Goal: Task Accomplishment & Management: Use online tool/utility

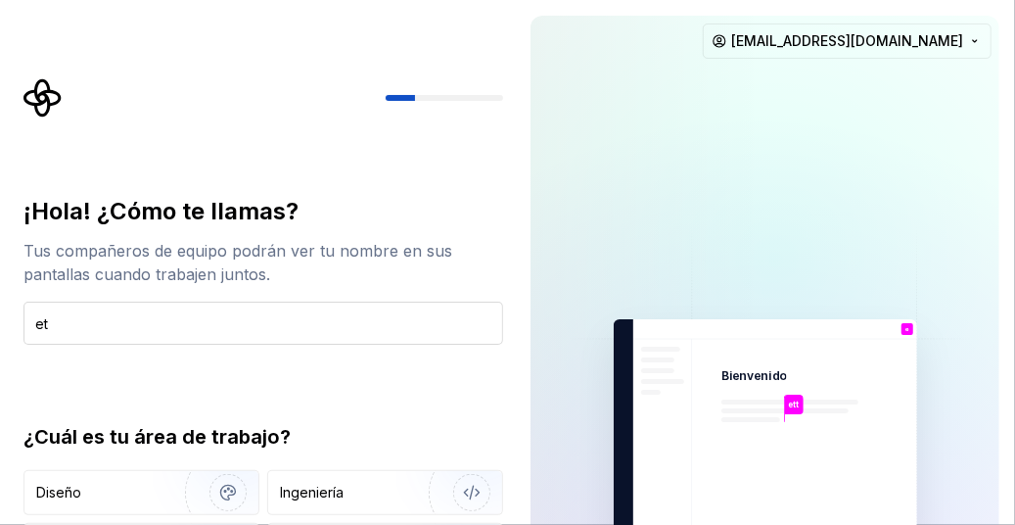
type input "e"
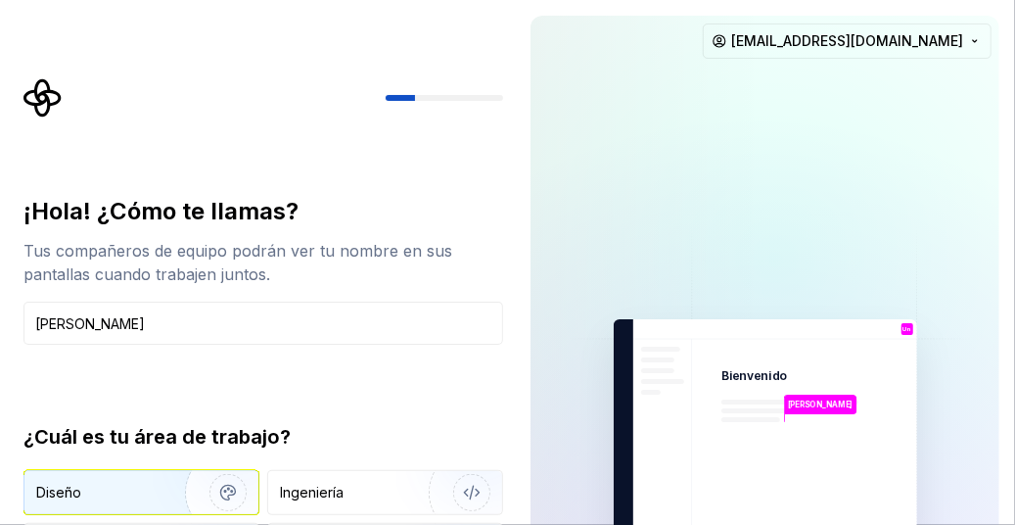
type input "[PERSON_NAME]"
click at [211, 482] on img "button" at bounding box center [215, 492] width 125 height 131
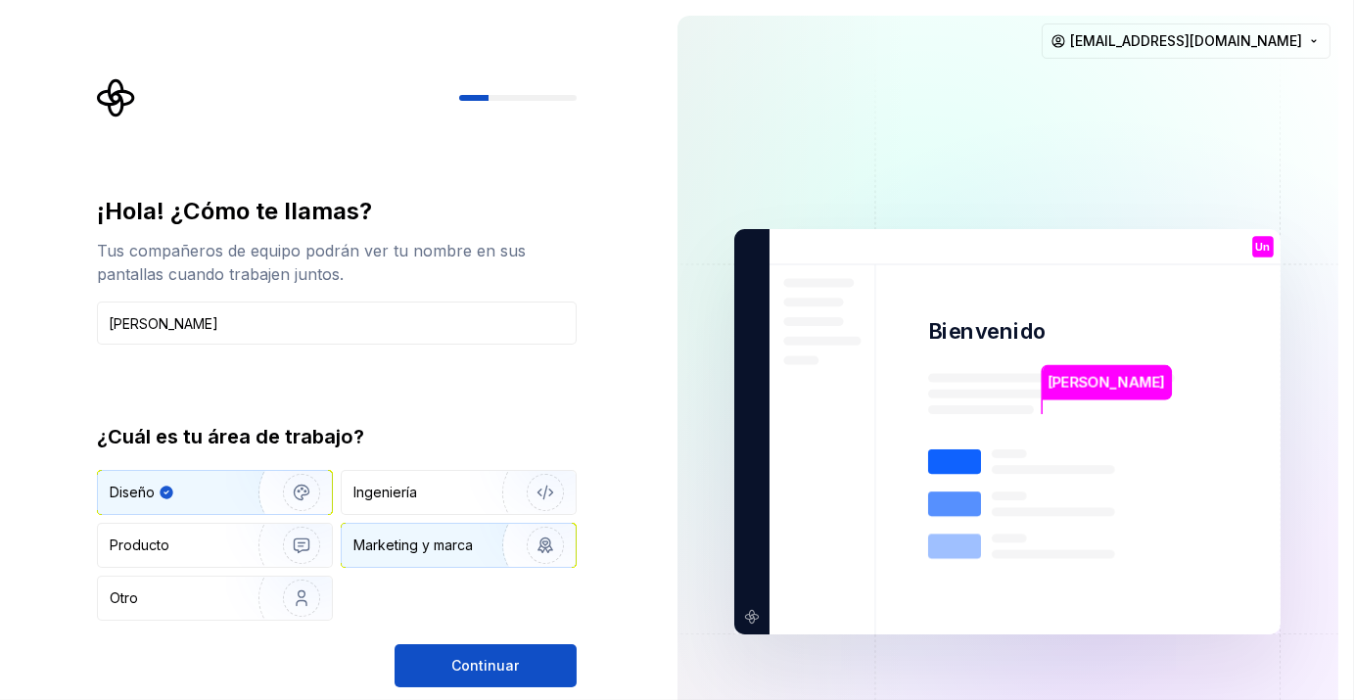
drag, startPoint x: 831, startPoint y: 1, endPoint x: 421, endPoint y: 538, distance: 675.4
click at [421, 524] on div "Marketing y marca" at bounding box center [412, 546] width 119 height 20
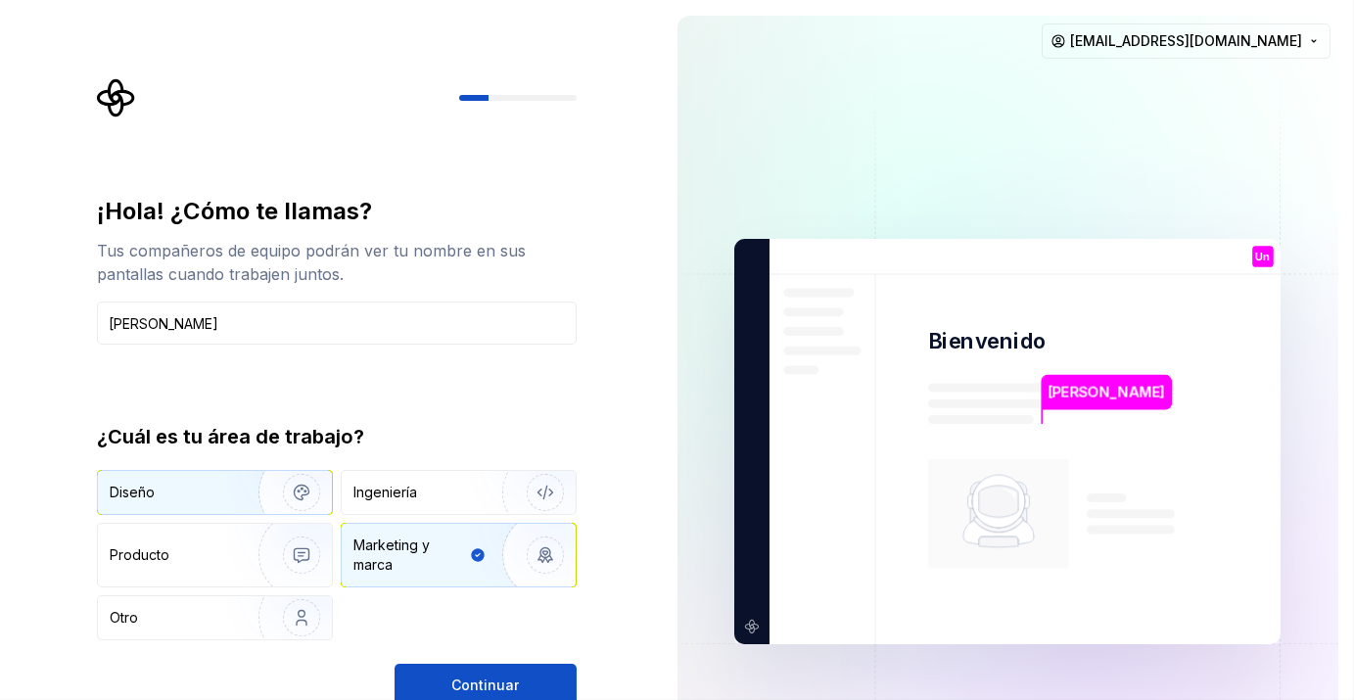
click at [181, 487] on div "Diseño" at bounding box center [171, 493] width 123 height 20
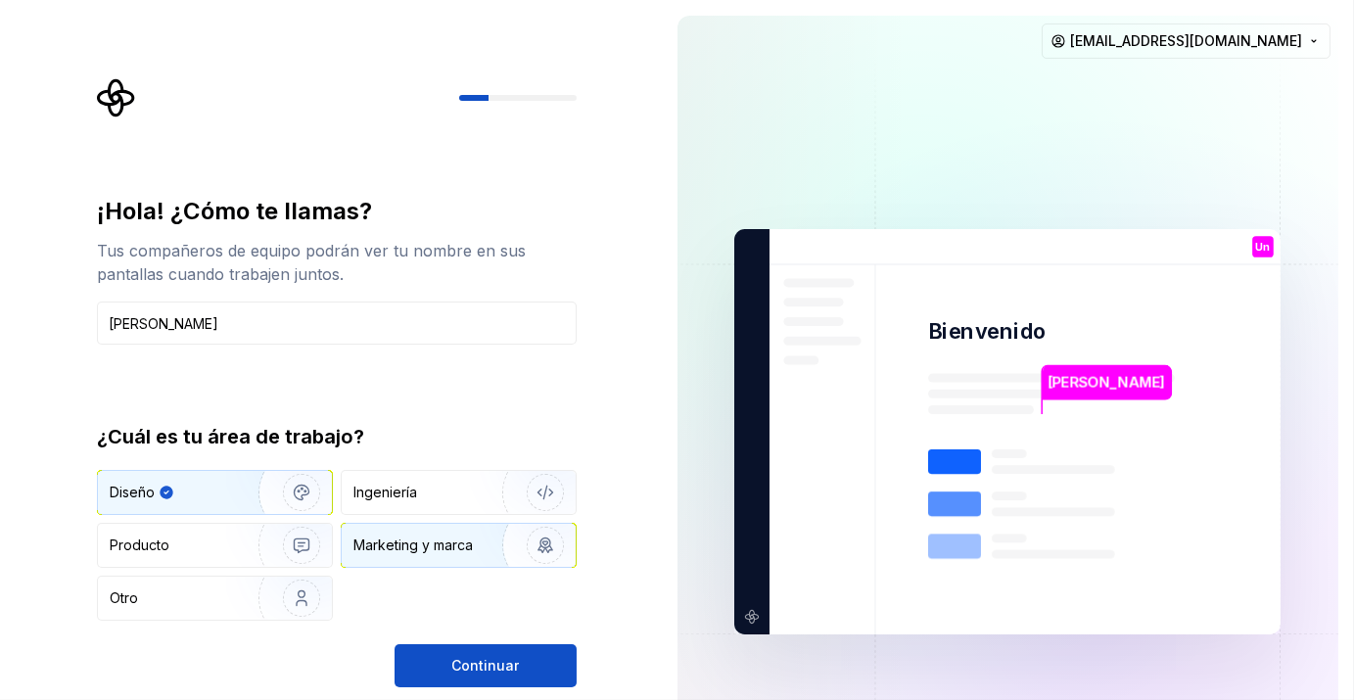
click at [485, 524] on img "button" at bounding box center [532, 545] width 125 height 131
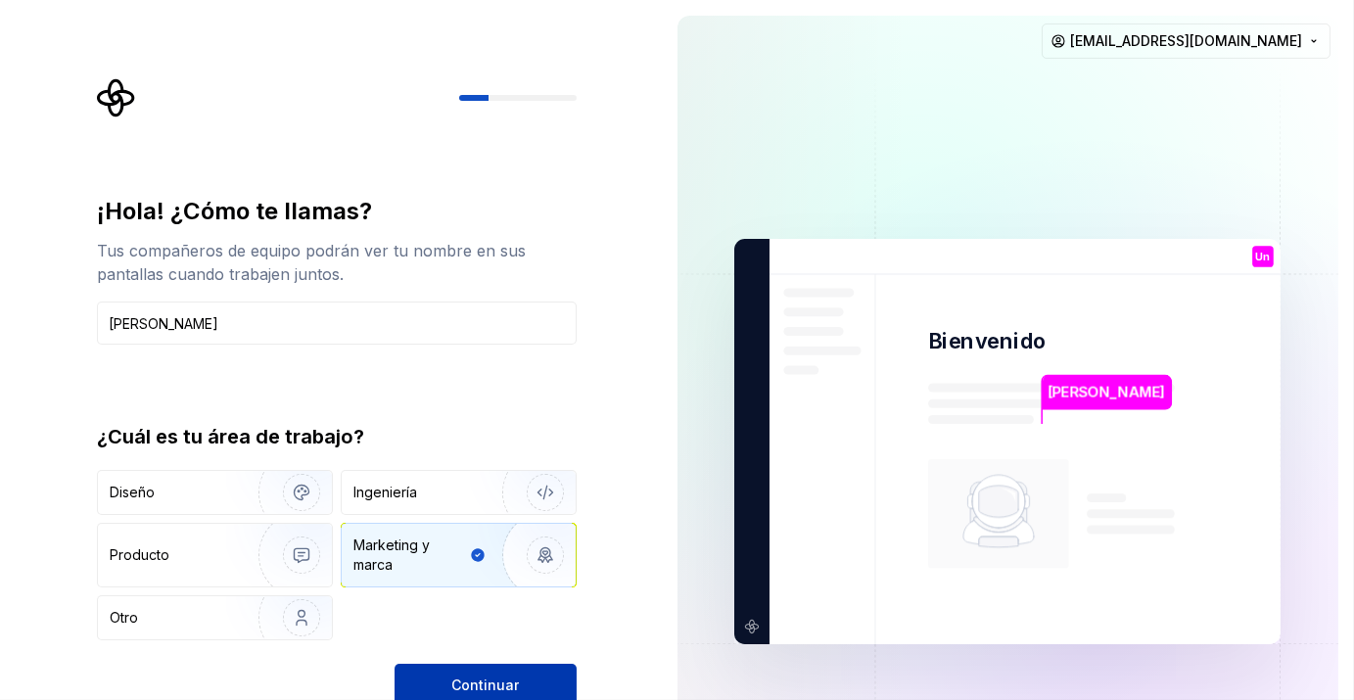
click at [466, 524] on span "Continuar" at bounding box center [485, 686] width 68 height 20
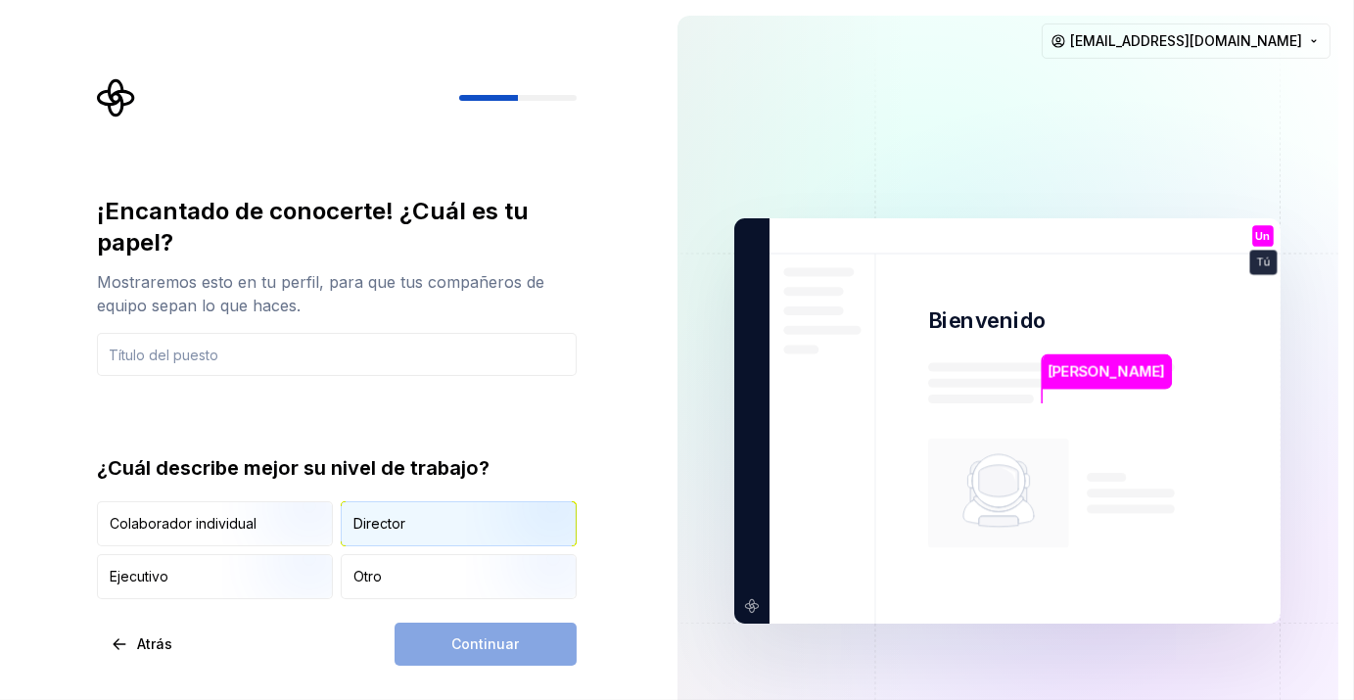
click at [369, 511] on div "Director" at bounding box center [459, 523] width 234 height 43
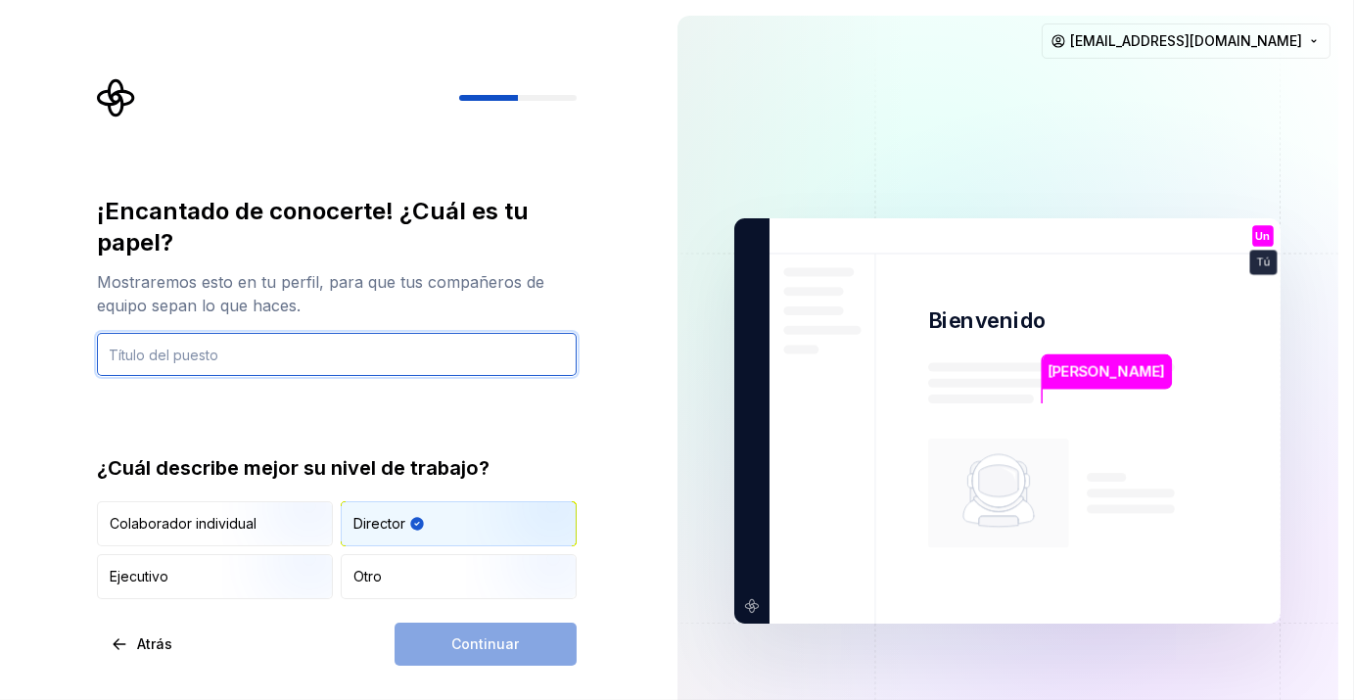
click at [215, 366] on input "text" at bounding box center [337, 354] width 480 height 43
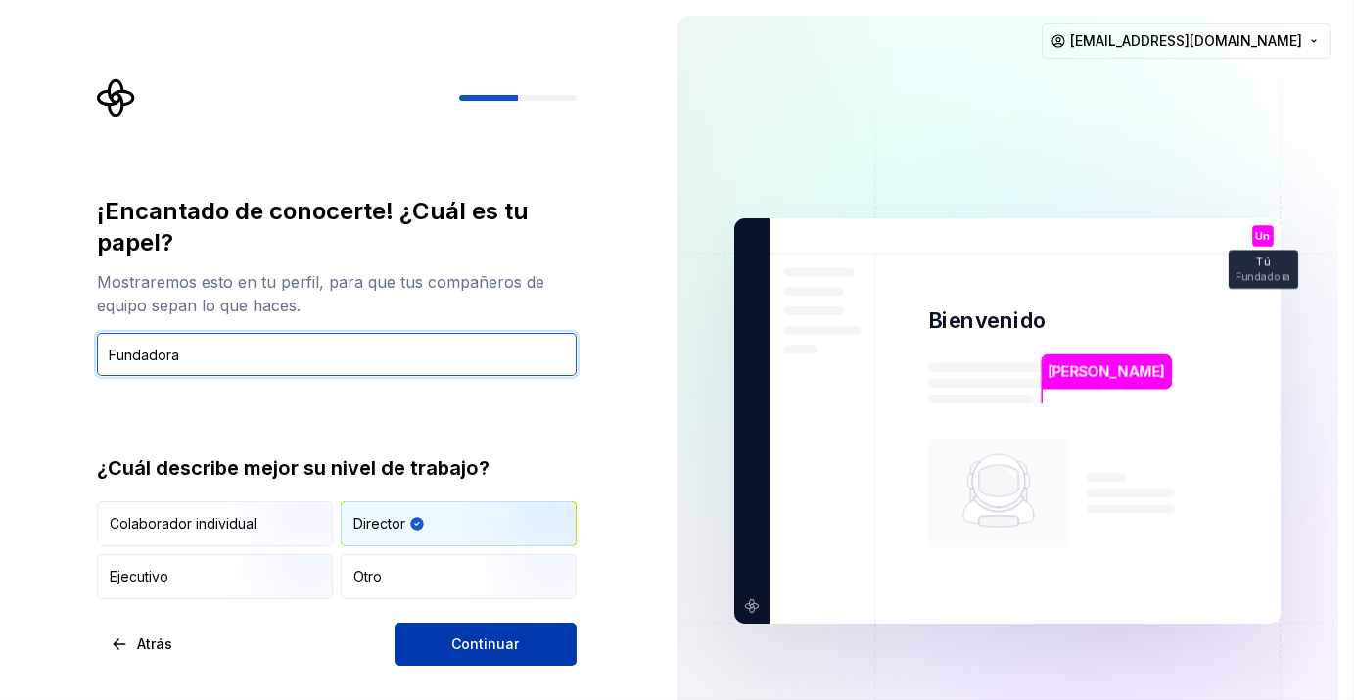
type input "Fundadora"
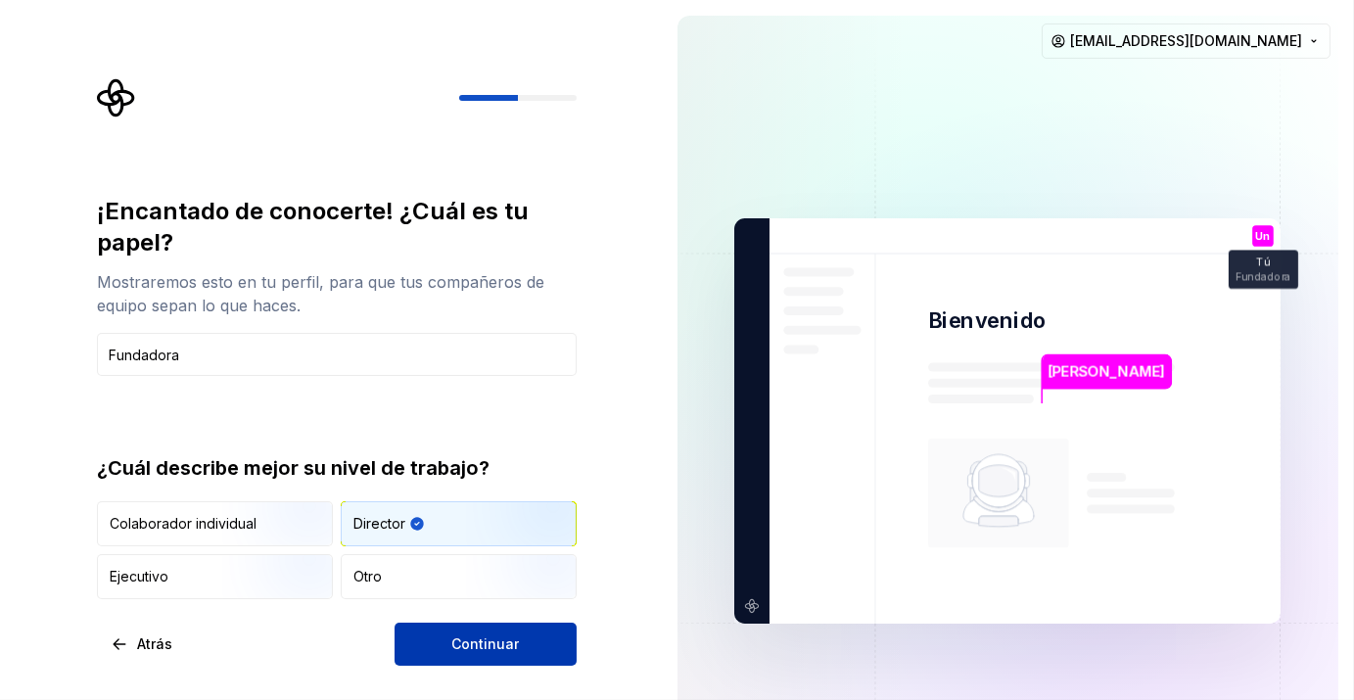
click at [416, 524] on button "Continuar" at bounding box center [486, 644] width 182 height 43
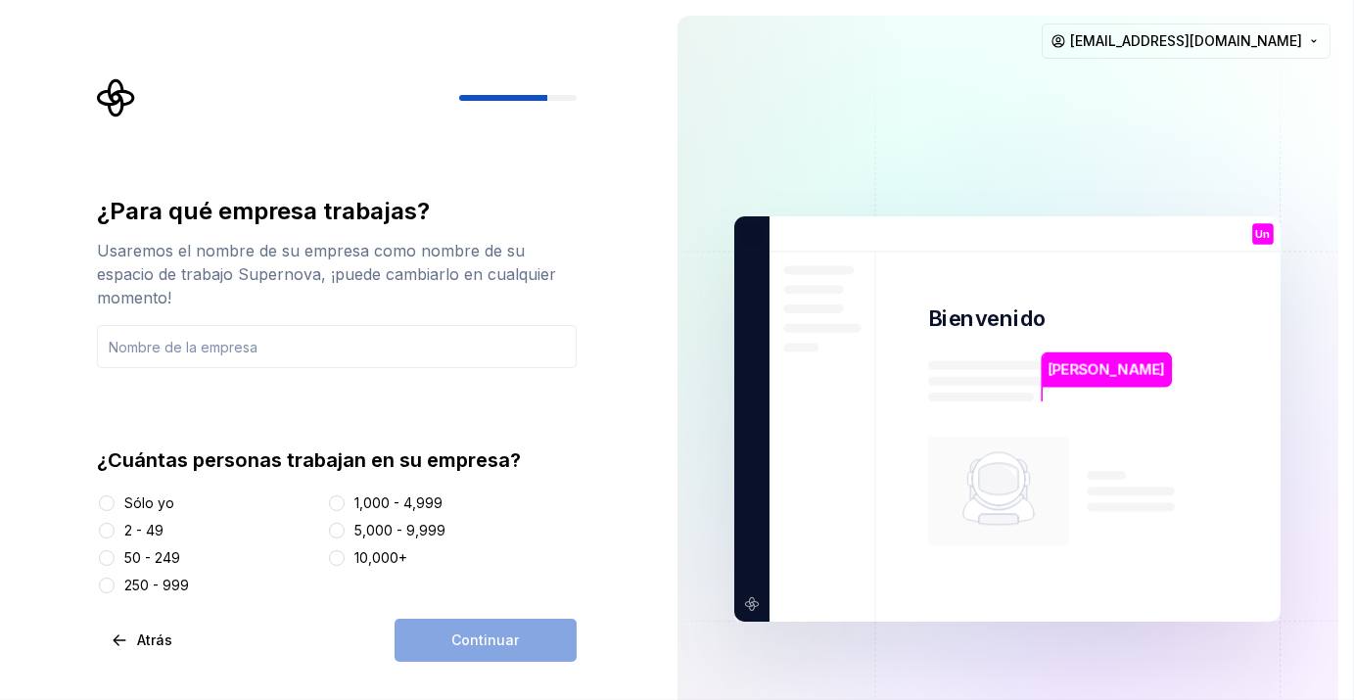
click at [149, 517] on div "Sólo yo 2 - 49 50 - 249 250 - 999 1,000 - 4,999 5,000 - 9,999 10,000+" at bounding box center [337, 544] width 480 height 102
click at [140, 524] on div "2 - 49" at bounding box center [143, 531] width 39 height 20
click at [115, 524] on button "2 - 49" at bounding box center [107, 531] width 16 height 16
click at [257, 347] on input "text" at bounding box center [337, 346] width 480 height 43
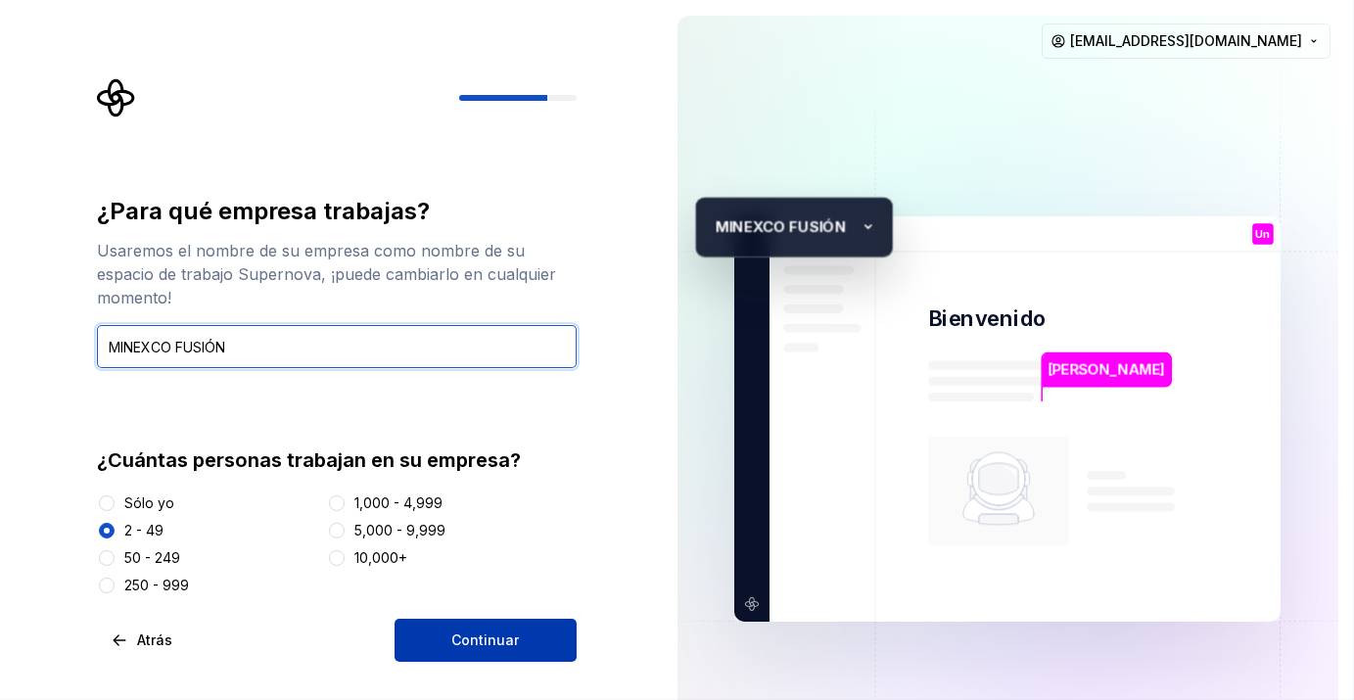
type input "MINEXCO FUSIÓN"
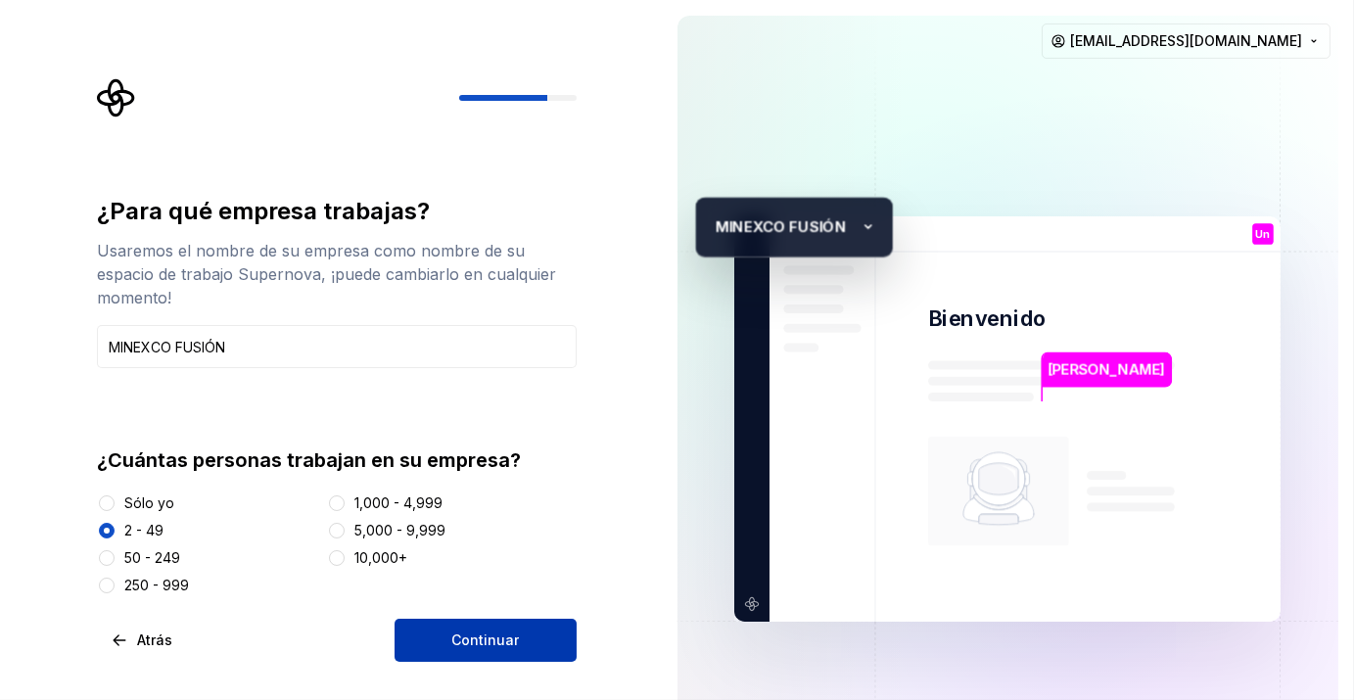
click at [438, 524] on button "Continuar" at bounding box center [486, 640] width 182 height 43
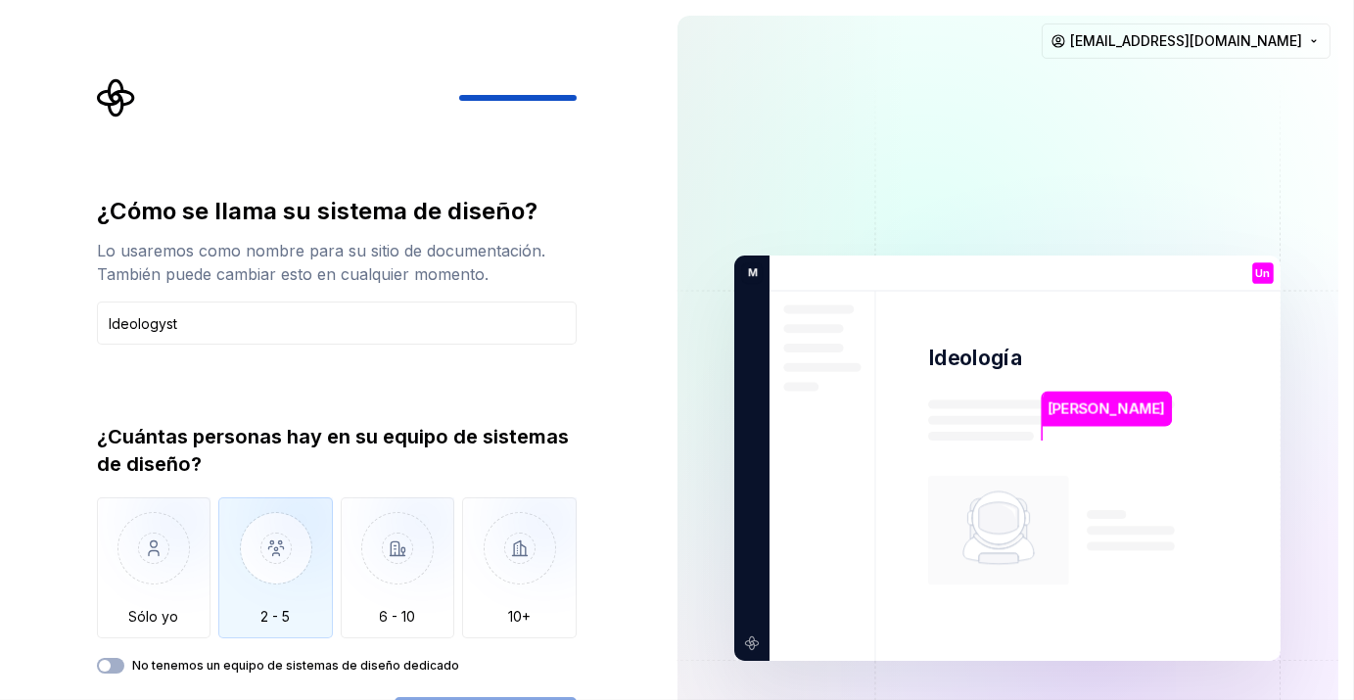
type input "Ideologyst"
click at [241, 524] on img "button" at bounding box center [275, 562] width 115 height 131
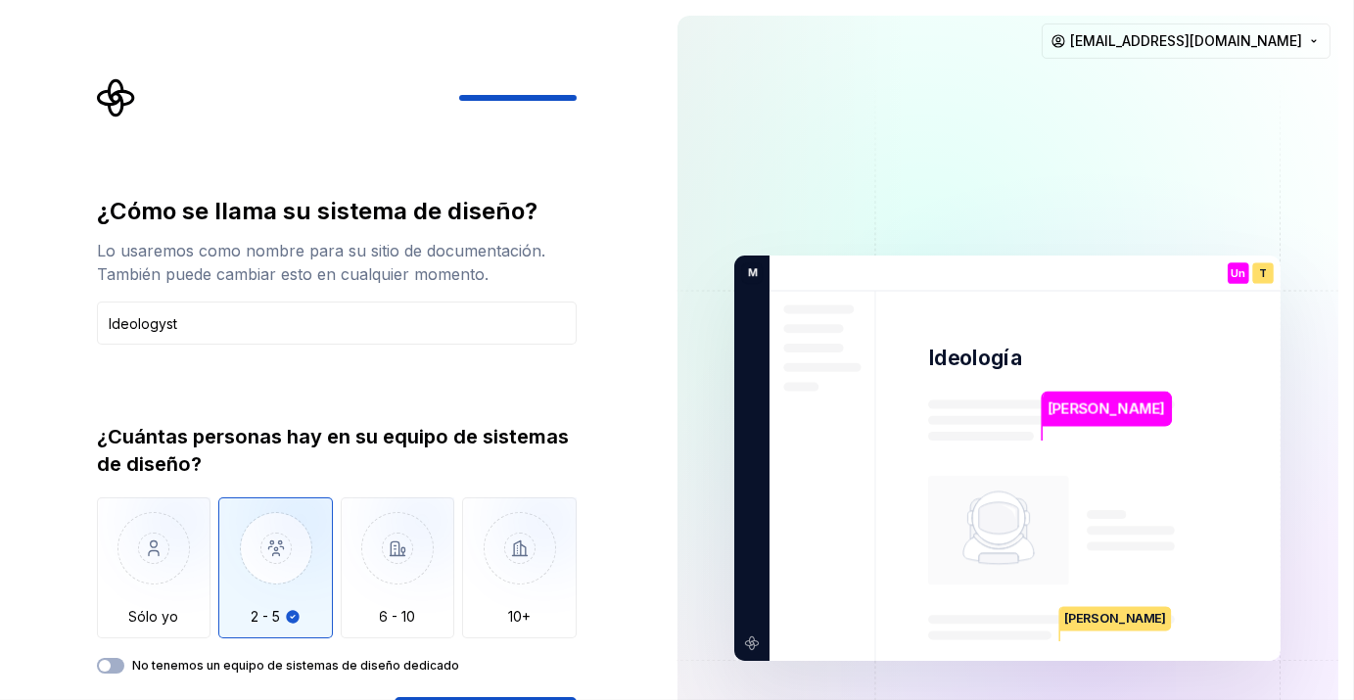
click at [350, 524] on label "No tenemos un equipo de sistemas de diseño dedicado" at bounding box center [295, 666] width 327 height 16
click at [124, 524] on button "No tenemos un equipo de sistemas de diseño dedicado" at bounding box center [110, 666] width 27 height 16
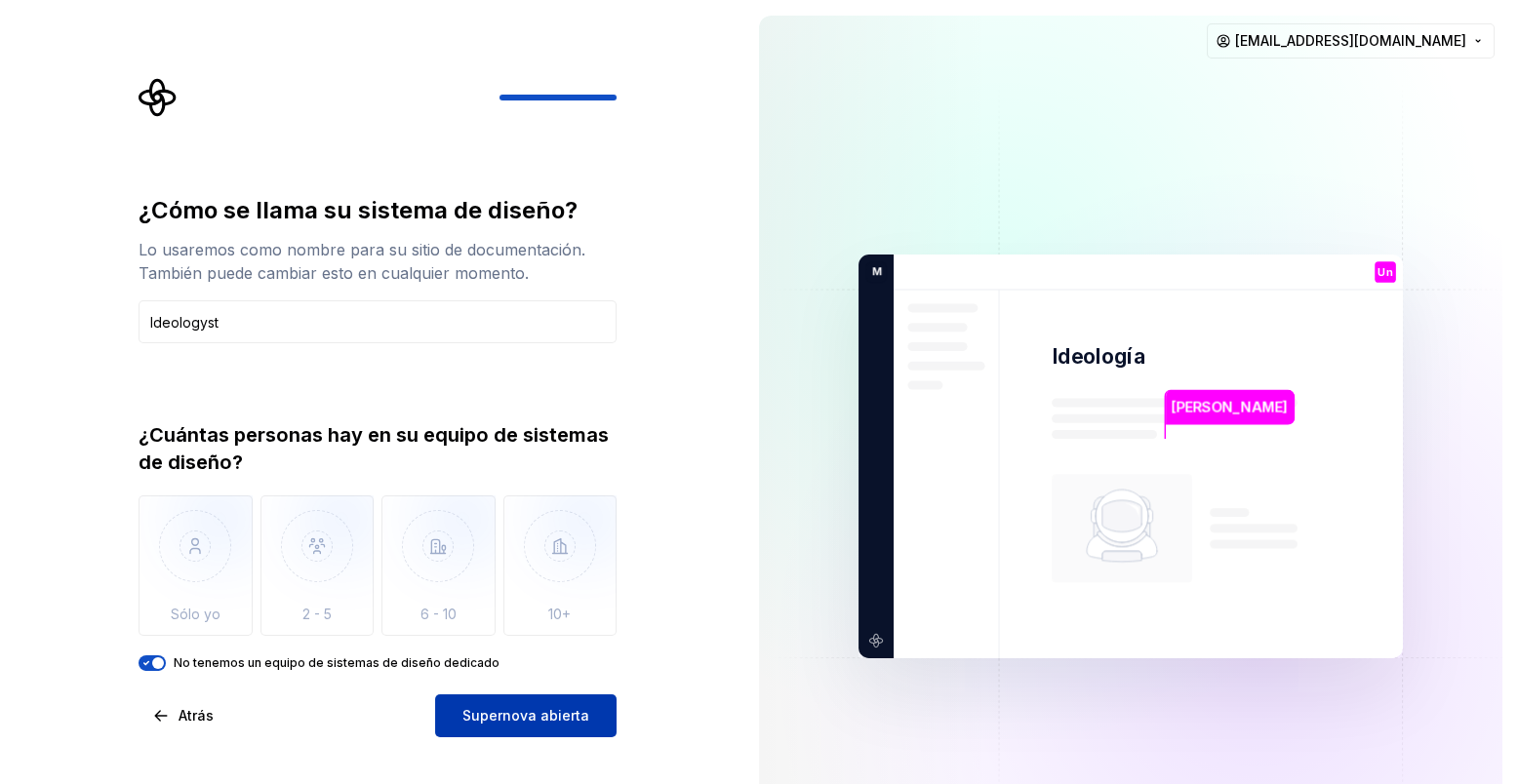
drag, startPoint x: 1223, startPoint y: 0, endPoint x: 517, endPoint y: 702, distance: 995.6
click at [517, 522] on button "Supernova abierta" at bounding box center [526, 715] width 181 height 43
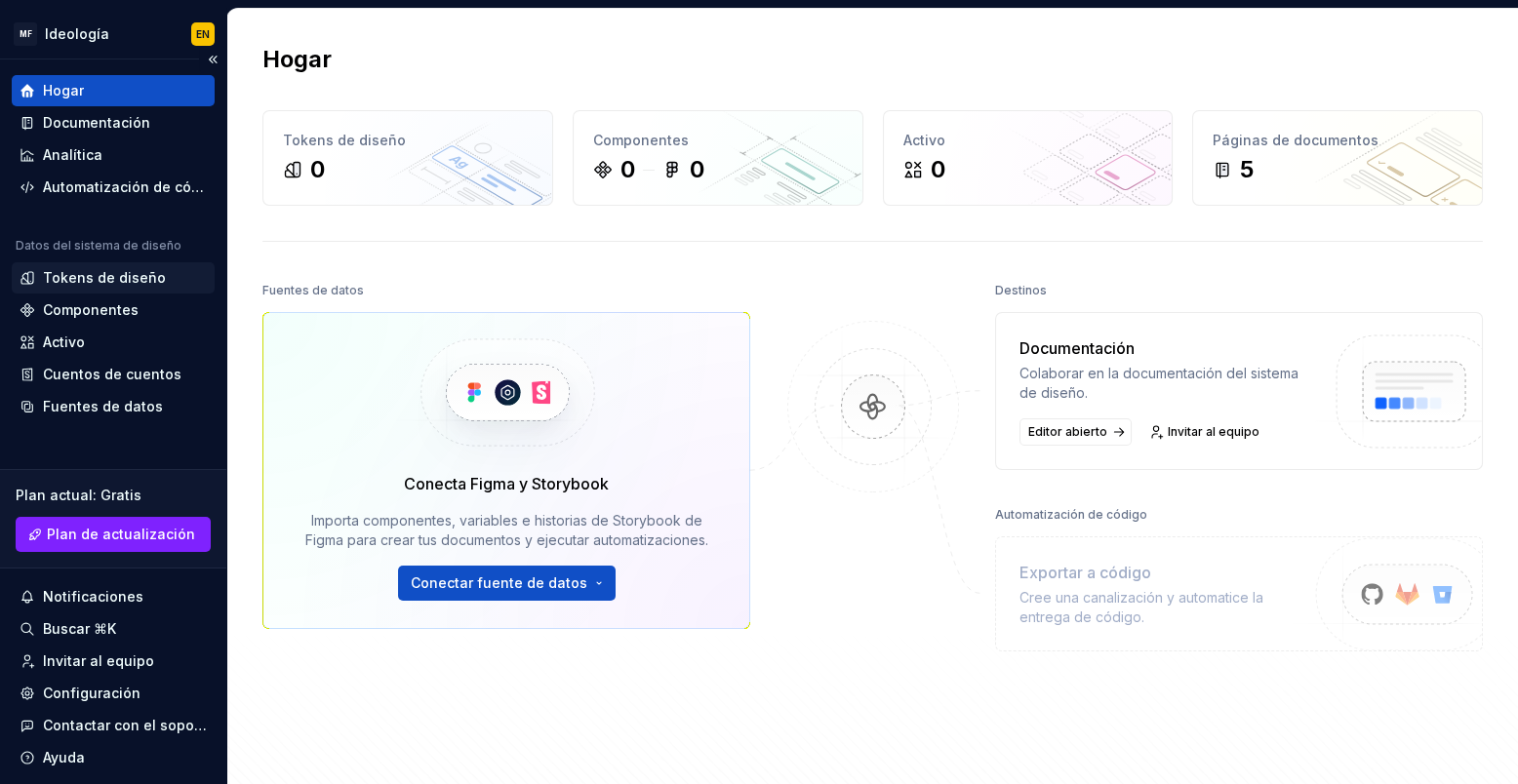
click at [140, 276] on div "Tokens de diseño" at bounding box center [104, 278] width 123 height 20
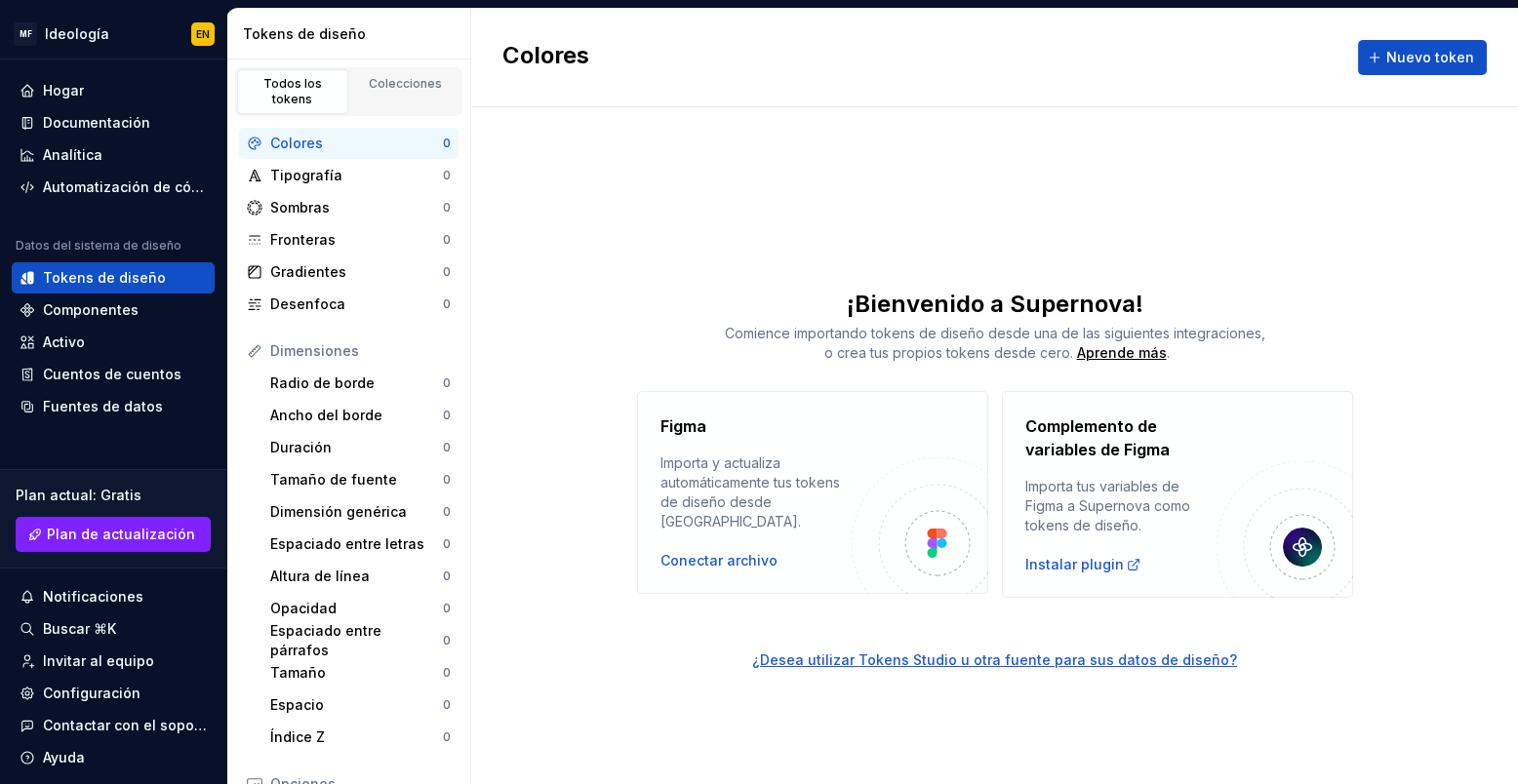
click at [1011, 32] on div "Colores Nuevo token" at bounding box center [995, 58] width 1048 height 99
click at [1011, 54] on span "Nuevo token" at bounding box center [1430, 58] width 88 height 20
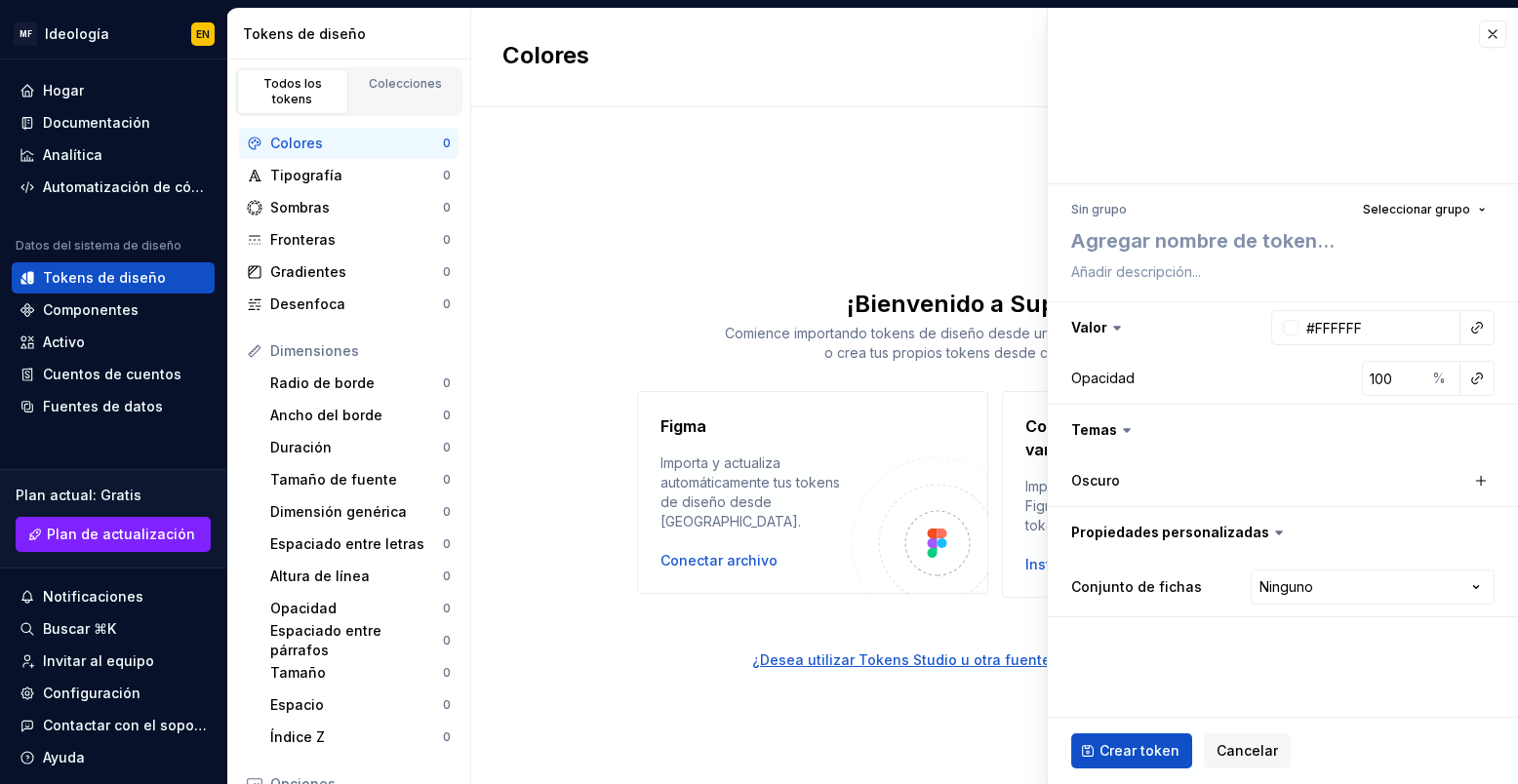
type textarea "*"
type textarea "F"
type textarea "*"
type textarea "Fl"
type textarea "*"
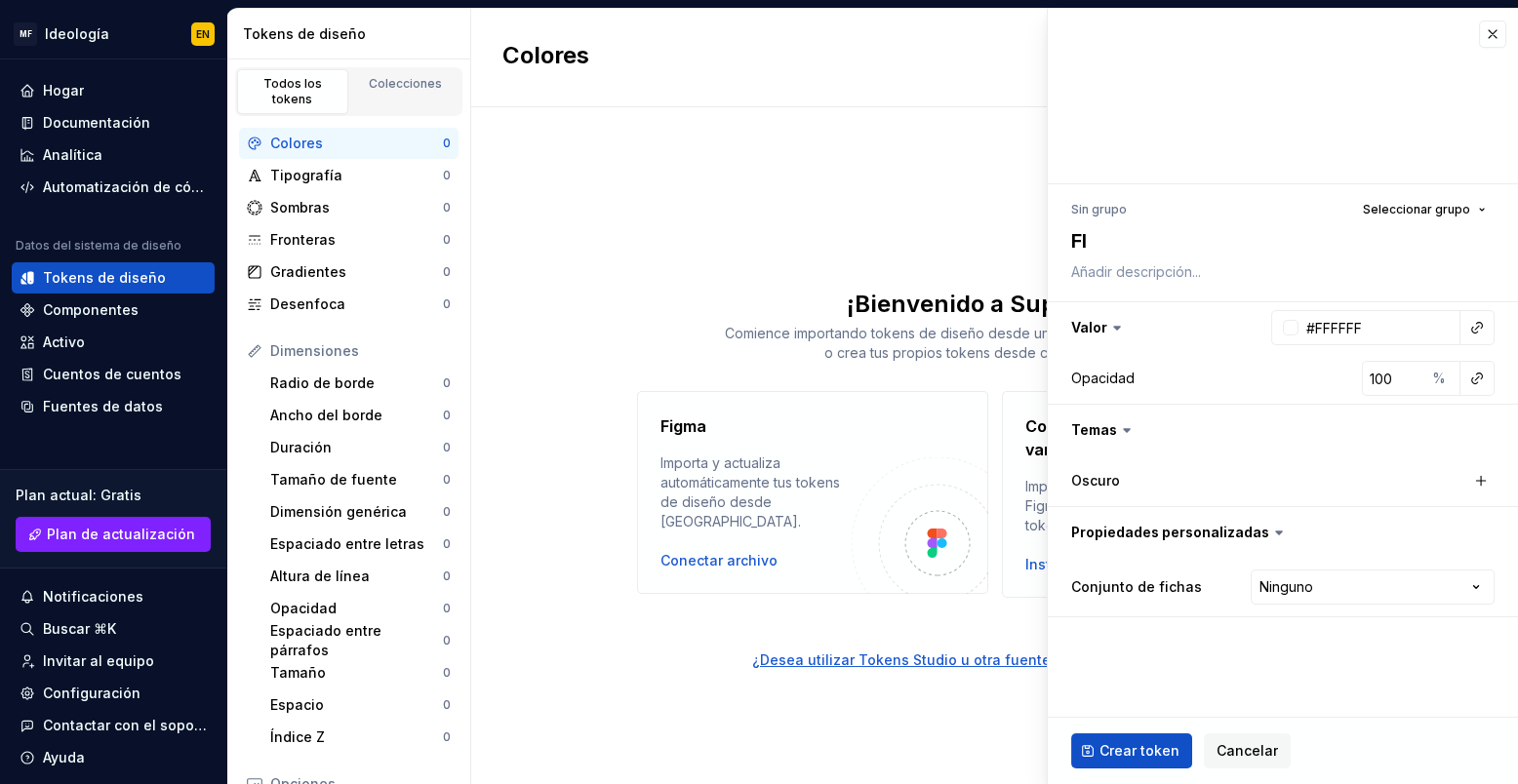
type textarea "Flo"
type textarea "*"
type textarea "Flou"
type textarea "*"
type textarea "Flo"
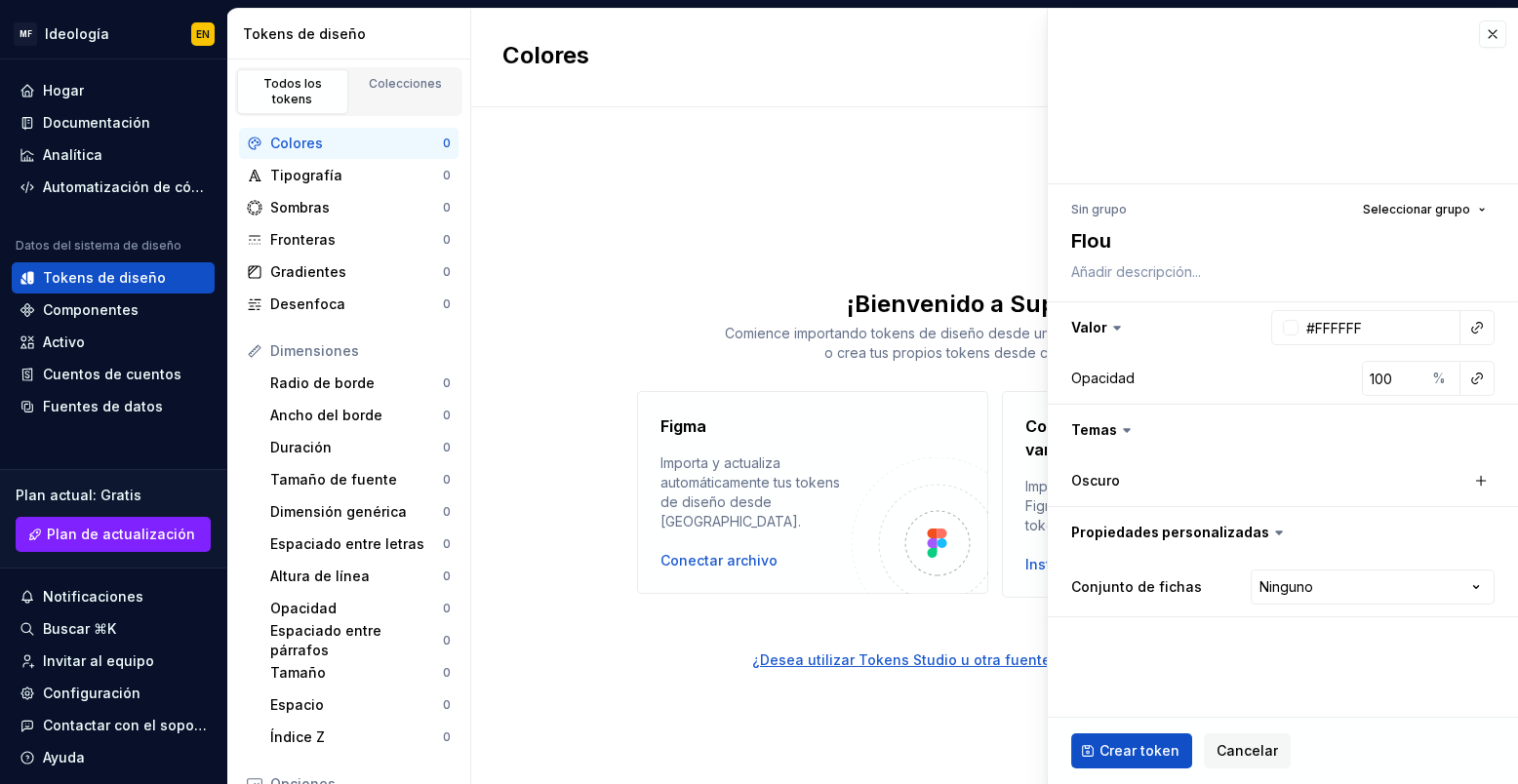
type textarea "*"
type textarea "Fl"
type textarea "*"
type textarea "Flu"
type textarea "*"
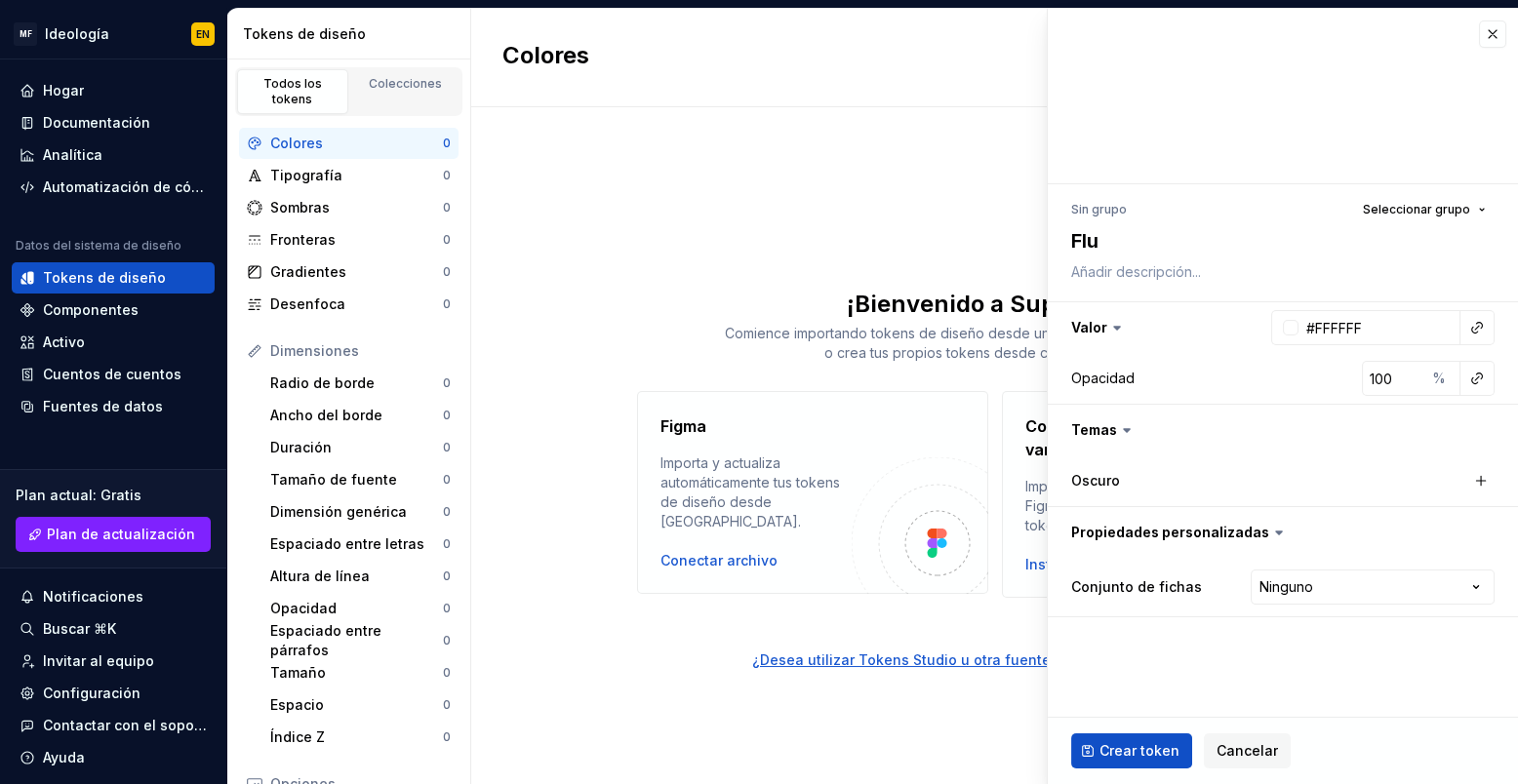
type textarea "Fluo"
type textarea "*"
type textarea "Fluor"
type textarea "*"
type textarea "Fluori"
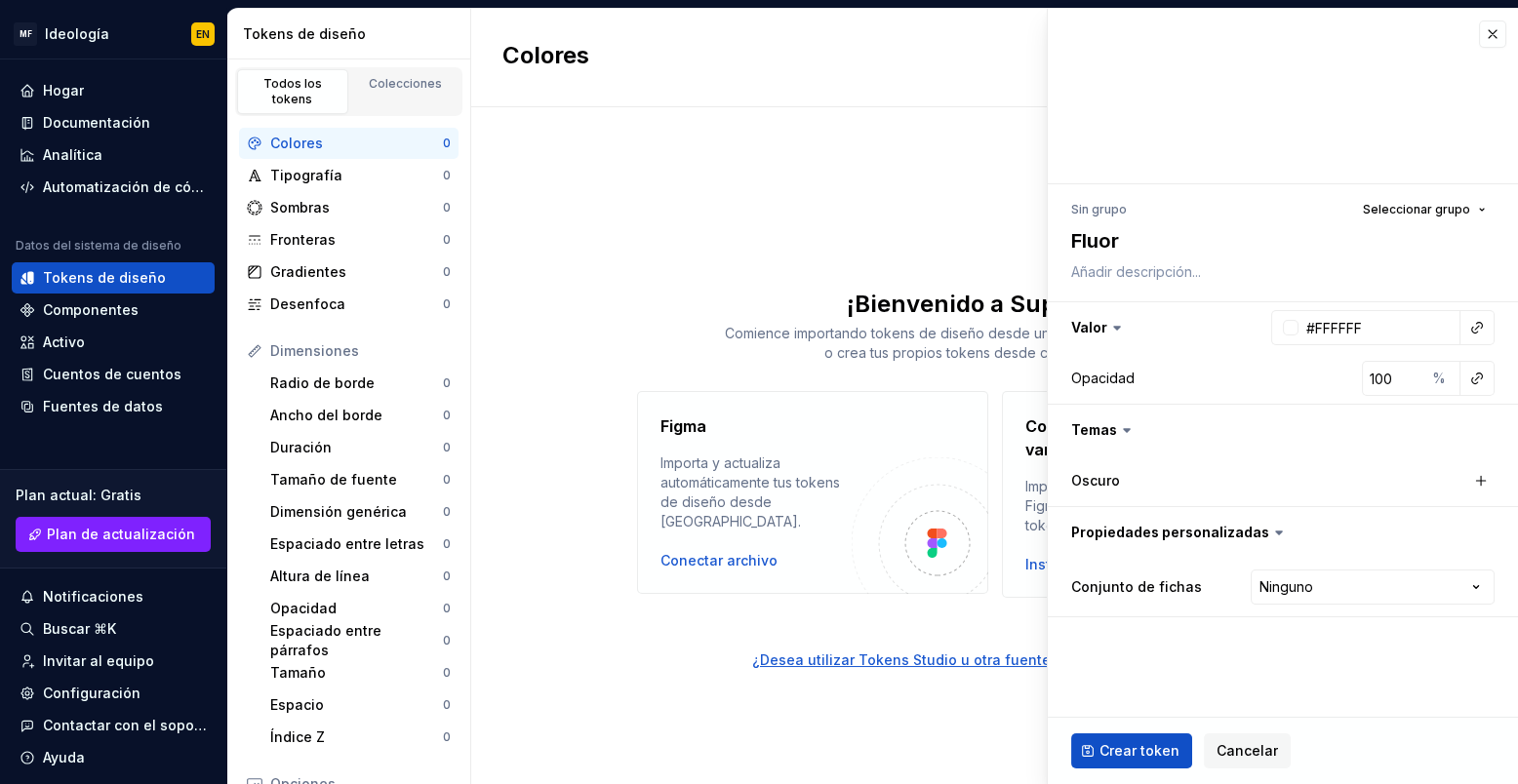
type textarea "*"
type textarea "Fluorit"
type textarea "*"
type textarea "Fluorite"
type textarea "*"
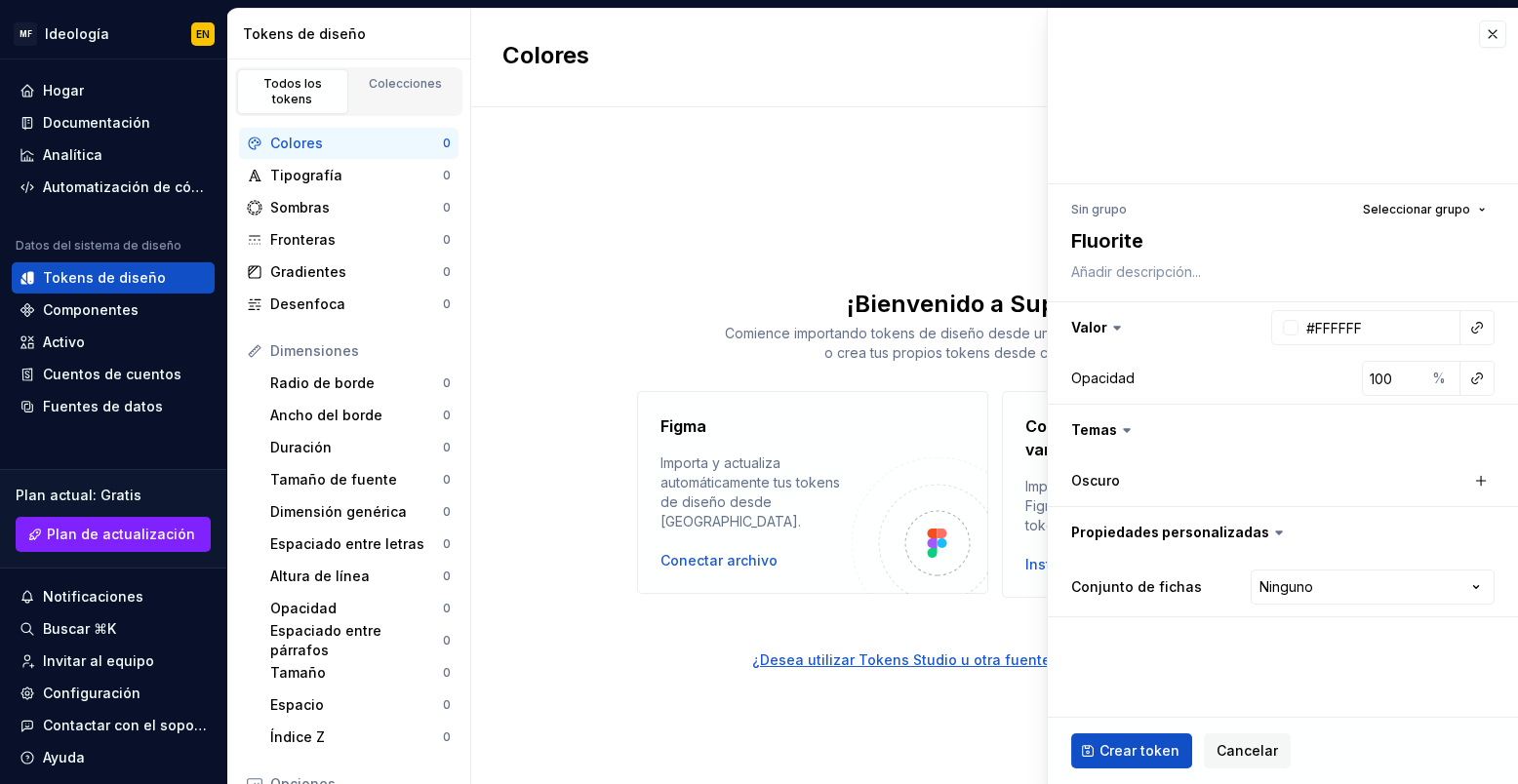
type textarea "Fluorite"
type textarea "*"
type textarea "Fluorite M"
type textarea "*"
type textarea "Fluorite Mi"
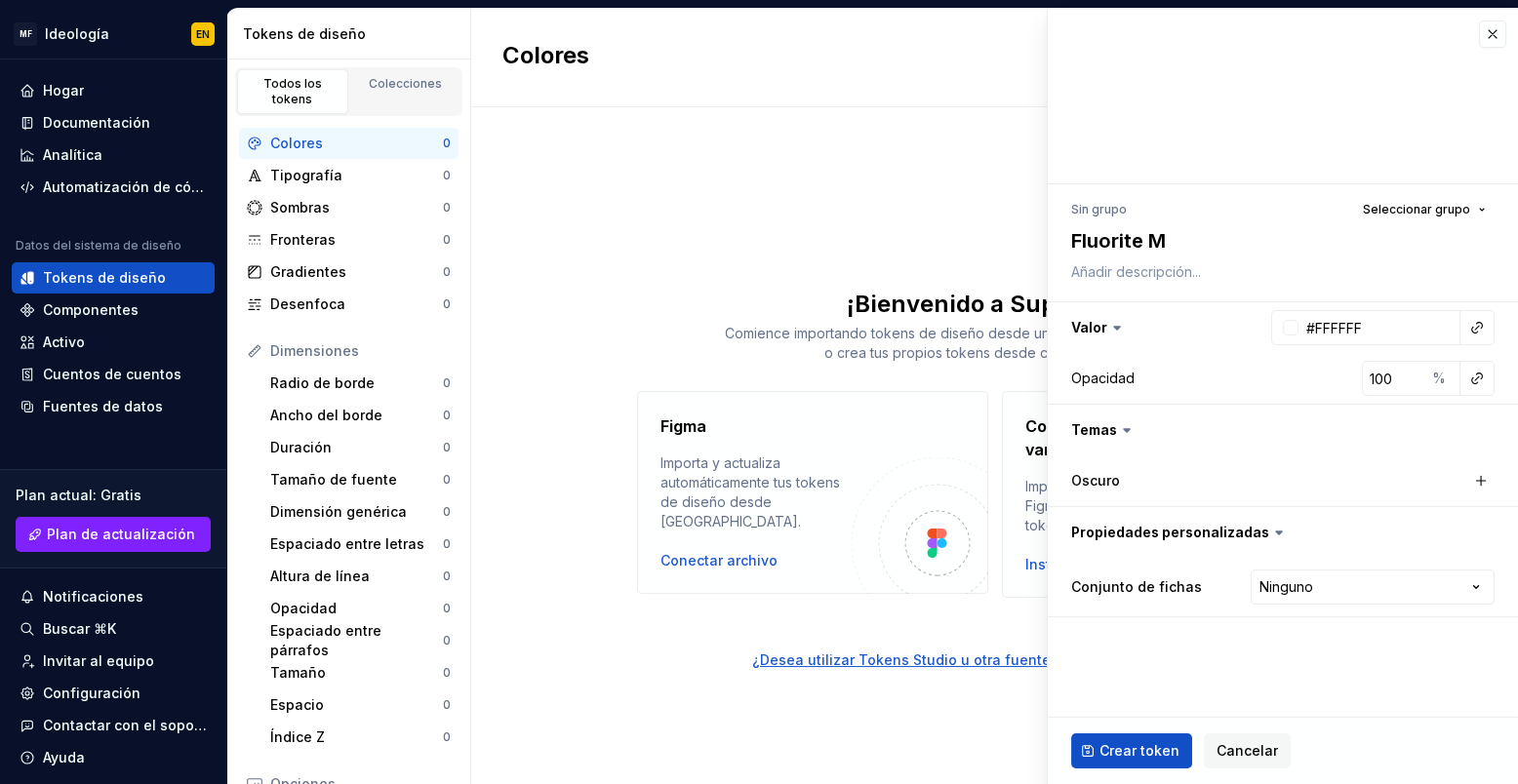
type textarea "*"
type textarea "Fluorite Min"
type textarea "*"
type textarea "Fluorite Mini"
type textarea "*"
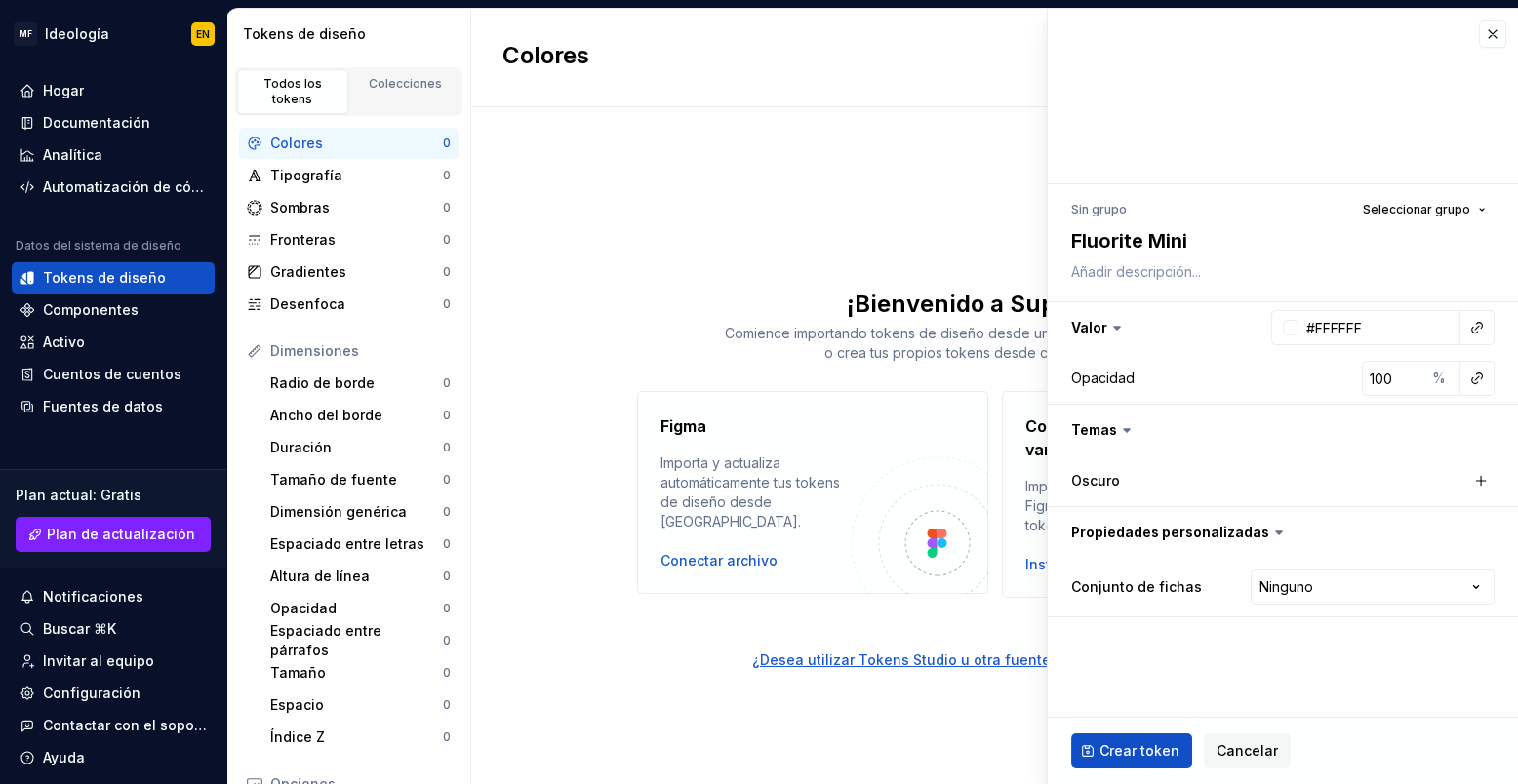
type textarea "Fluorite Minin"
type textarea "*"
type textarea "Fluorite Mining"
type textarea "*"
type textarea "Fluorite Mining"
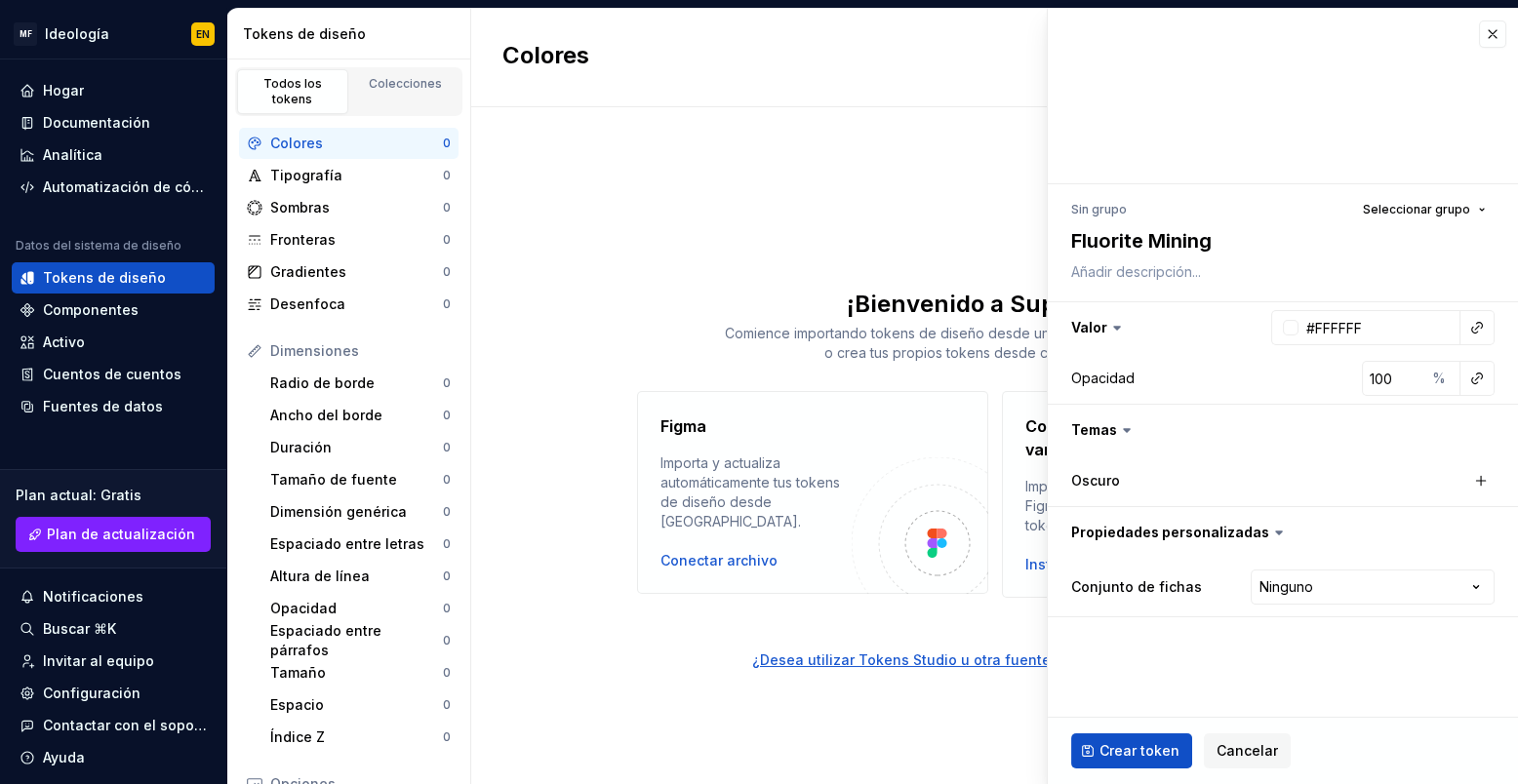
type textarea "*"
type textarea "Fluorite Mining T"
type textarea "*"
type textarea "Fluorite Mining Tp"
type textarea "*"
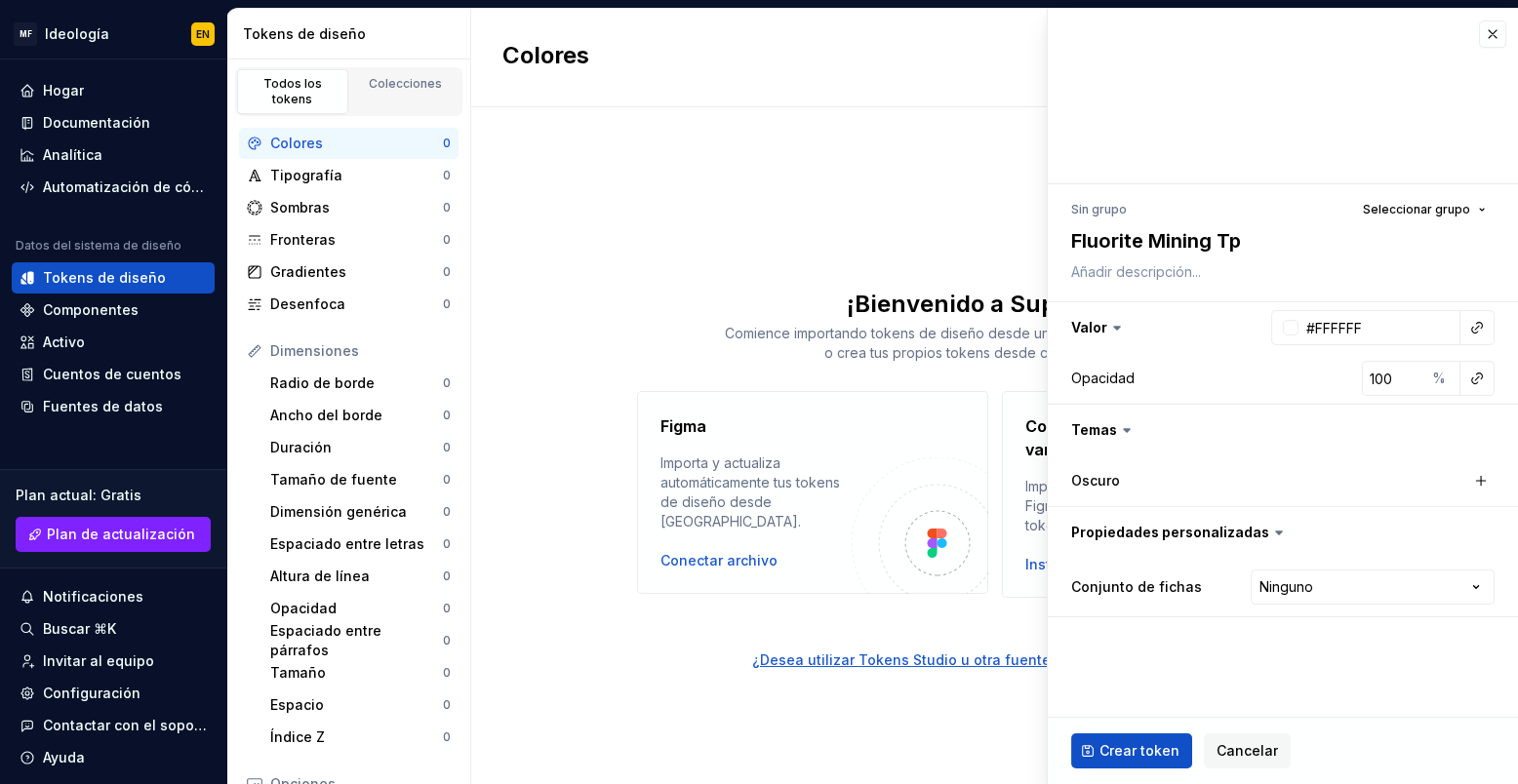
type textarea "Fluorite Mining Tpk"
type textarea "*"
type textarea "Fluorite Mining Tpke"
type textarea "*"
type textarea "Fluorite Mining Tpken"
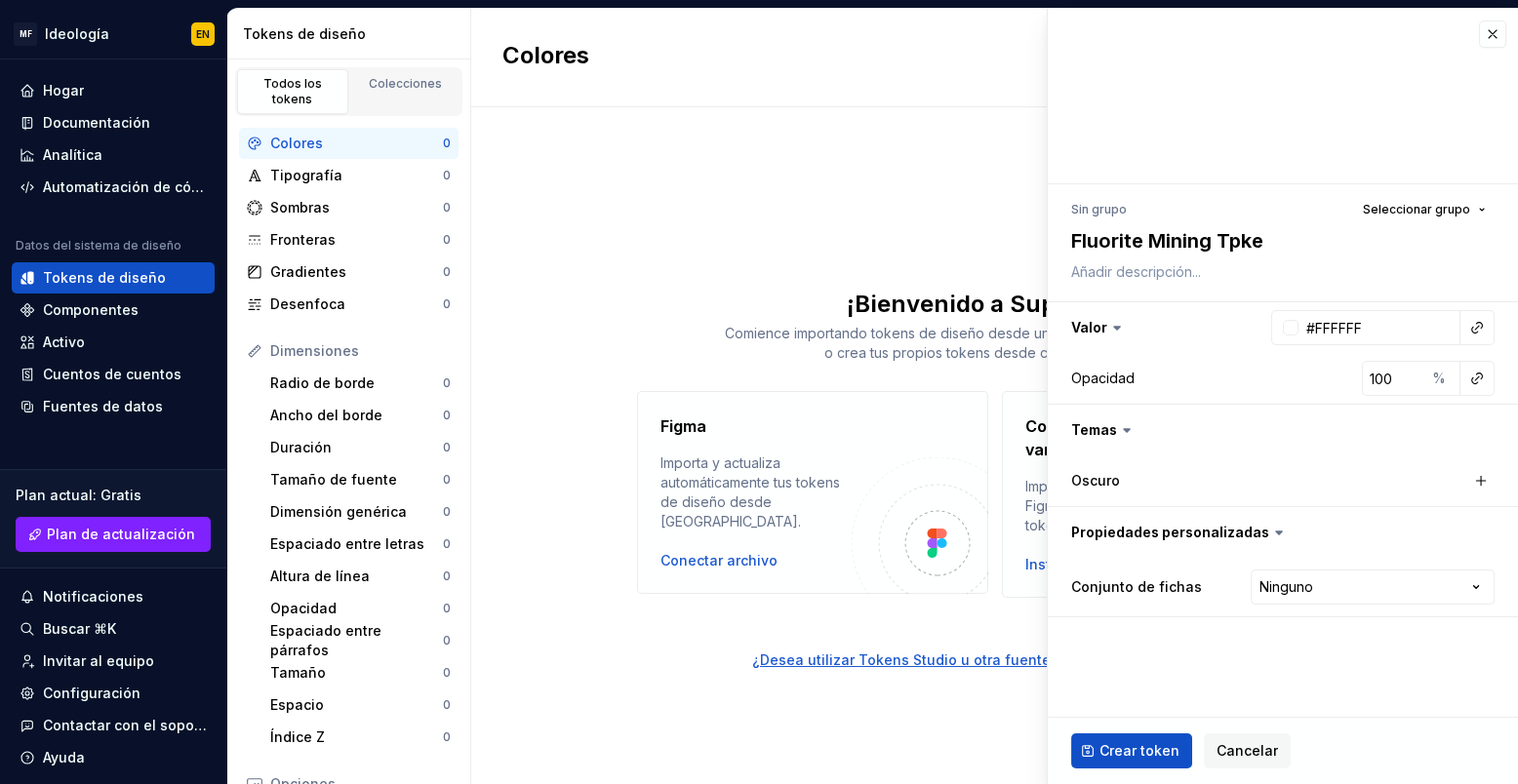
type textarea "*"
type textarea "Fluorite Mining Tpken"
type textarea "*"
type textarea "Fluorite Mining Tpken ("
type textarea "*"
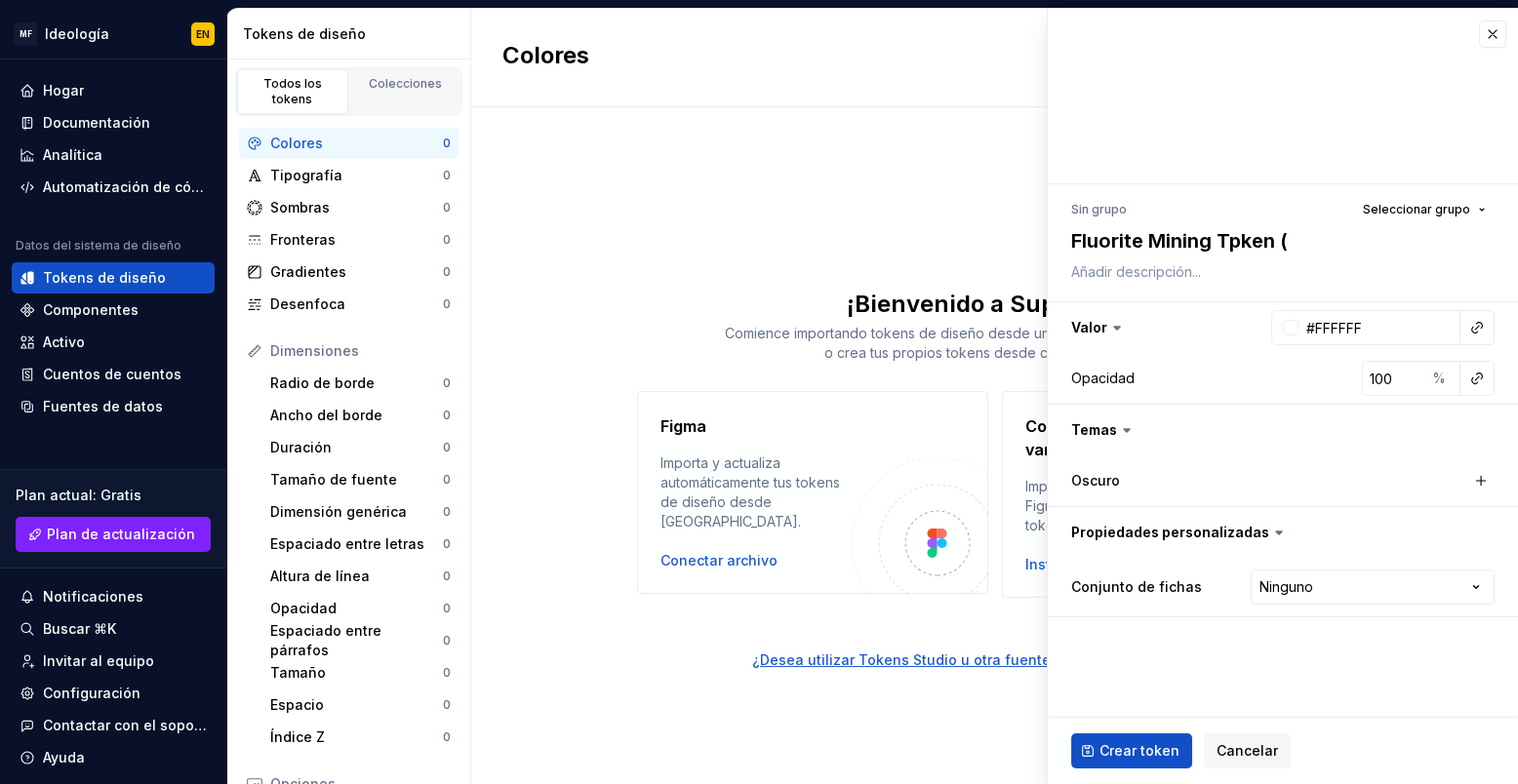
type textarea "Fluorite Mining Tpken (F"
type textarea "*"
type textarea "Fluorite Mining Tpken (FM"
type textarea "*"
type textarea "Fluorite Mining Tpken (FMT"
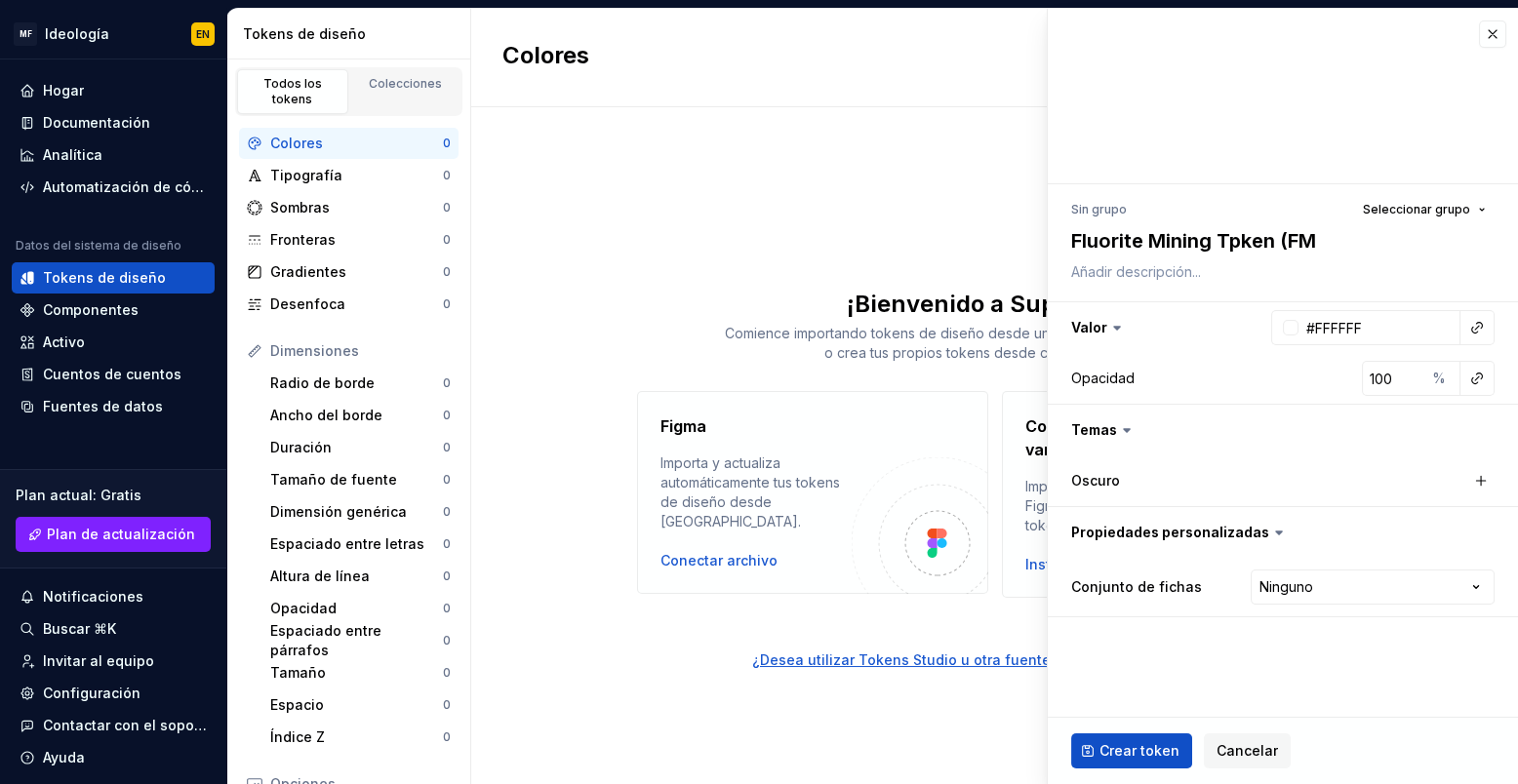
type textarea "*"
type textarea "Fluorite Mining Tpken (FMT)"
type textarea "*"
type textarea "Fluorite Mining Tpken (FMT)"
click at [1011, 319] on button "button" at bounding box center [1284, 328] width 470 height 51
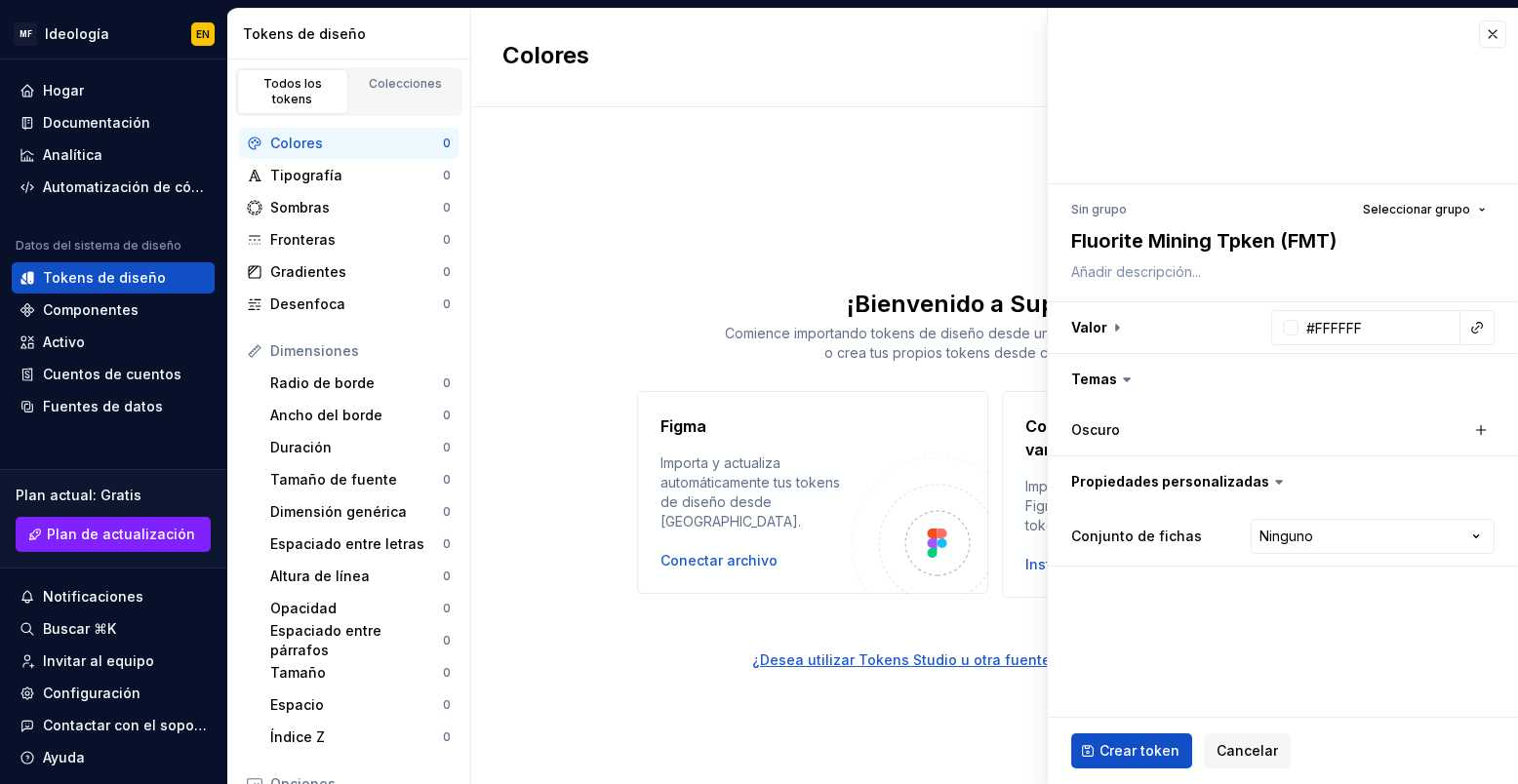
type textarea "*"
paste textarea "Fluorite Mining Token (FMT) es un activo digital respaldado por valor real en l…"
type textarea "Fluorite Mining Token (FMT) es un activo digital respaldado por valor real en l…"
type textarea "*"
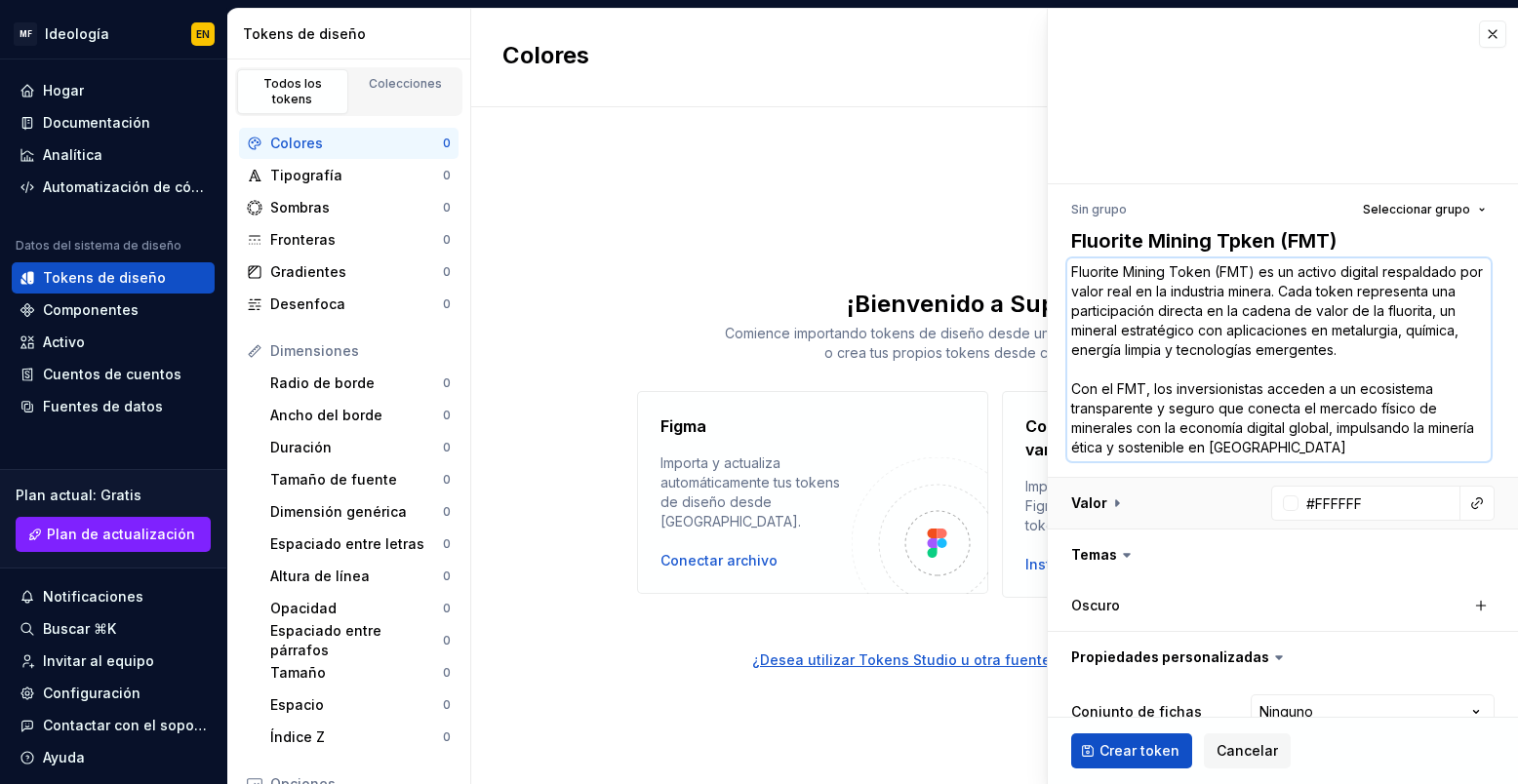
type textarea "Fluorite Mining Token (FMT) es un activo digital respaldado por valor real en l…"
click at [1011, 504] on button "button" at bounding box center [1284, 503] width 470 height 51
click at [1011, 522] on icon at bounding box center [1127, 606] width 6 height 3
click at [1011, 522] on button "button" at bounding box center [1284, 606] width 470 height 51
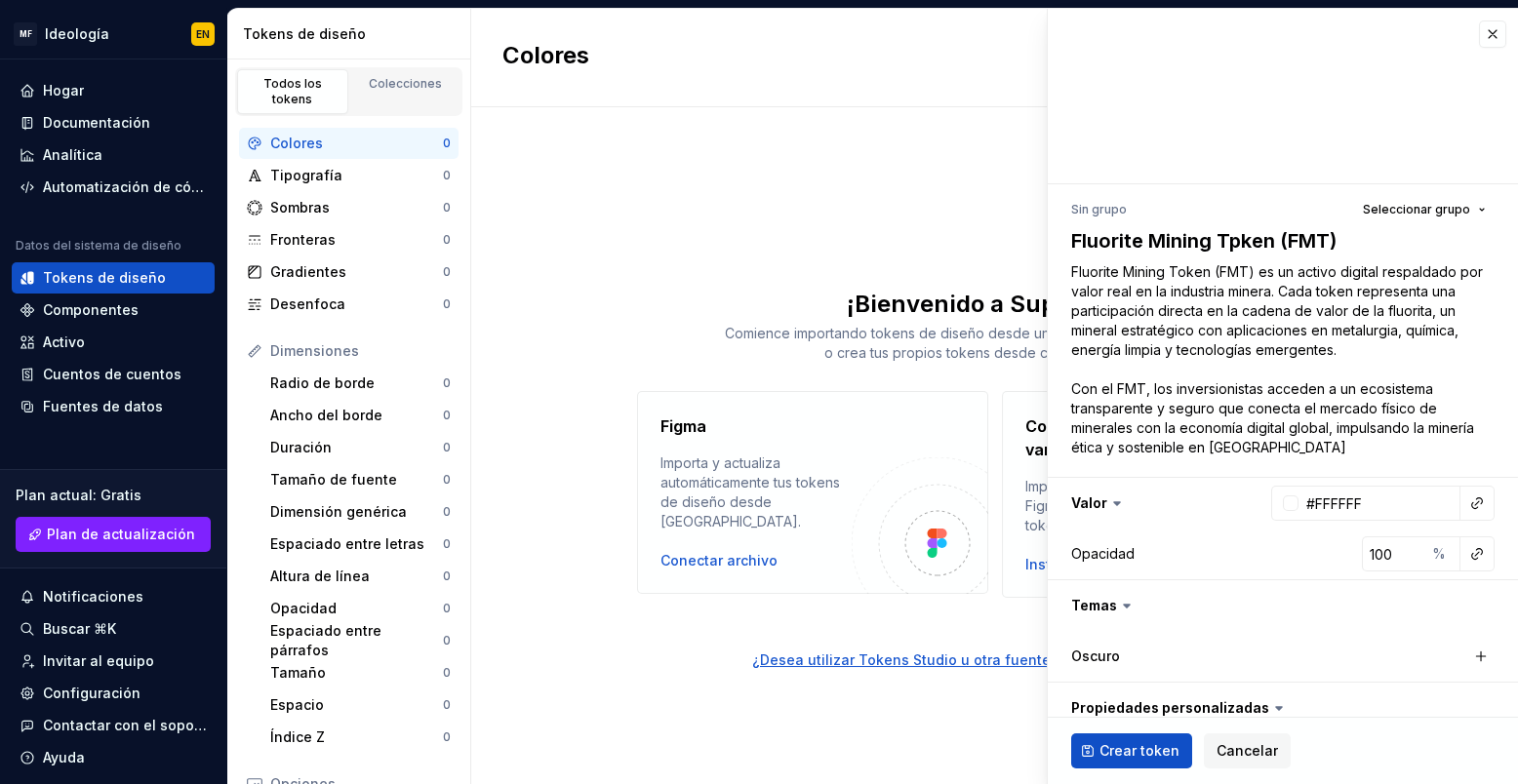
click at [1011, 522] on div "Oscuro" at bounding box center [1283, 655] width 424 height 27
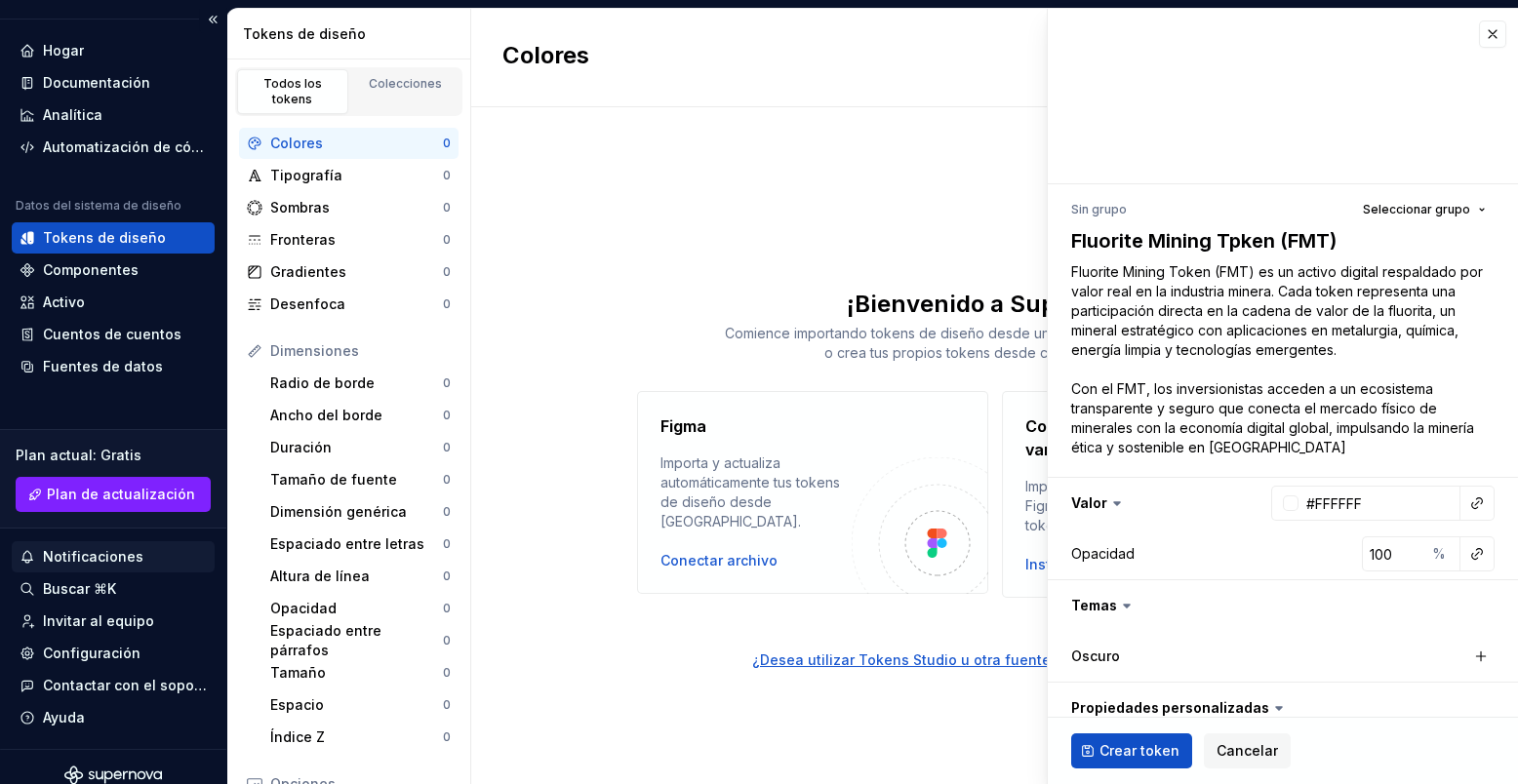
scroll to position [55, 0]
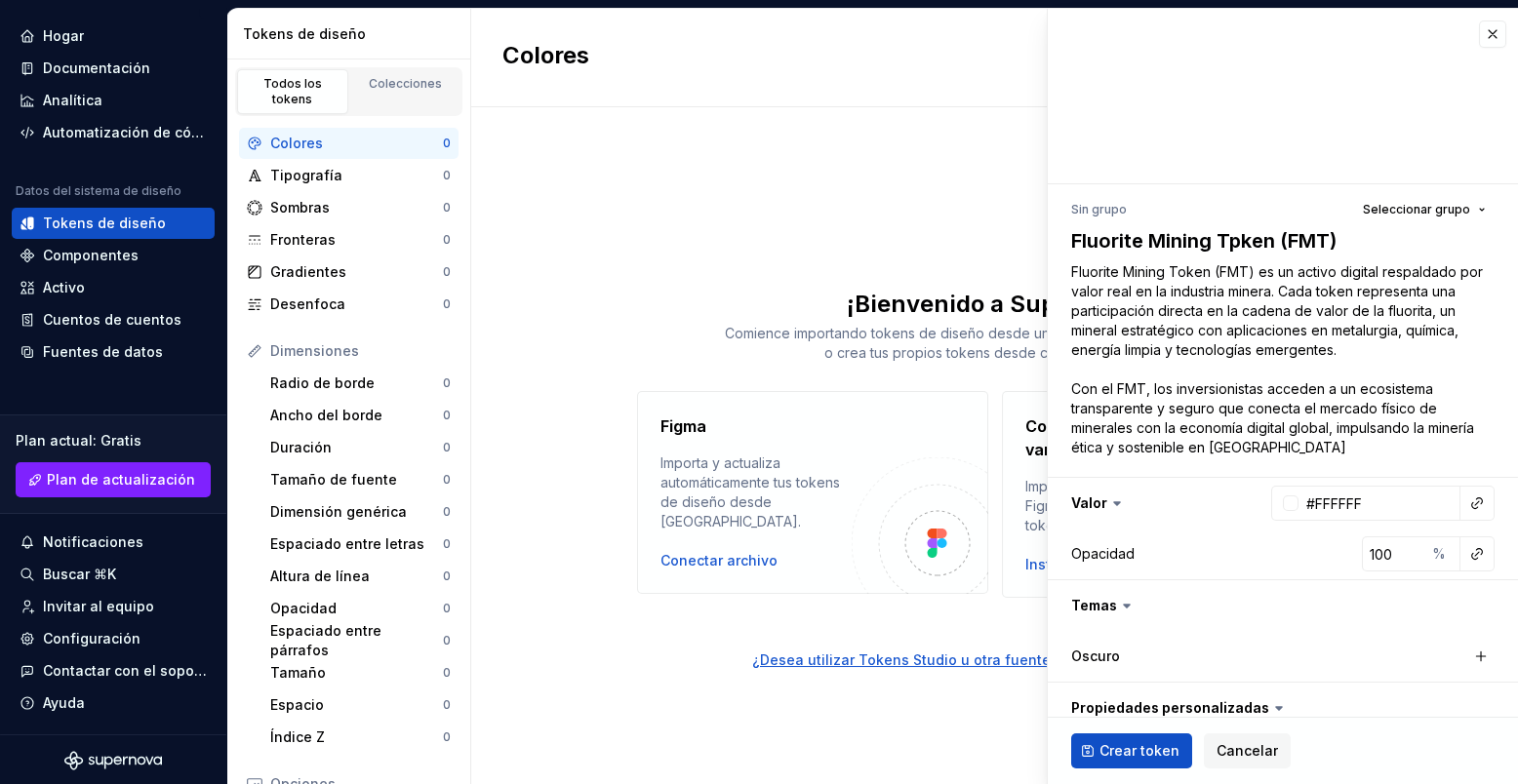
type textarea "*"
click at [1011, 501] on input "#FFFFFF" at bounding box center [1379, 503] width 162 height 35
paste input "A75297"
type input "#A75297"
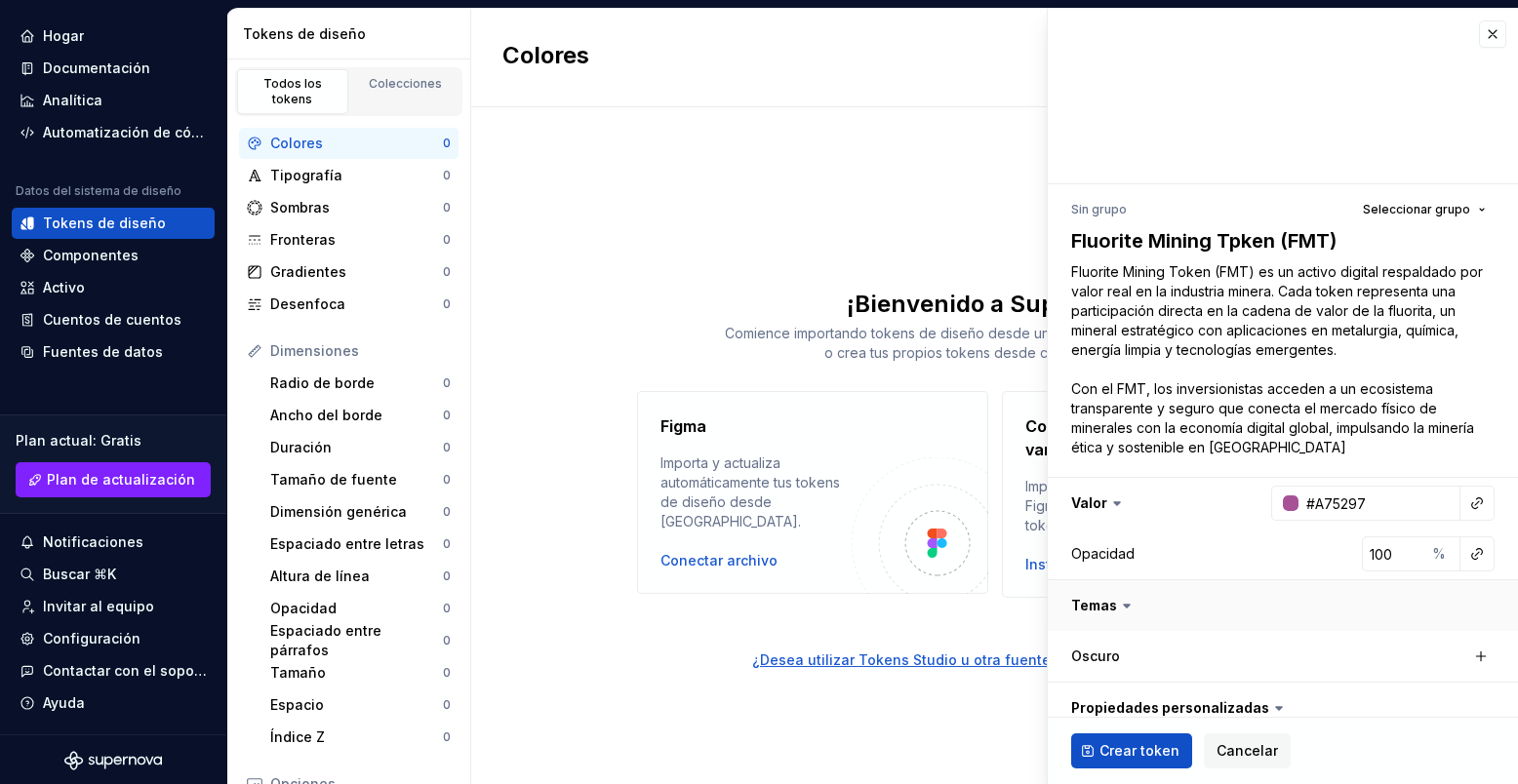
click at [1011, 522] on button "button" at bounding box center [1284, 606] width 470 height 51
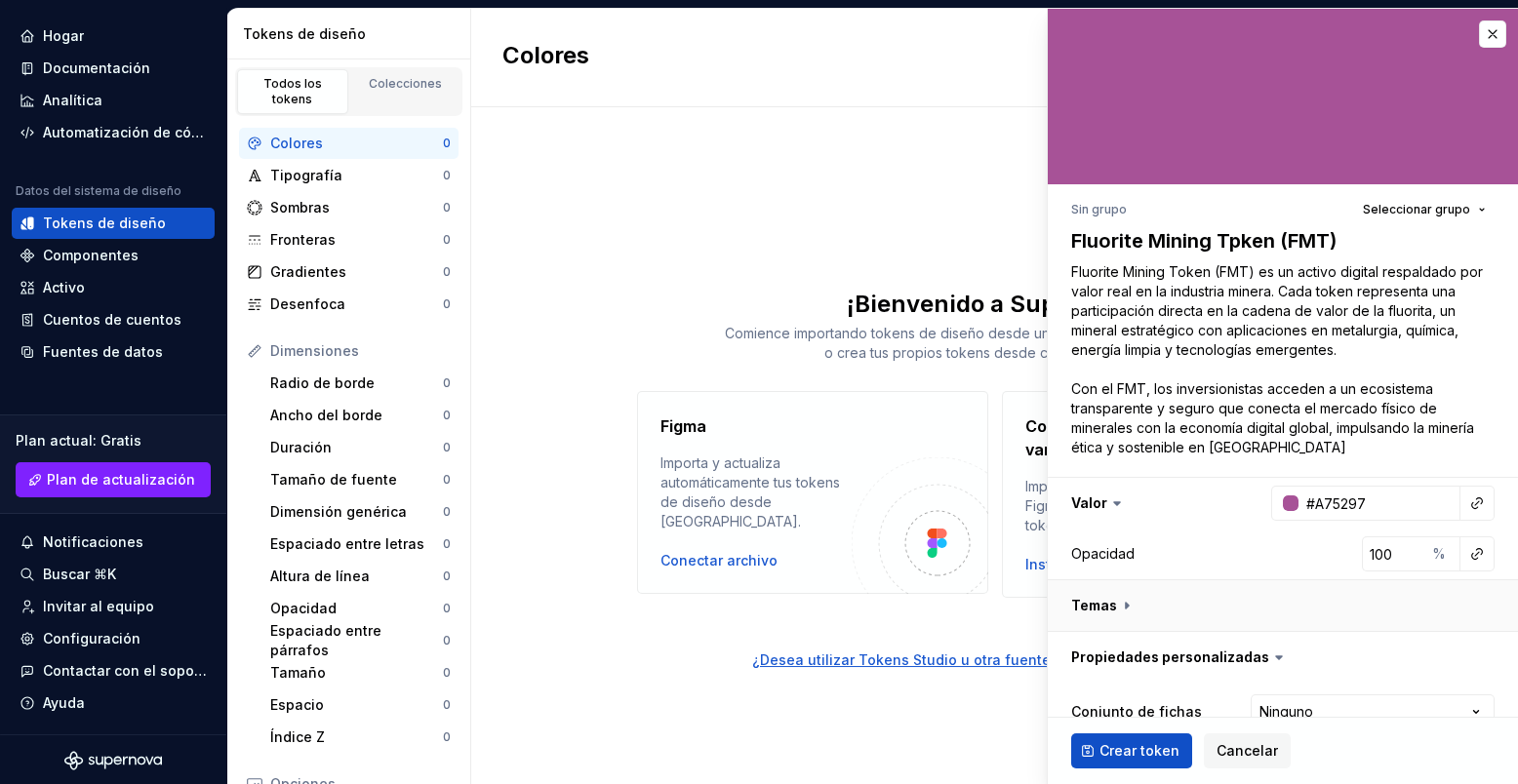
click at [1011, 522] on button "button" at bounding box center [1284, 606] width 470 height 51
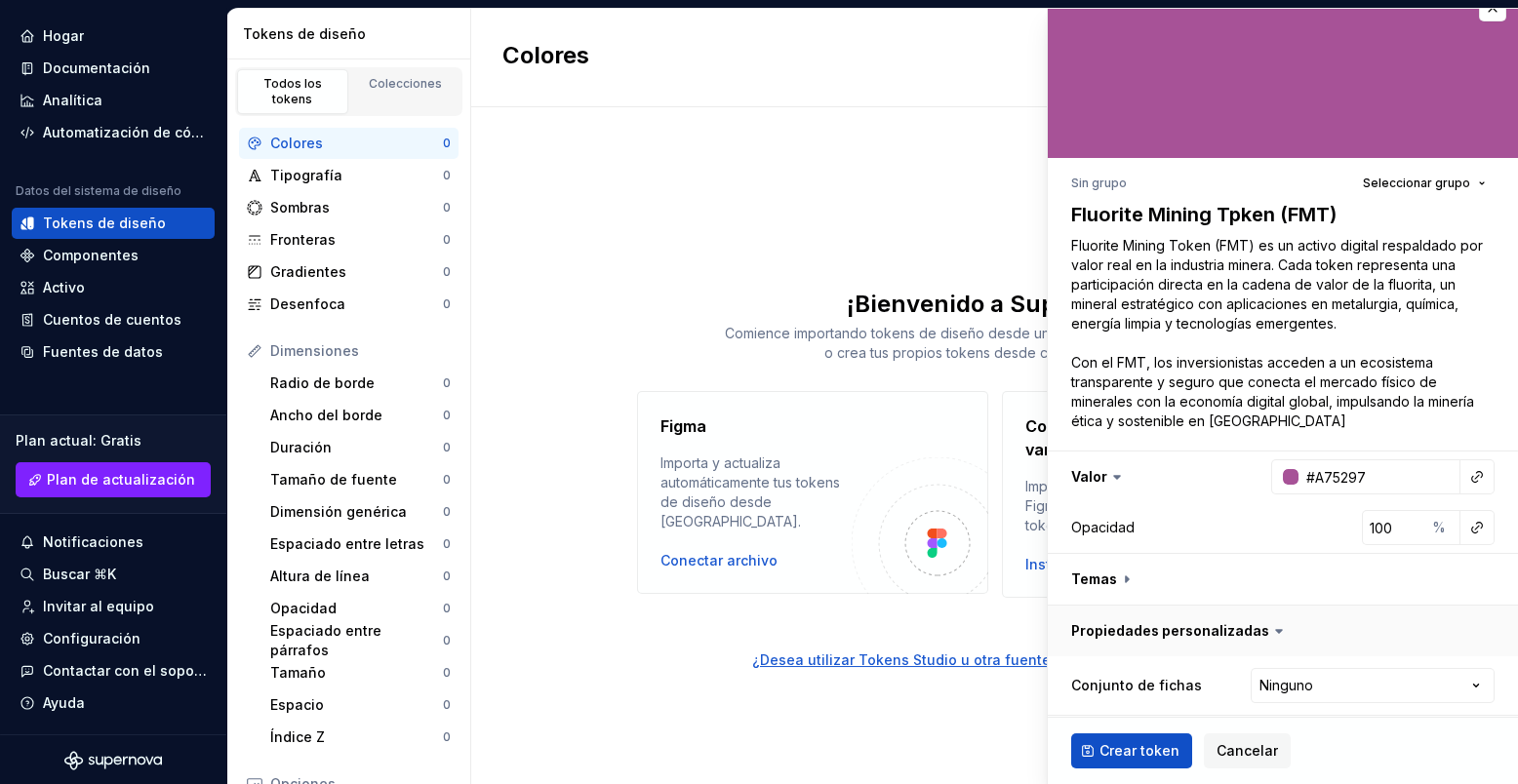
scroll to position [35, 0]
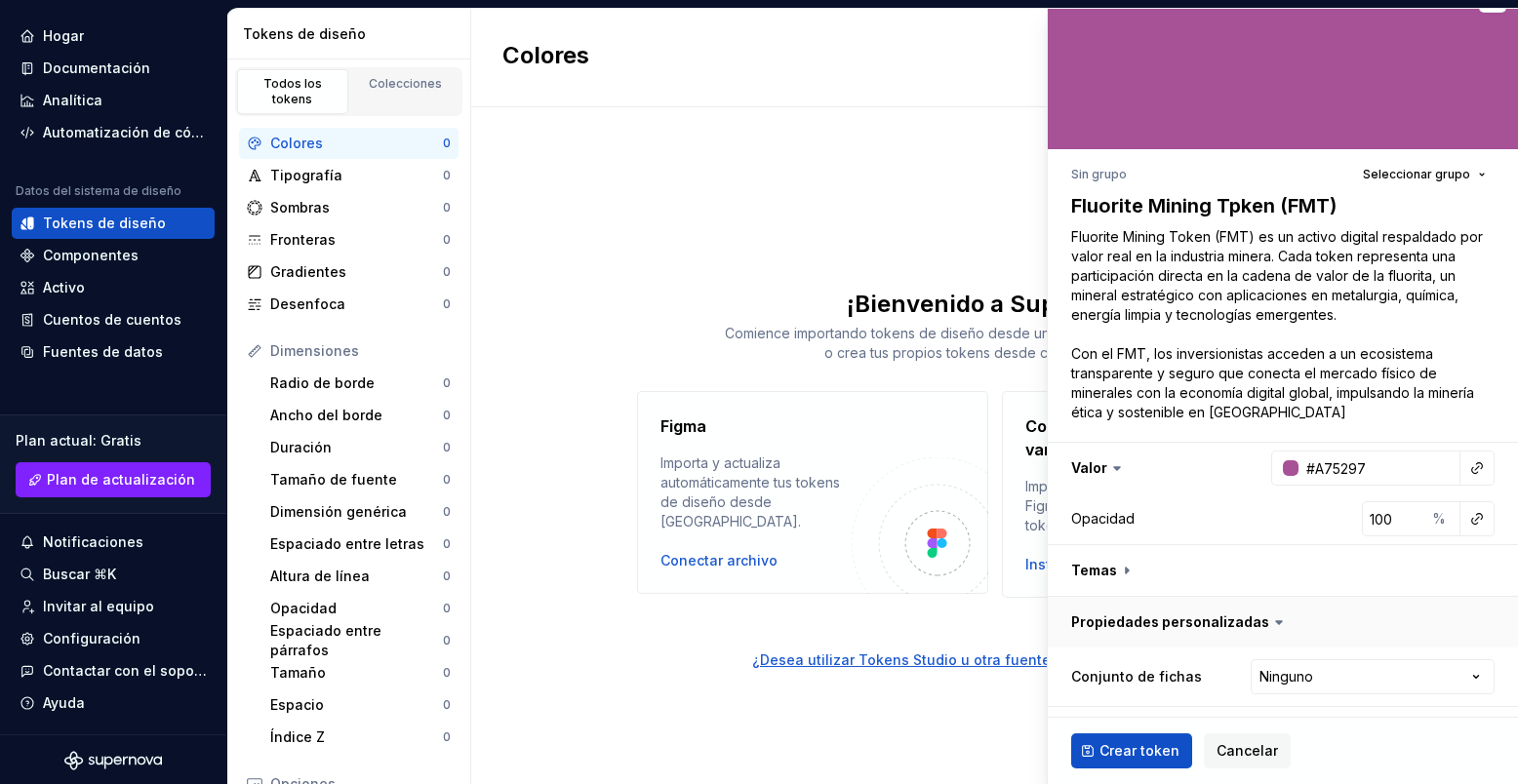
click at [1011, 522] on button "button" at bounding box center [1284, 622] width 470 height 51
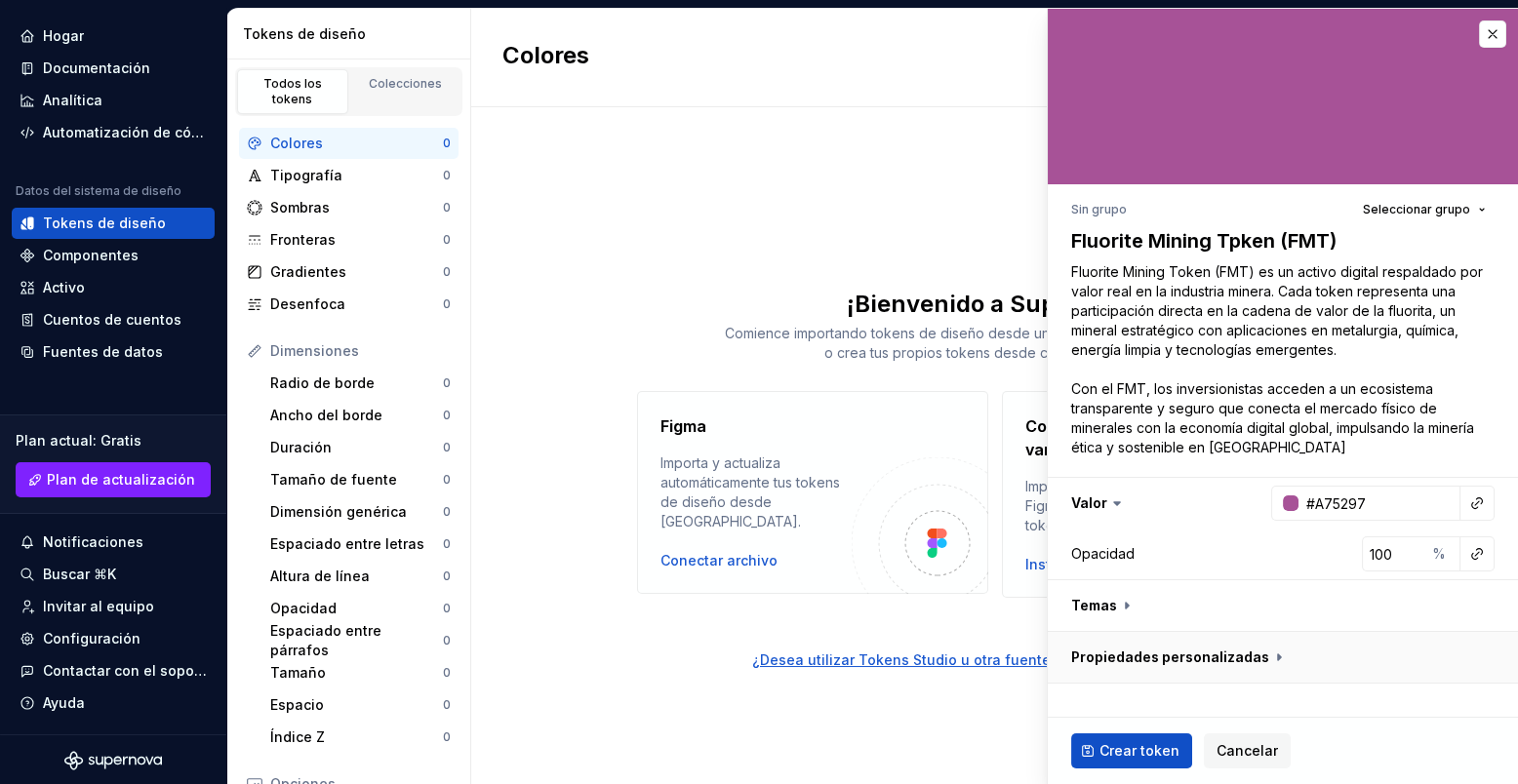
click at [1011, 522] on button "button" at bounding box center [1284, 656] width 470 height 51
click at [1011, 522] on span "Crear token" at bounding box center [1139, 751] width 80 height 20
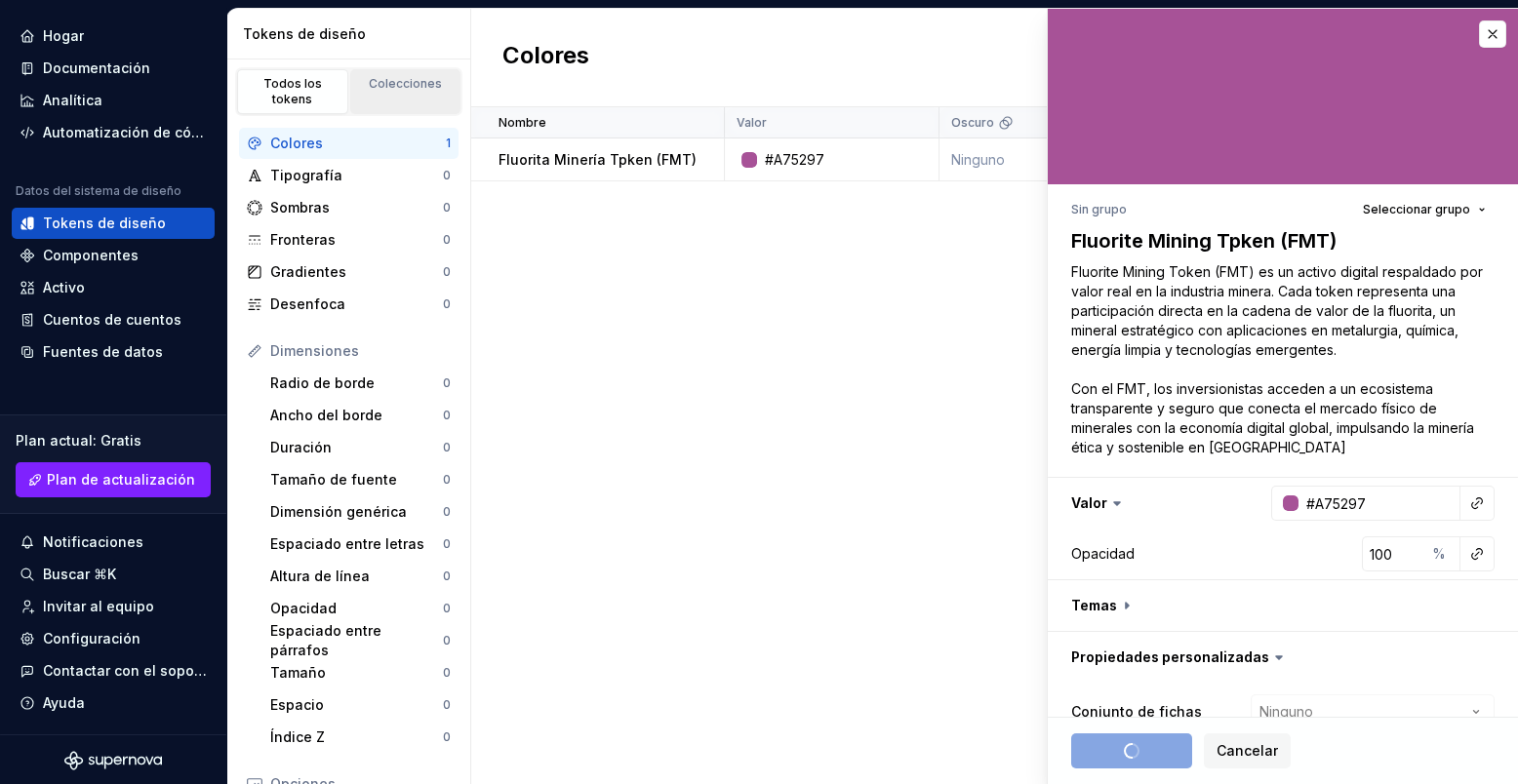
type textarea "*"
type input "#FFFFFF"
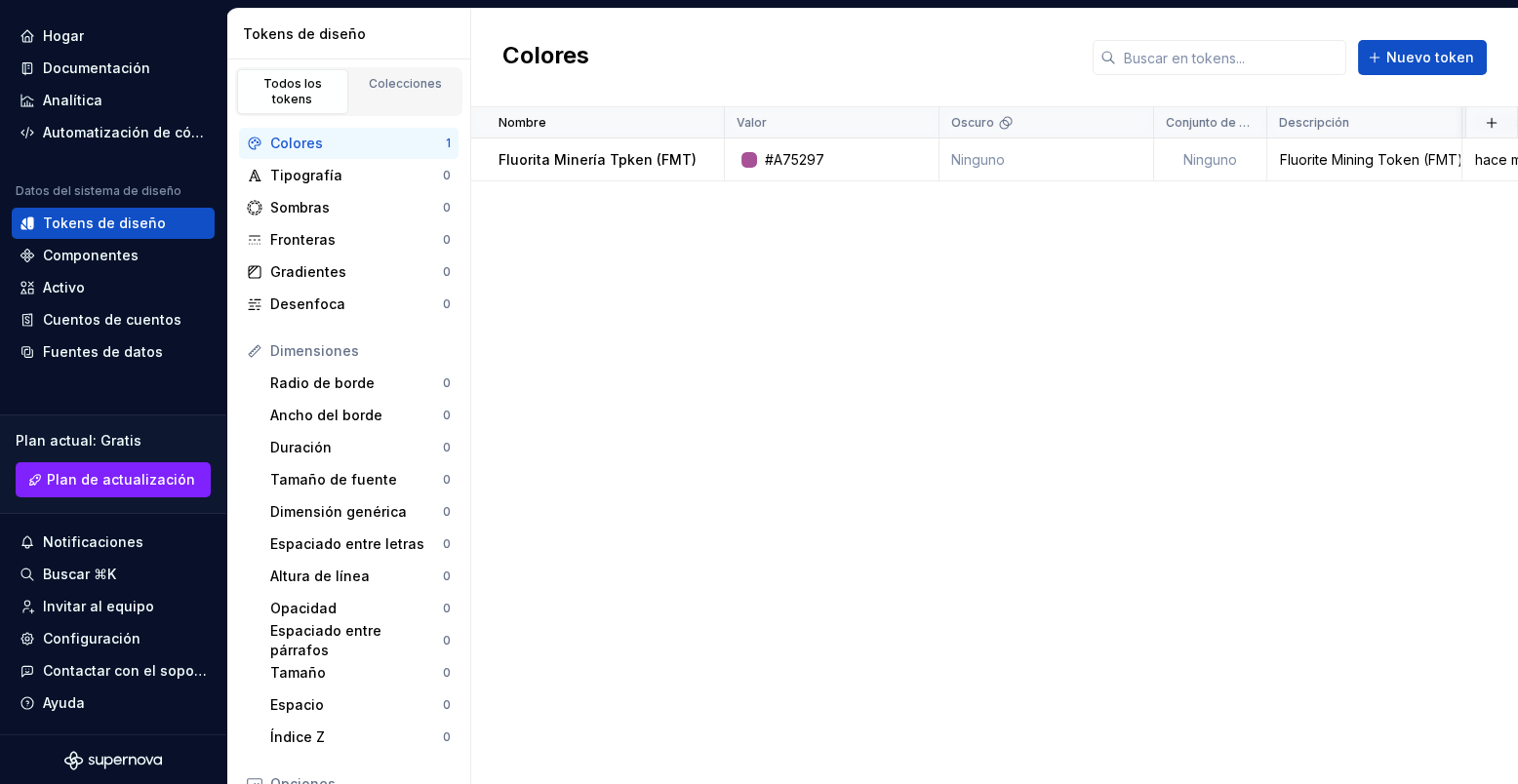
click at [404, 156] on div "Colores 1" at bounding box center [349, 142] width 219 height 31
click at [290, 174] on div "Tipografía" at bounding box center [356, 175] width 172 height 20
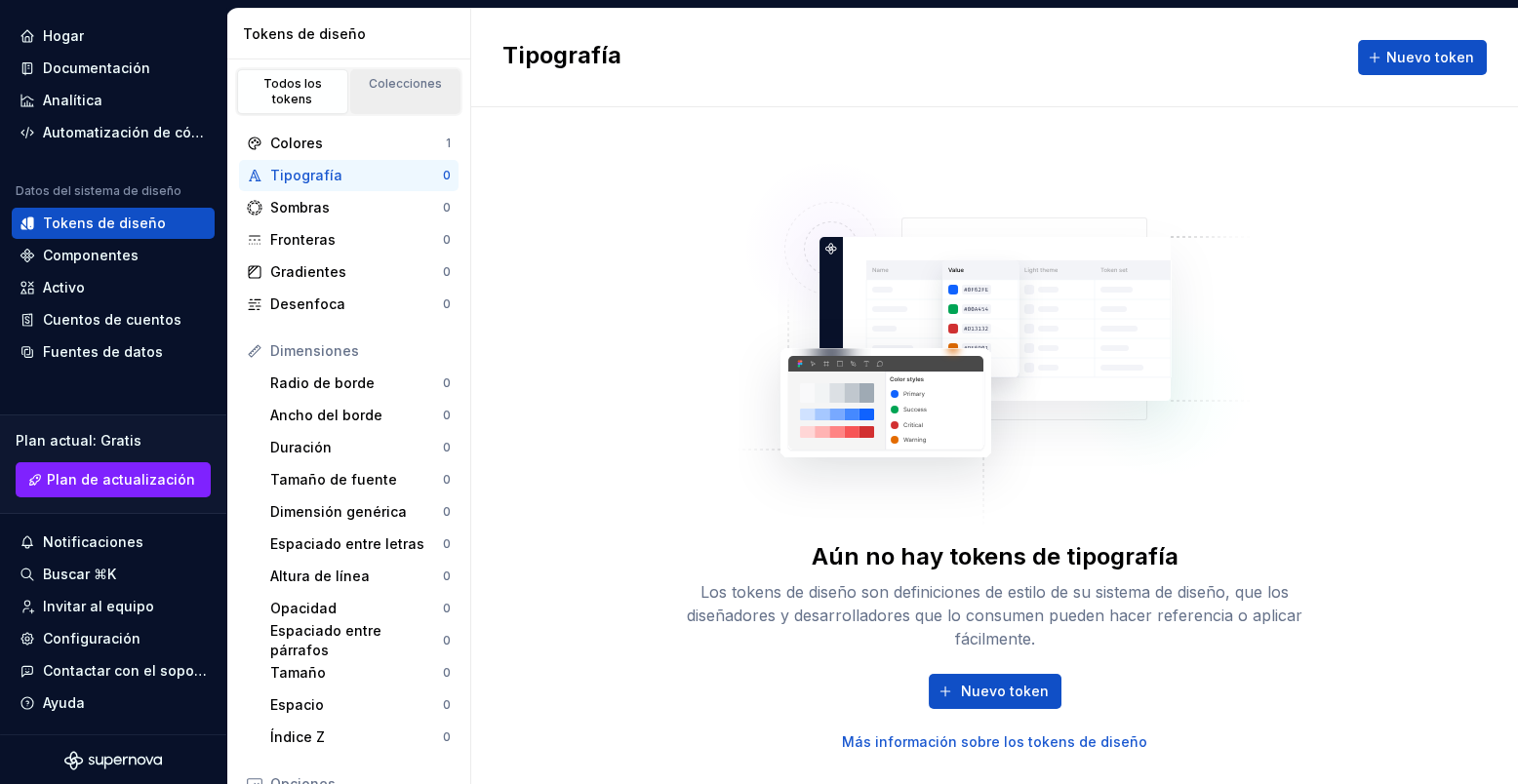
click at [371, 92] on link "Colecciones" at bounding box center [406, 92] width 112 height 45
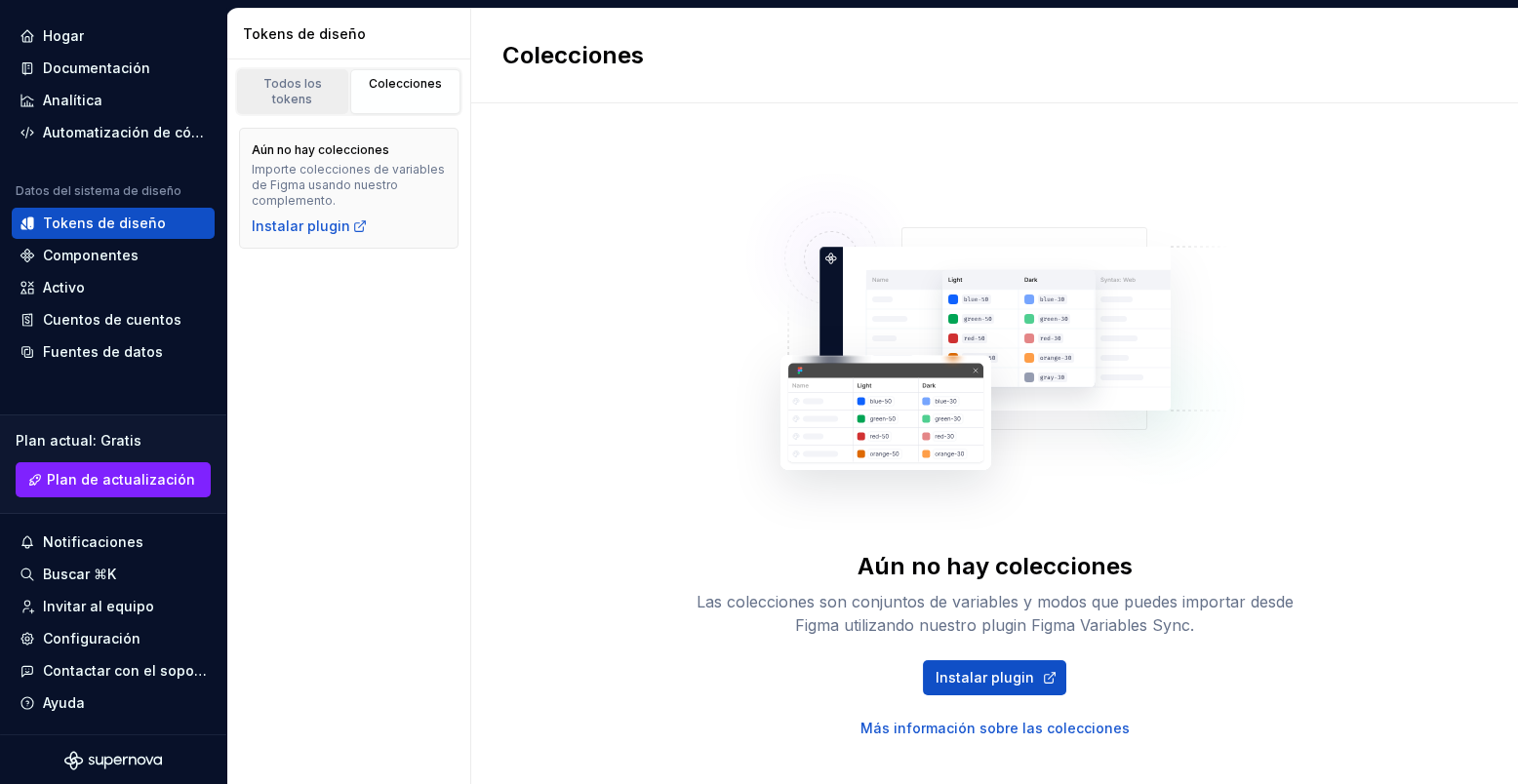
click at [298, 92] on link "Todos los tokens" at bounding box center [293, 92] width 112 height 45
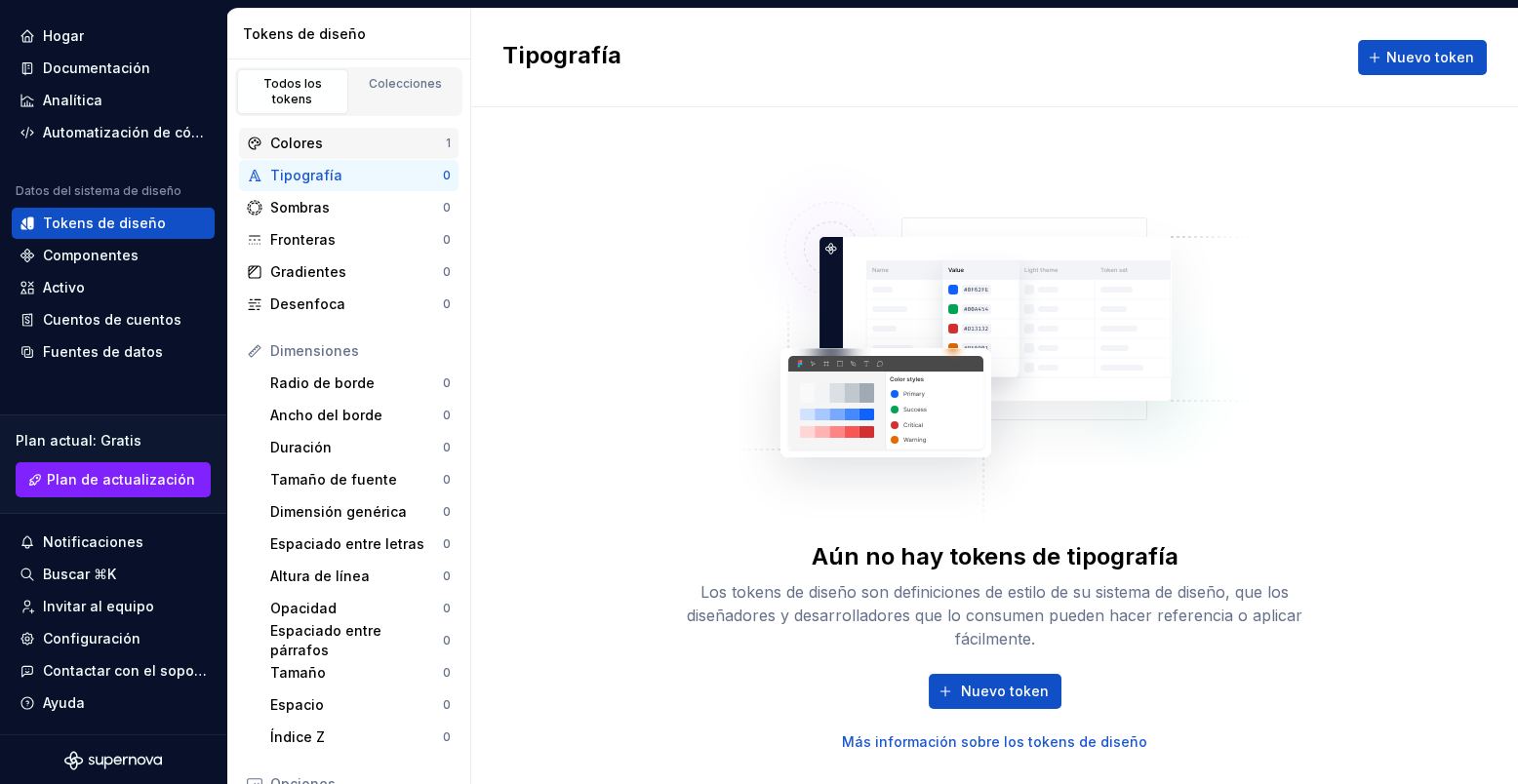
click at [293, 138] on div "Colores" at bounding box center [358, 143] width 175 height 20
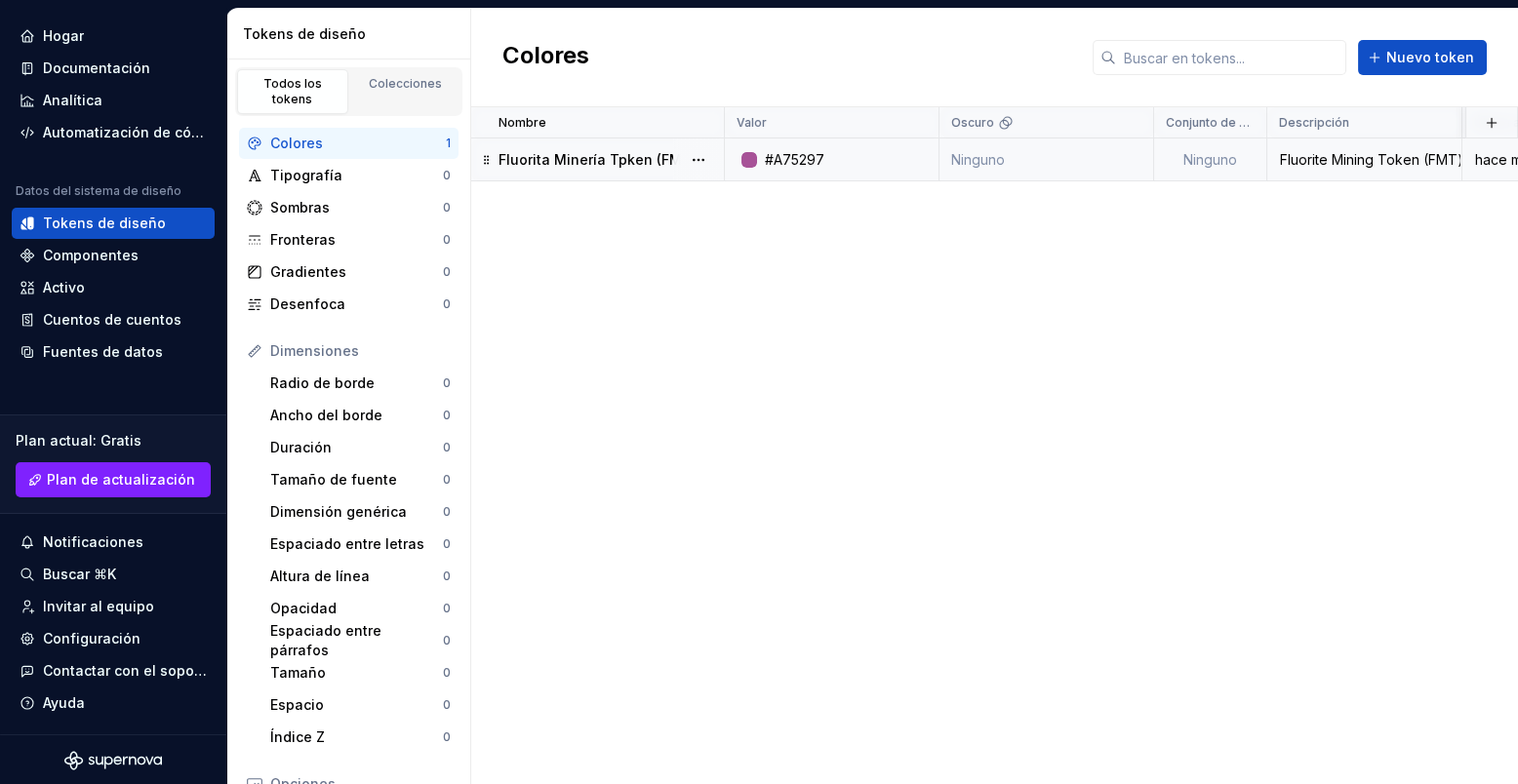
click at [1011, 150] on div "hace menos de un minuto" at bounding box center [1531, 160] width 134 height 20
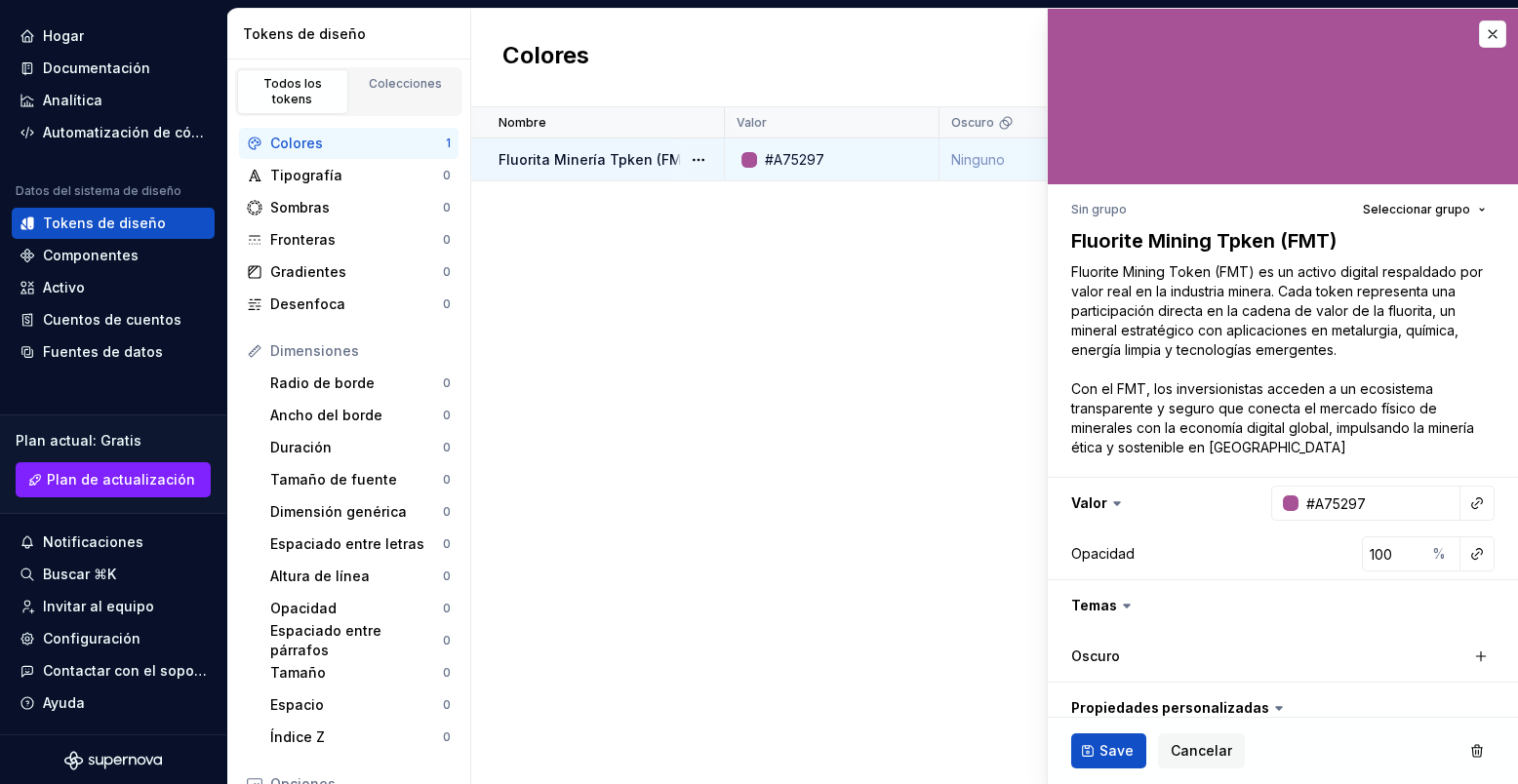
click at [580, 150] on p "Fluorita Minería Tpken (FMT)" at bounding box center [597, 160] width 198 height 20
type textarea "*"
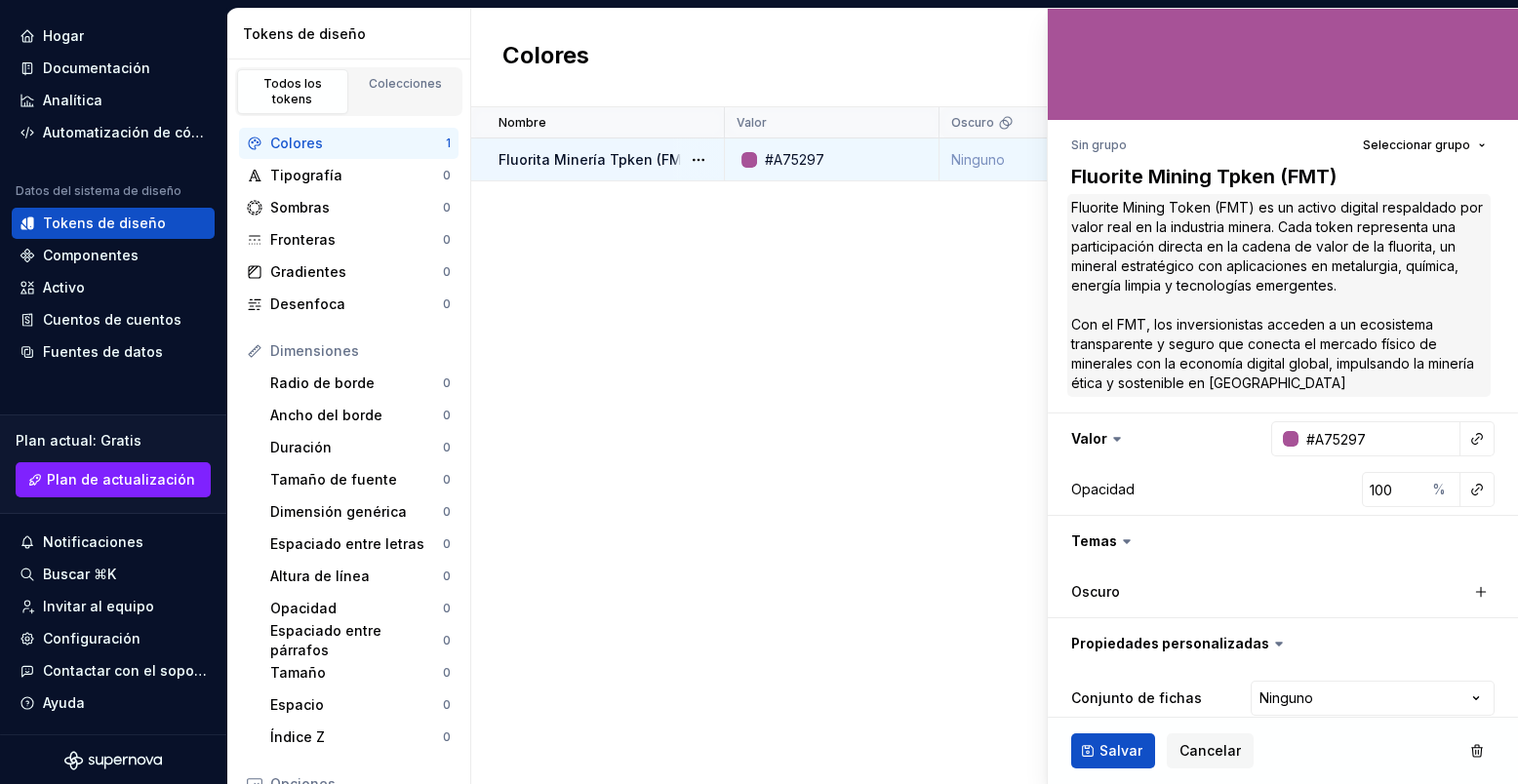
scroll to position [86, 0]
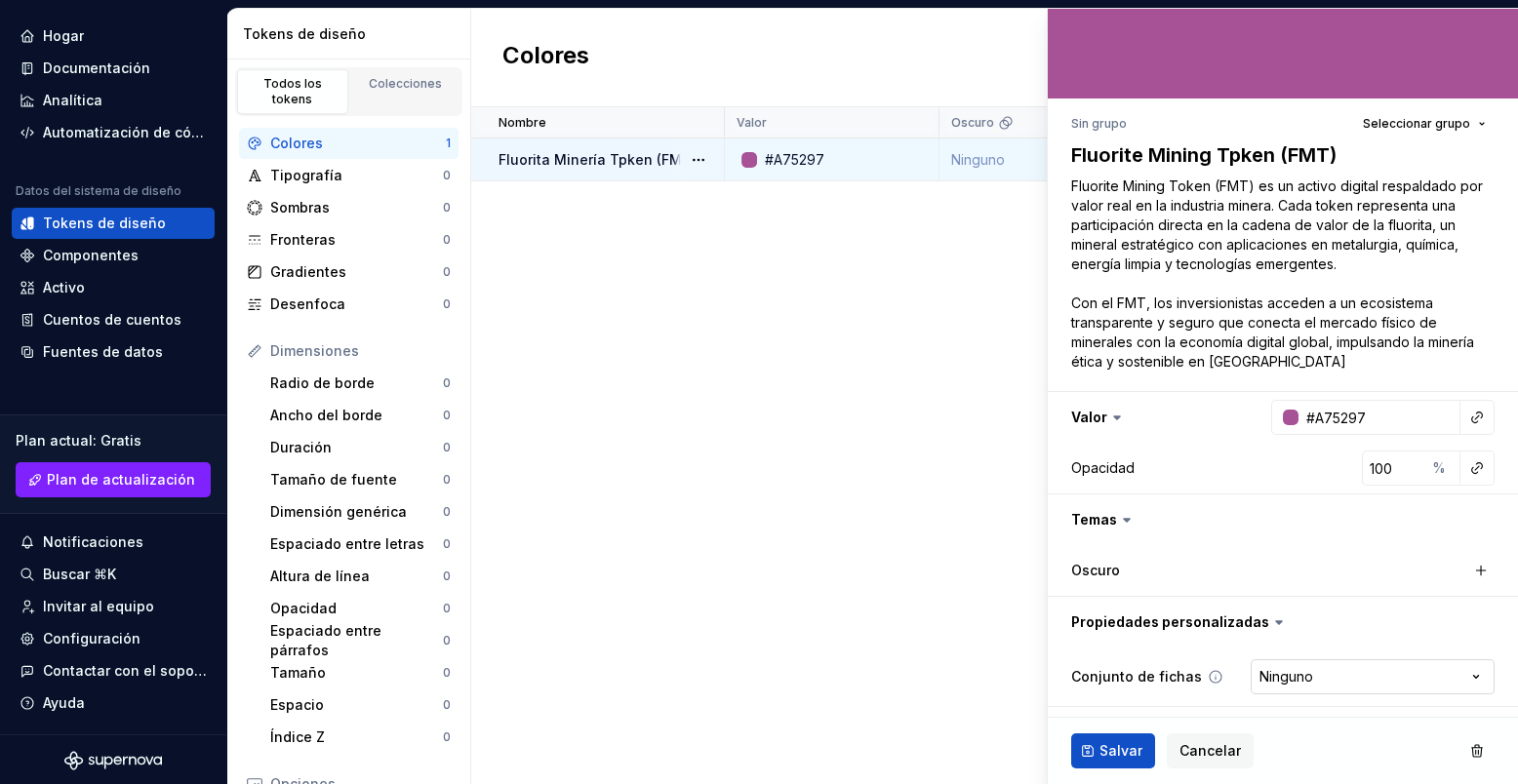
click at [1011, 522] on html "MF Ideología EN Hogar Documentación Analítica Automatización de código Datos de…" at bounding box center [759, 392] width 1518 height 784
select select "**********"
click at [1011, 522] on button "button" at bounding box center [1284, 622] width 470 height 51
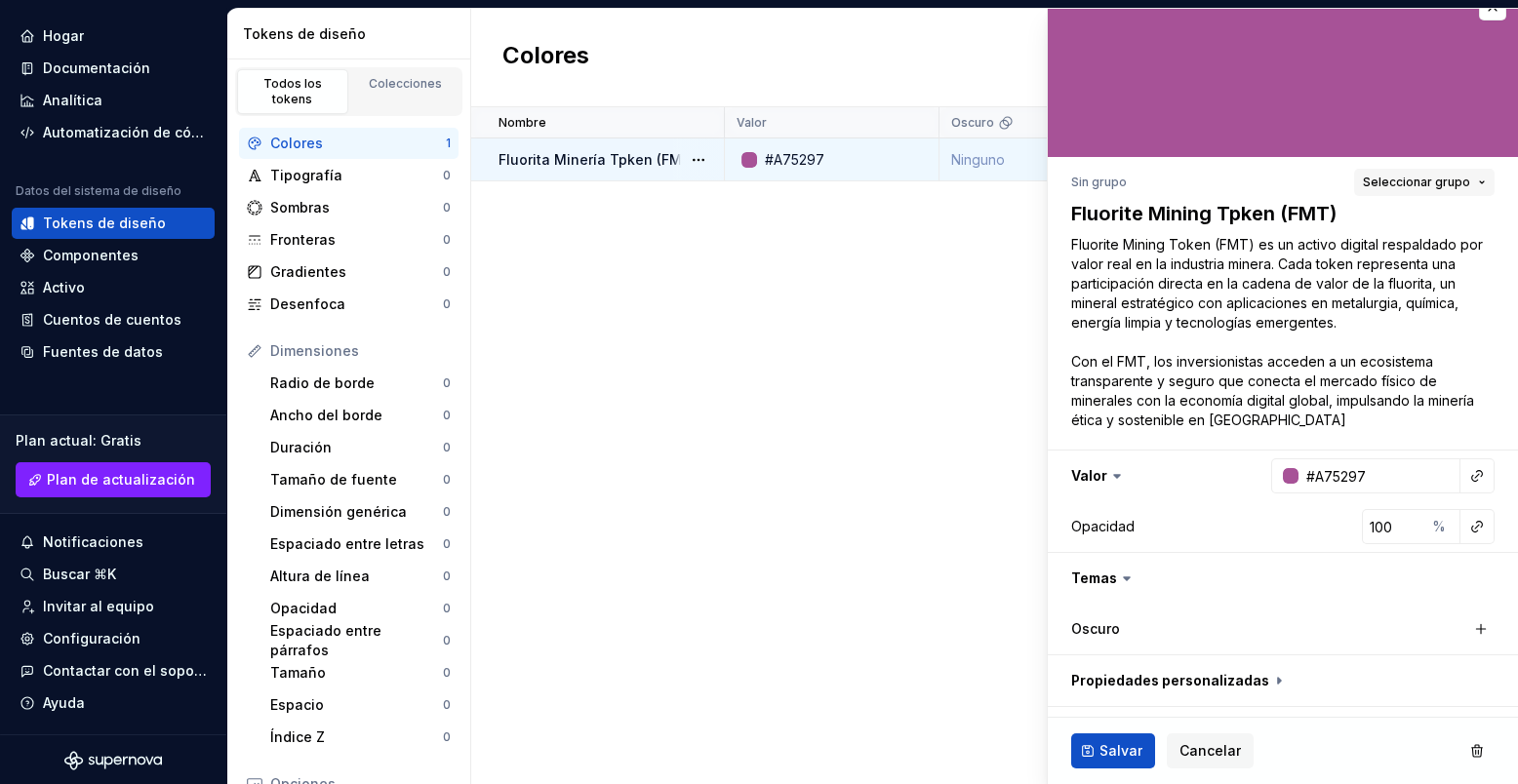
click at [1011, 178] on span "Seleccionar grupo" at bounding box center [1417, 182] width 108 height 16
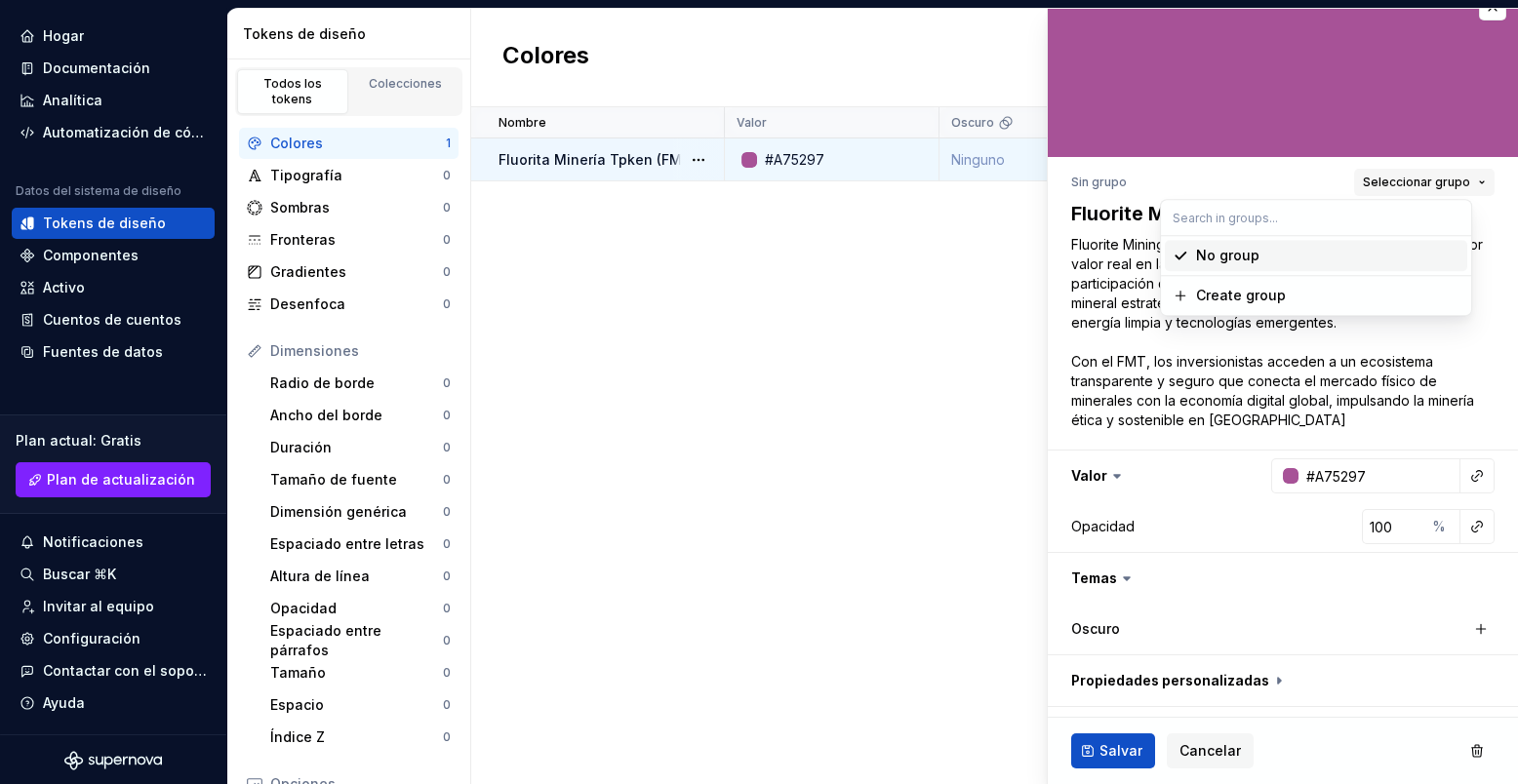
click at [1011, 178] on span "Seleccionar grupo" at bounding box center [1417, 182] width 108 height 16
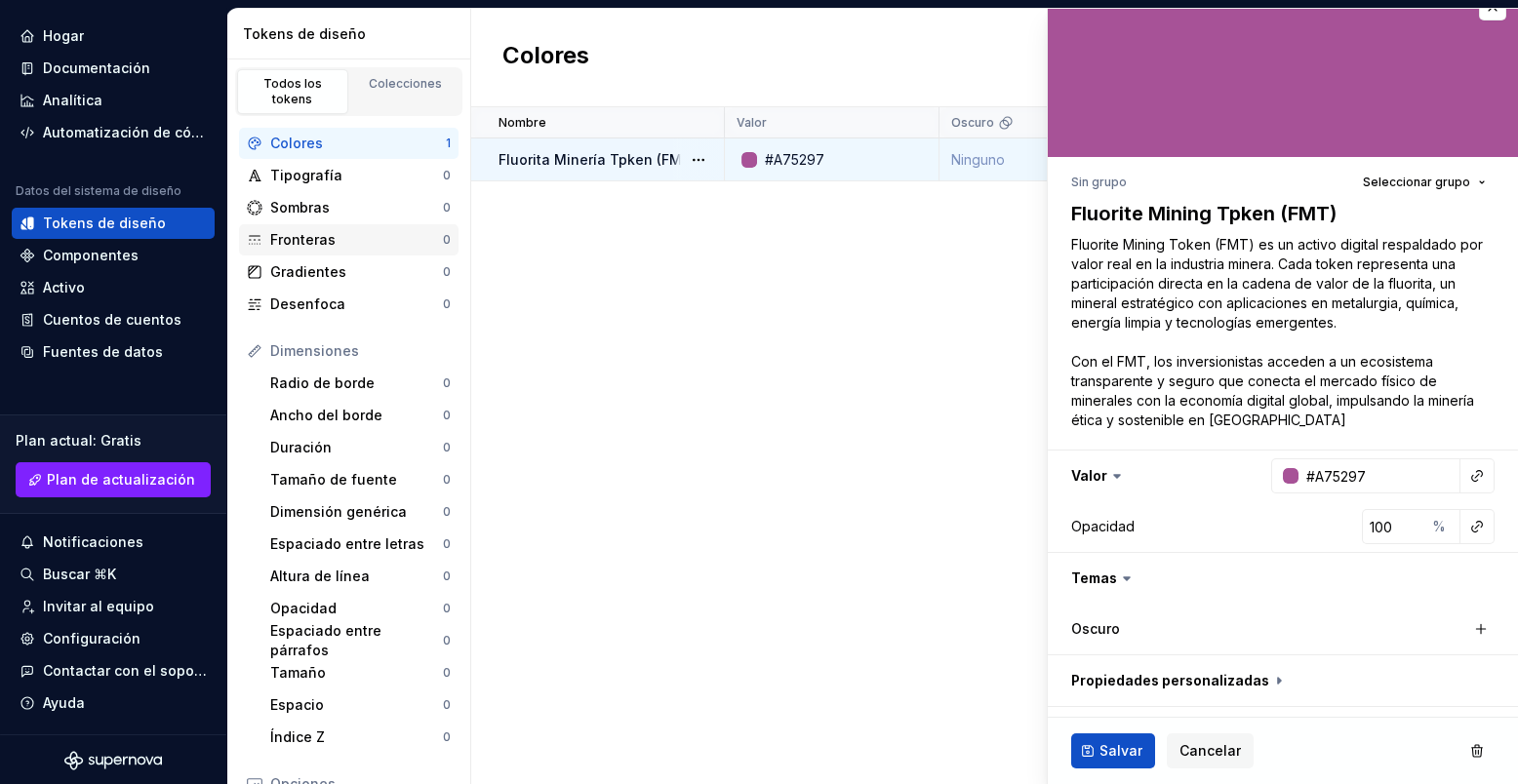
click at [249, 245] on icon at bounding box center [255, 240] width 16 height 16
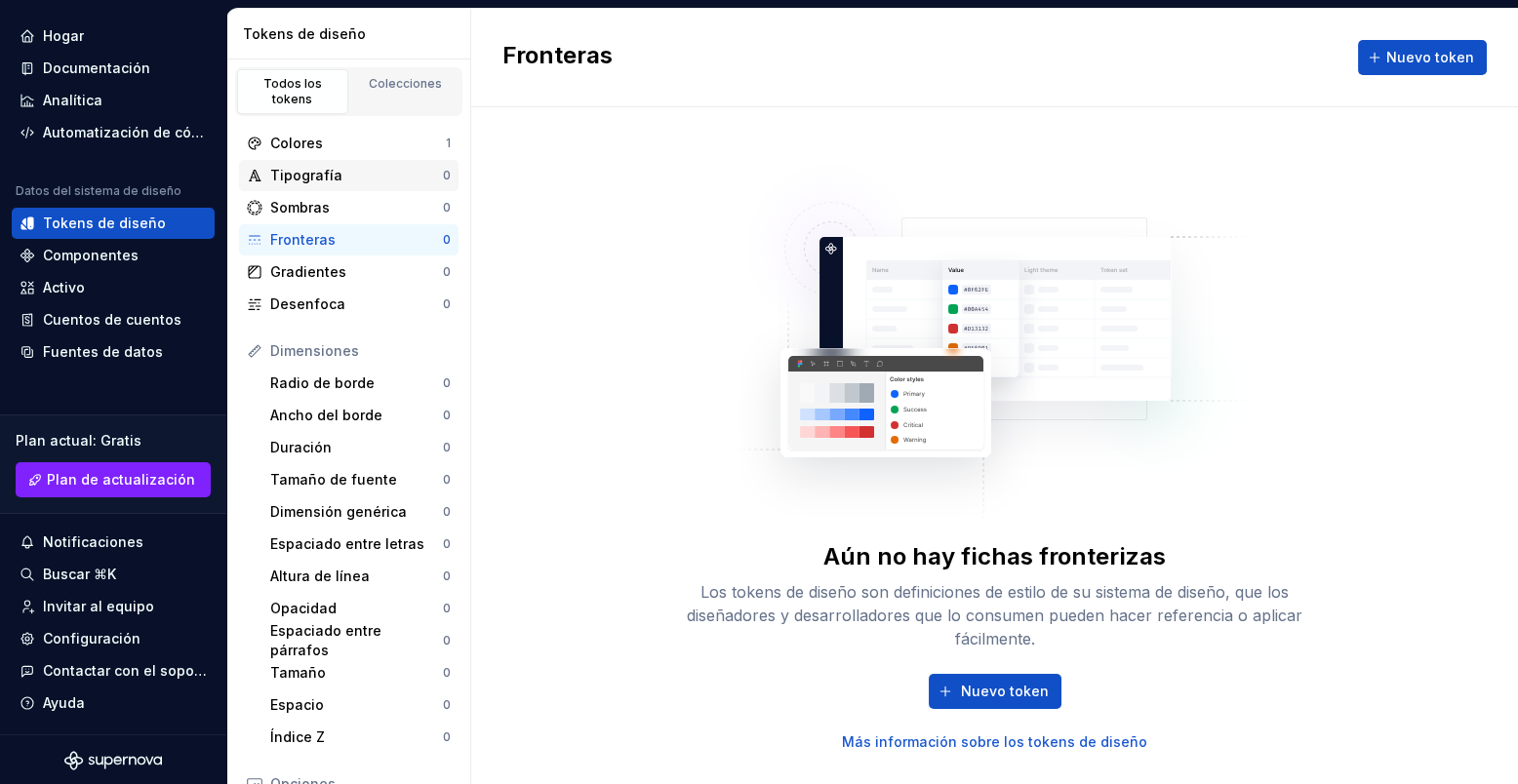
click at [271, 167] on div "Tipografía" at bounding box center [356, 175] width 172 height 20
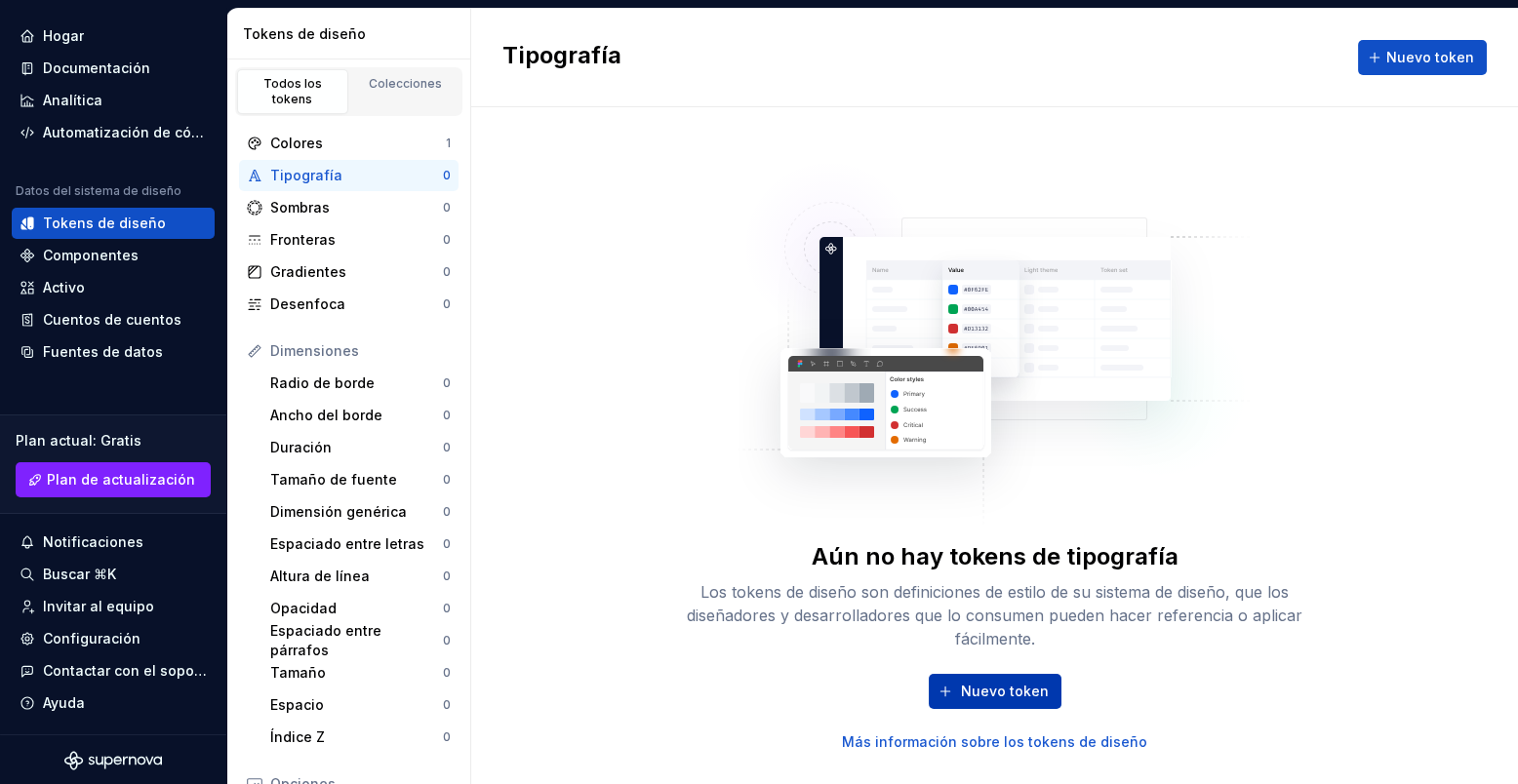
click at [952, 522] on button "Nuevo token" at bounding box center [995, 691] width 133 height 35
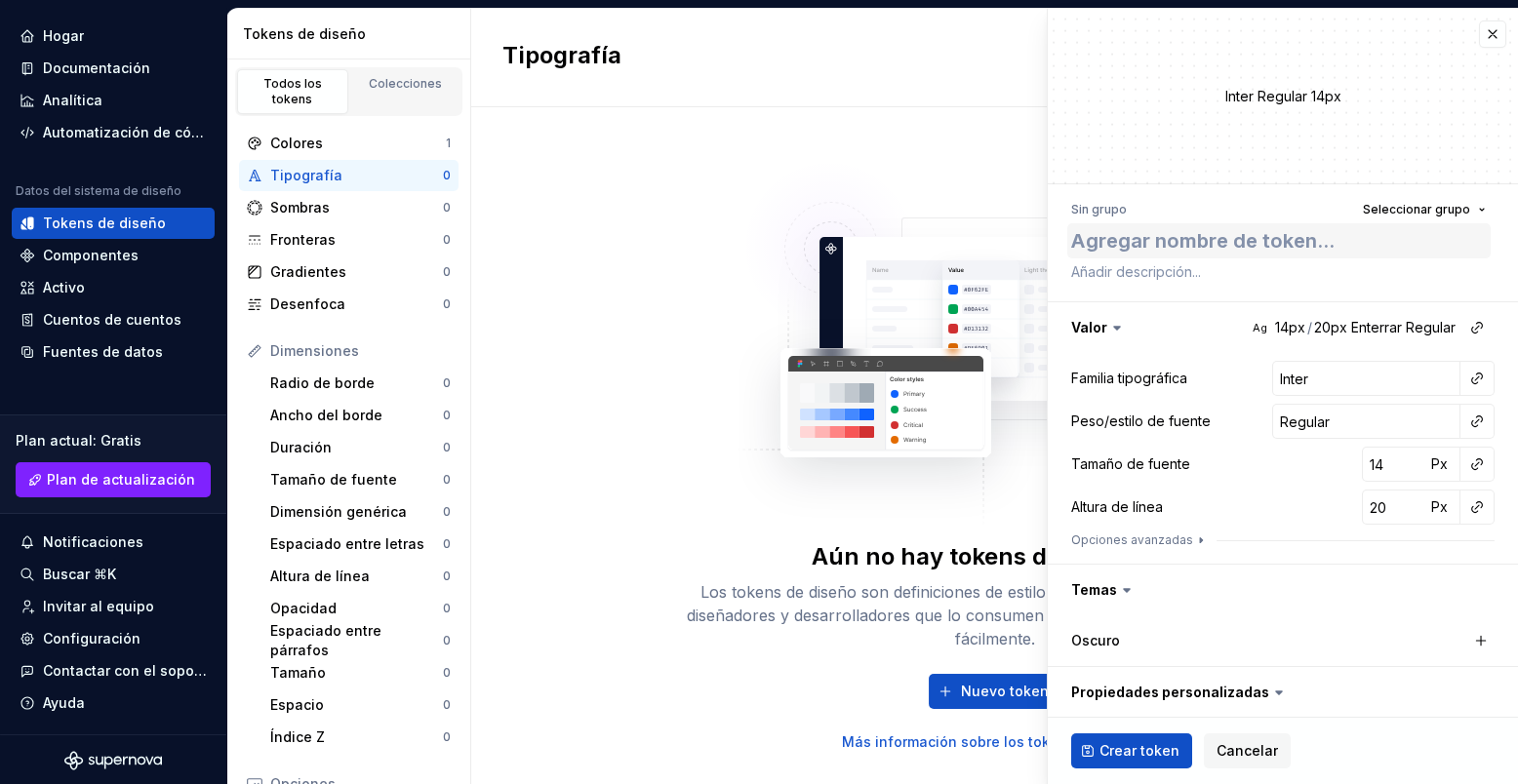
click at [1011, 247] on textarea at bounding box center [1279, 240] width 424 height 35
type textarea "*"
type textarea "F"
type textarea "*"
type textarea "Fl"
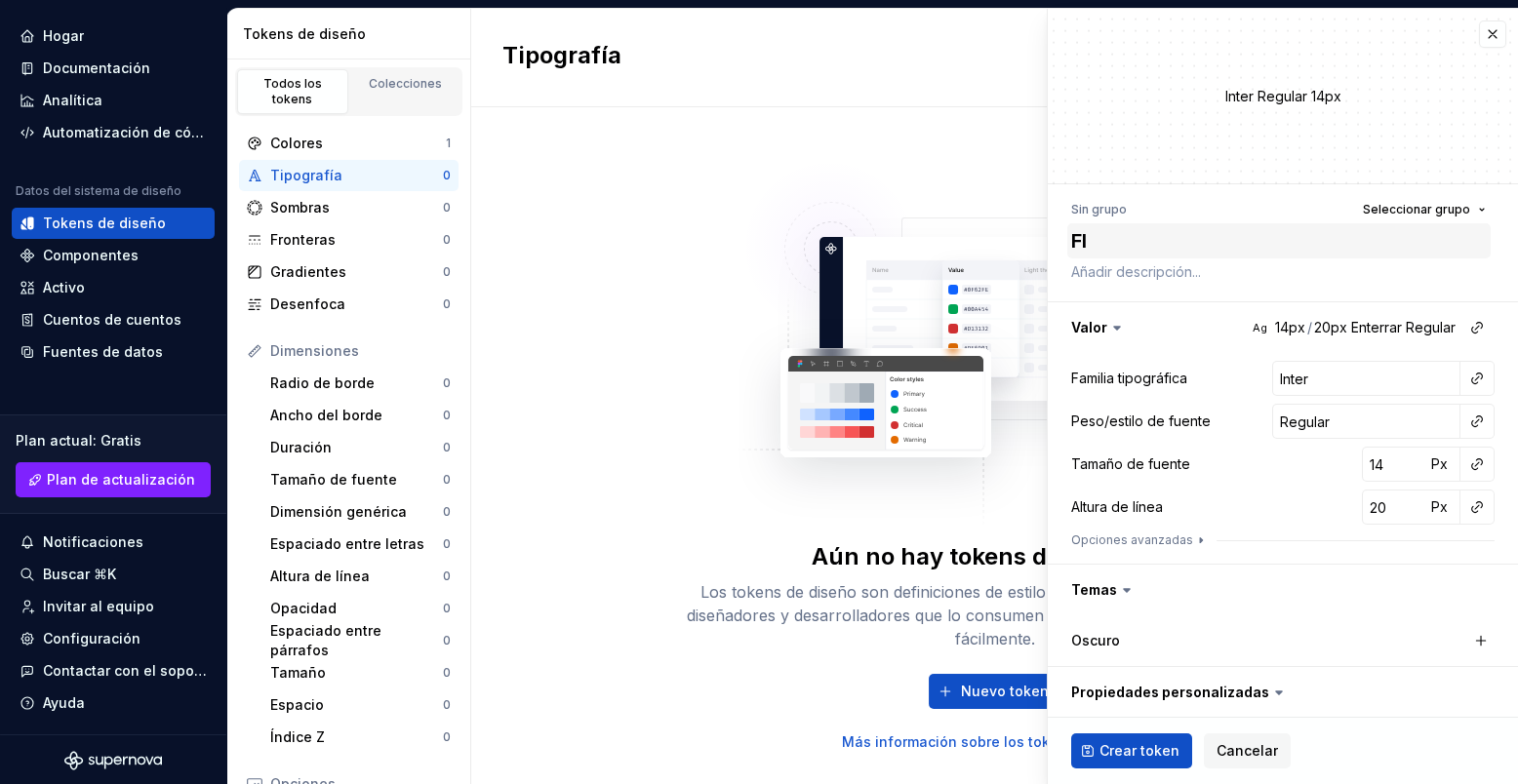
type textarea "*"
type textarea "Fliu"
type textarea "*"
type textarea "Fli"
type textarea "*"
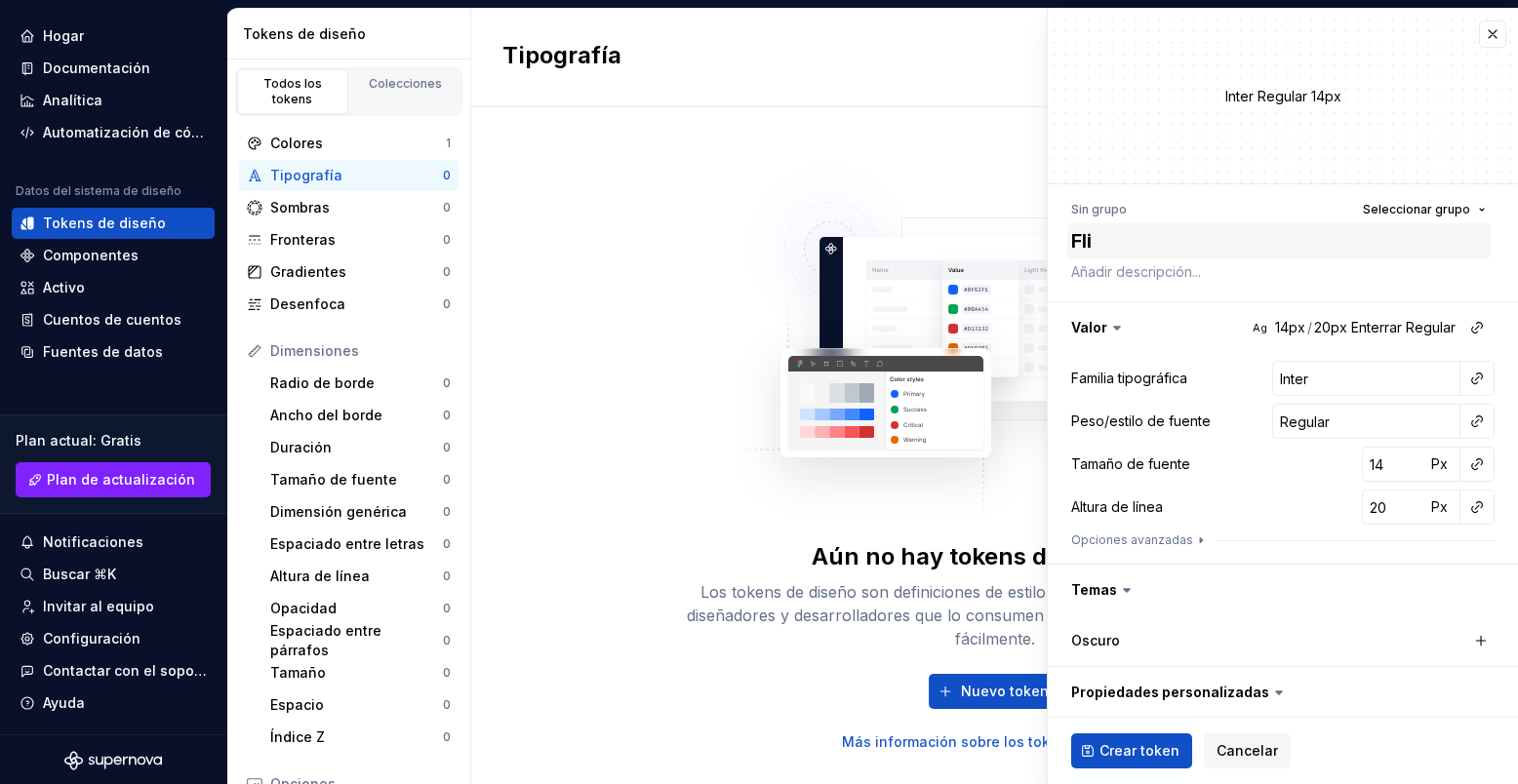
type textarea "Fliu"
type textarea "*"
type textarea "Fliuo"
type textarea "*"
type textarea "Fliuor"
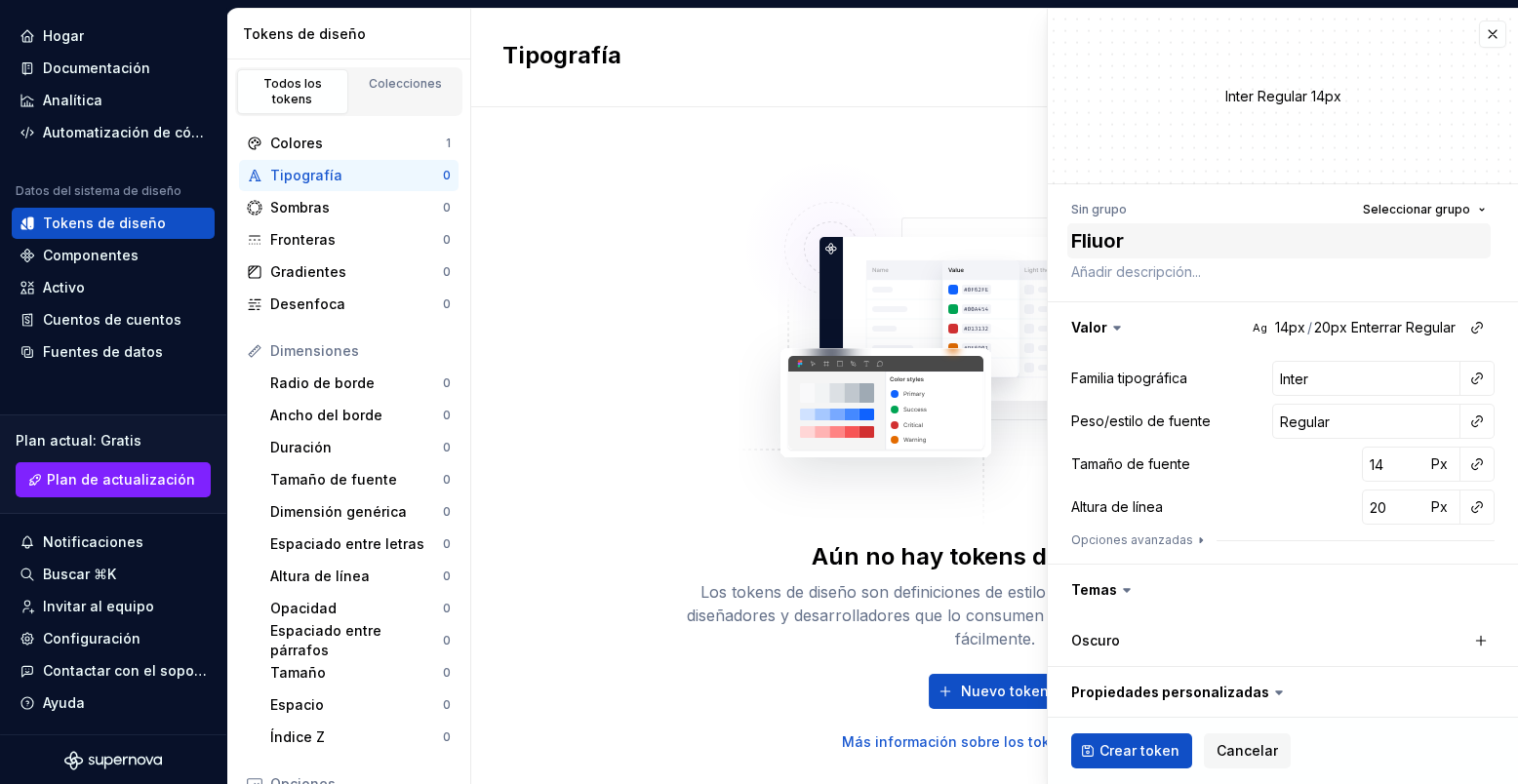
type textarea "*"
type textarea "Fliuori"
type textarea "*"
type textarea "Fliuorit"
type textarea "*"
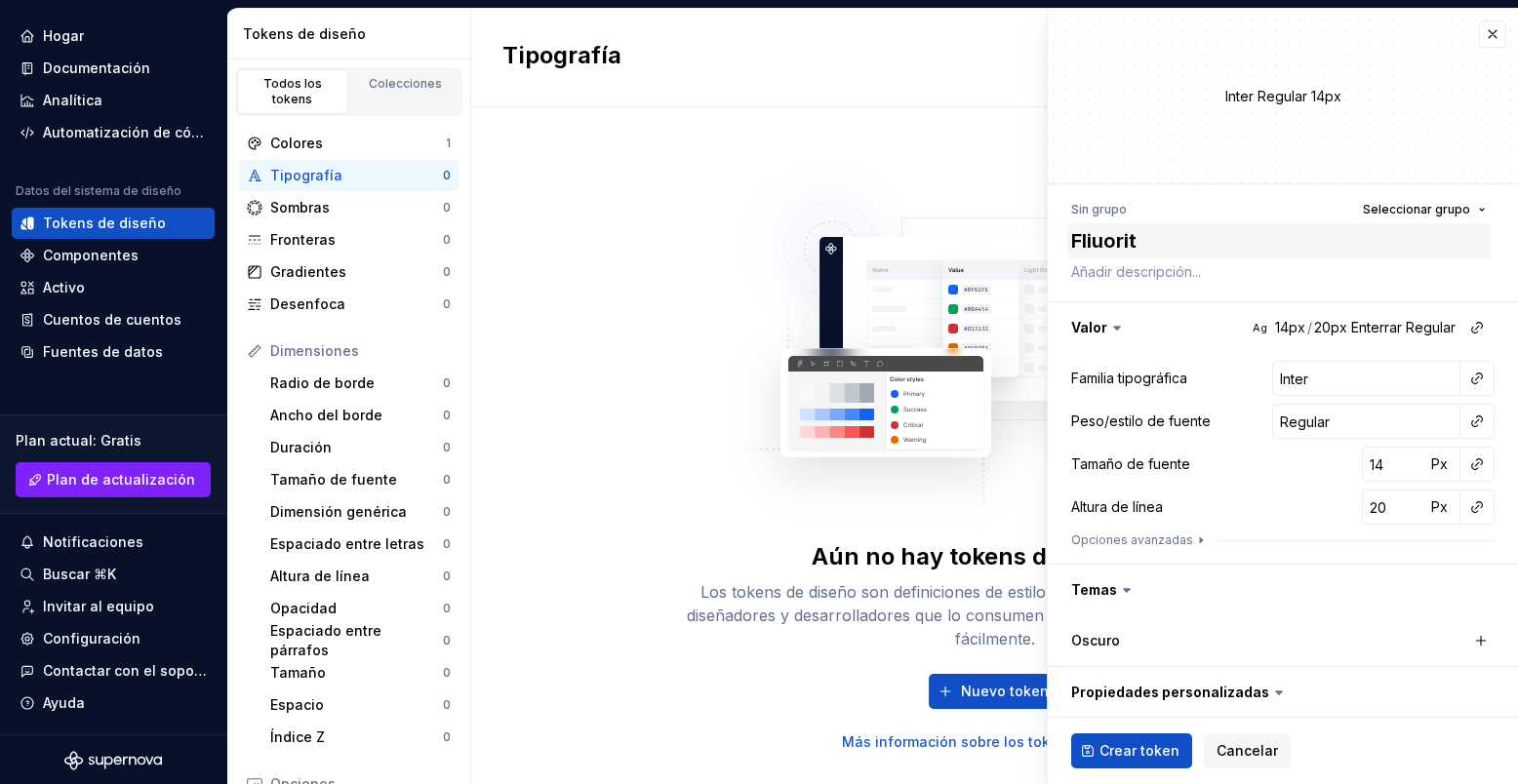
type textarea "Fliuorite"
type textarea "*"
type textarea "Fliuorite"
type textarea "*"
type textarea "Fliuorite"
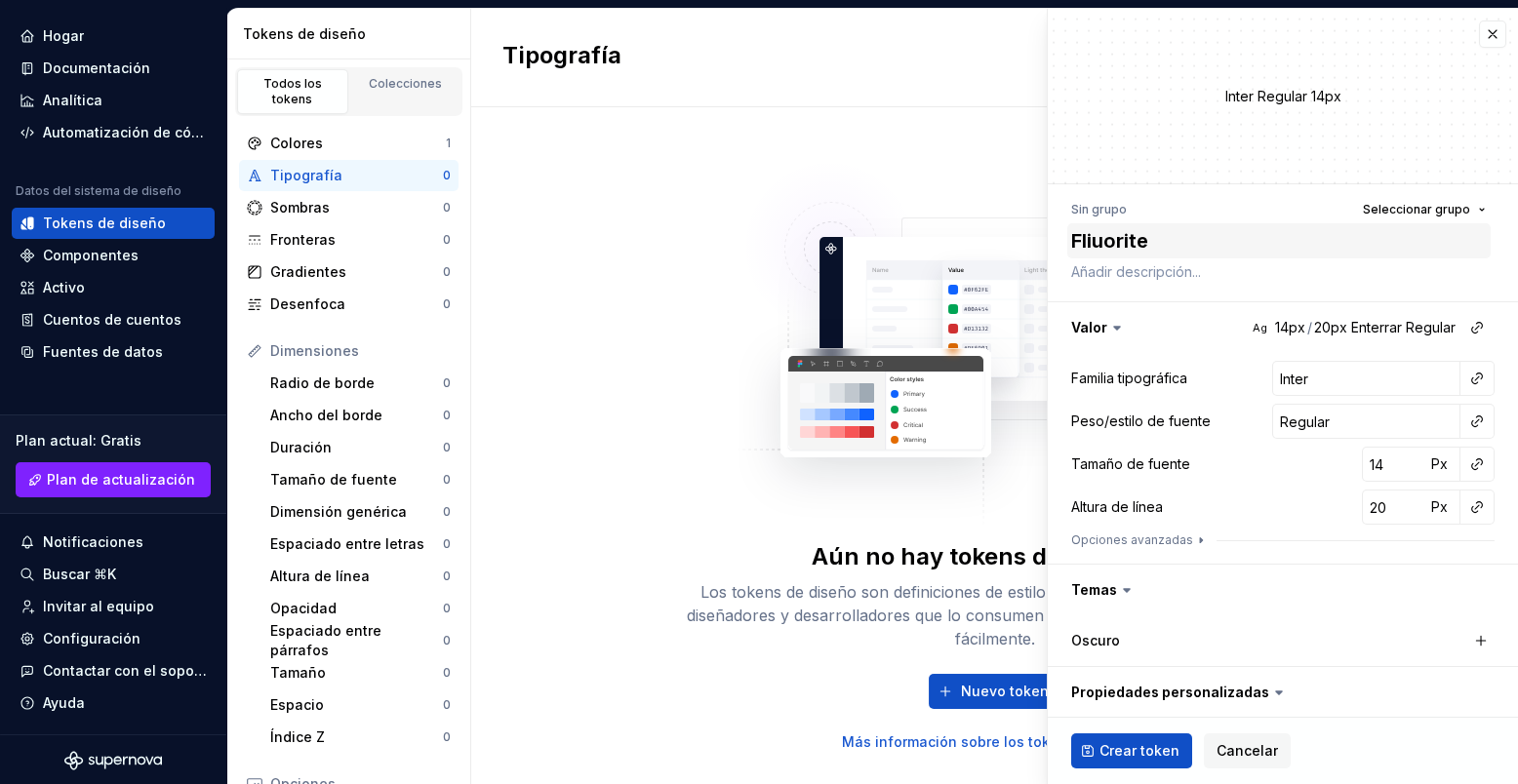
type textarea "*"
type textarea "Fliuorit"
type textarea "*"
type textarea "Fliuori"
type textarea "*"
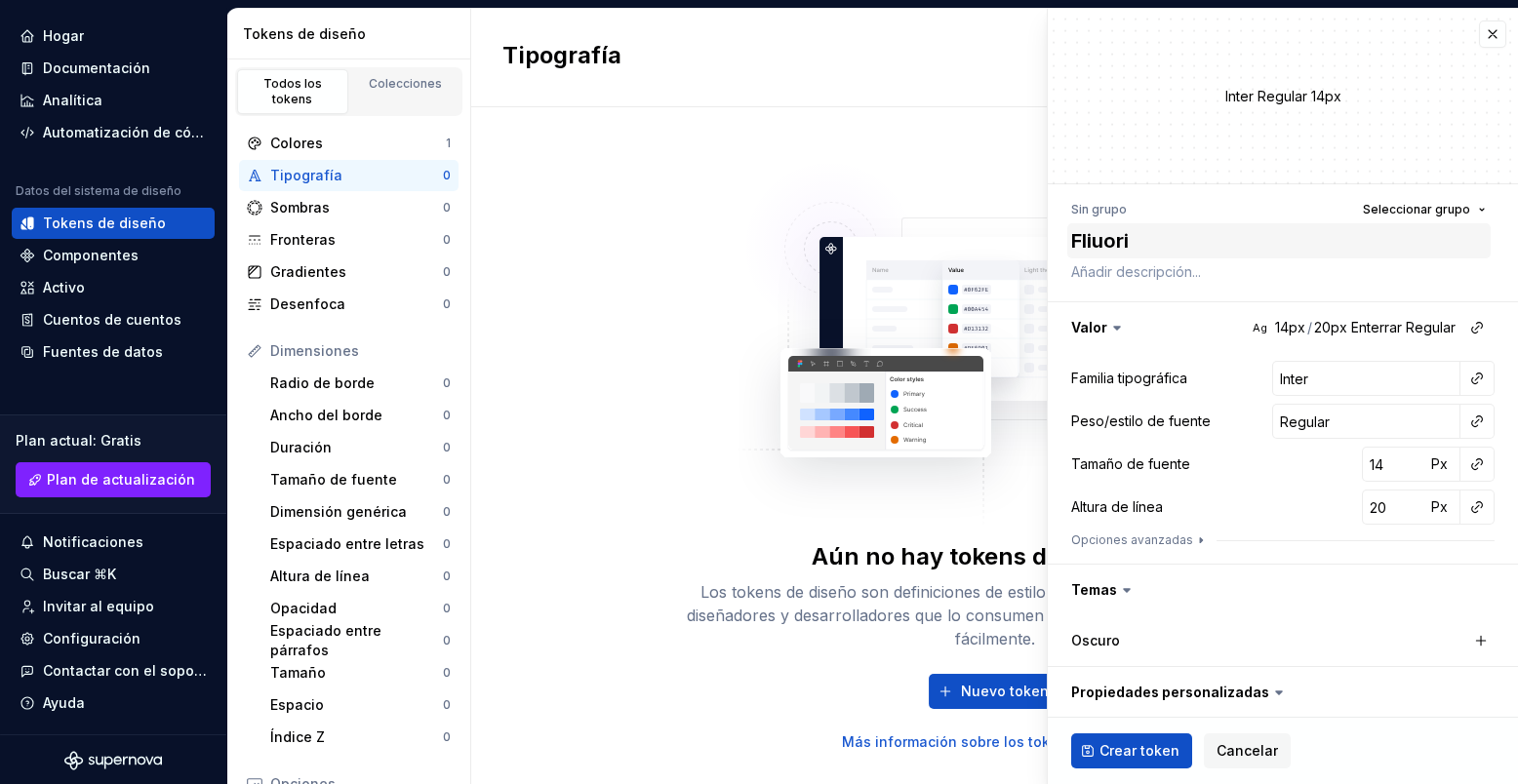
type textarea "Fliuor"
type textarea "*"
type textarea "Fliuo"
type textarea "*"
type textarea "Fliu"
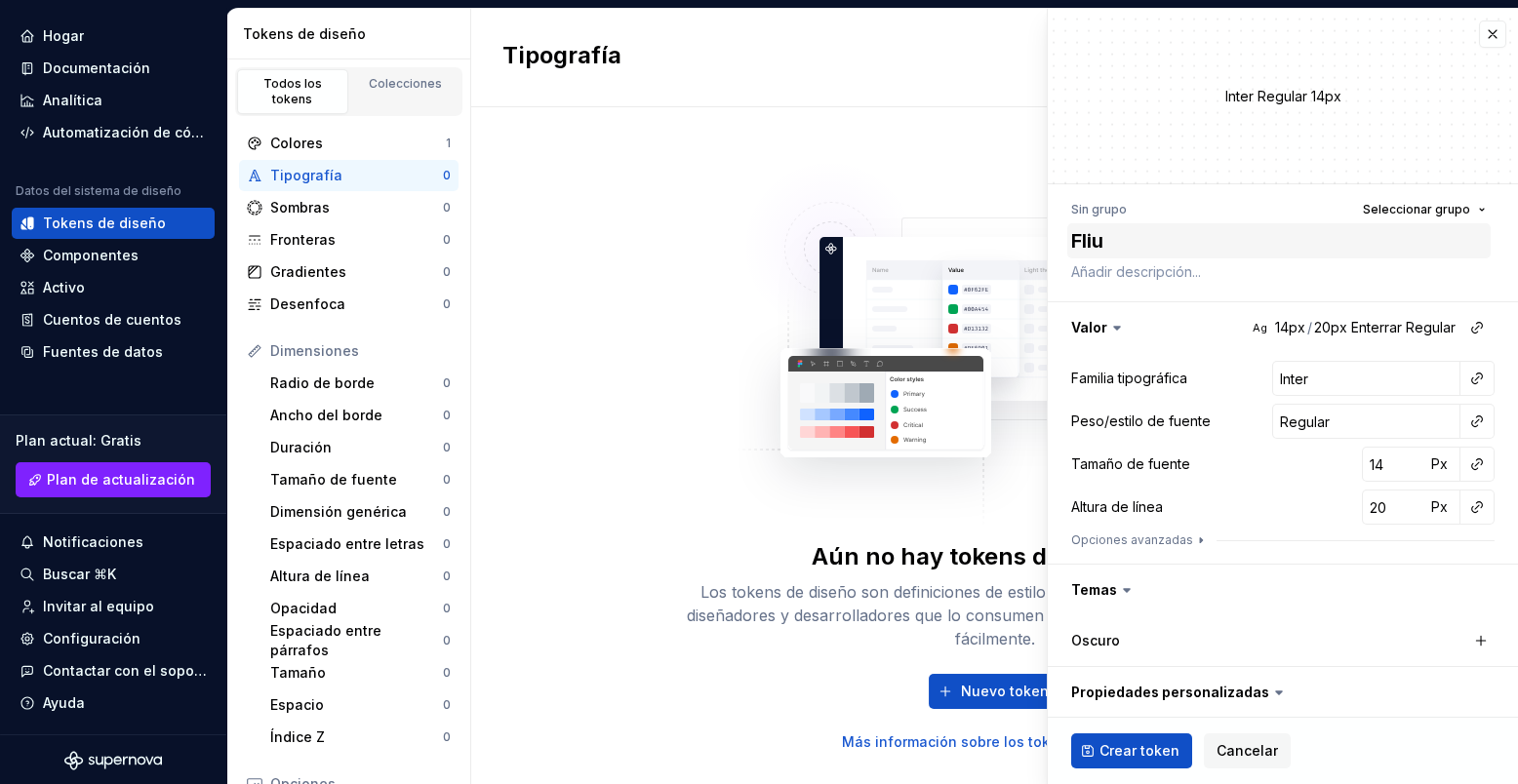
type textarea "*"
type textarea "Fli"
type textarea "*"
type textarea "Fl"
type textarea "*"
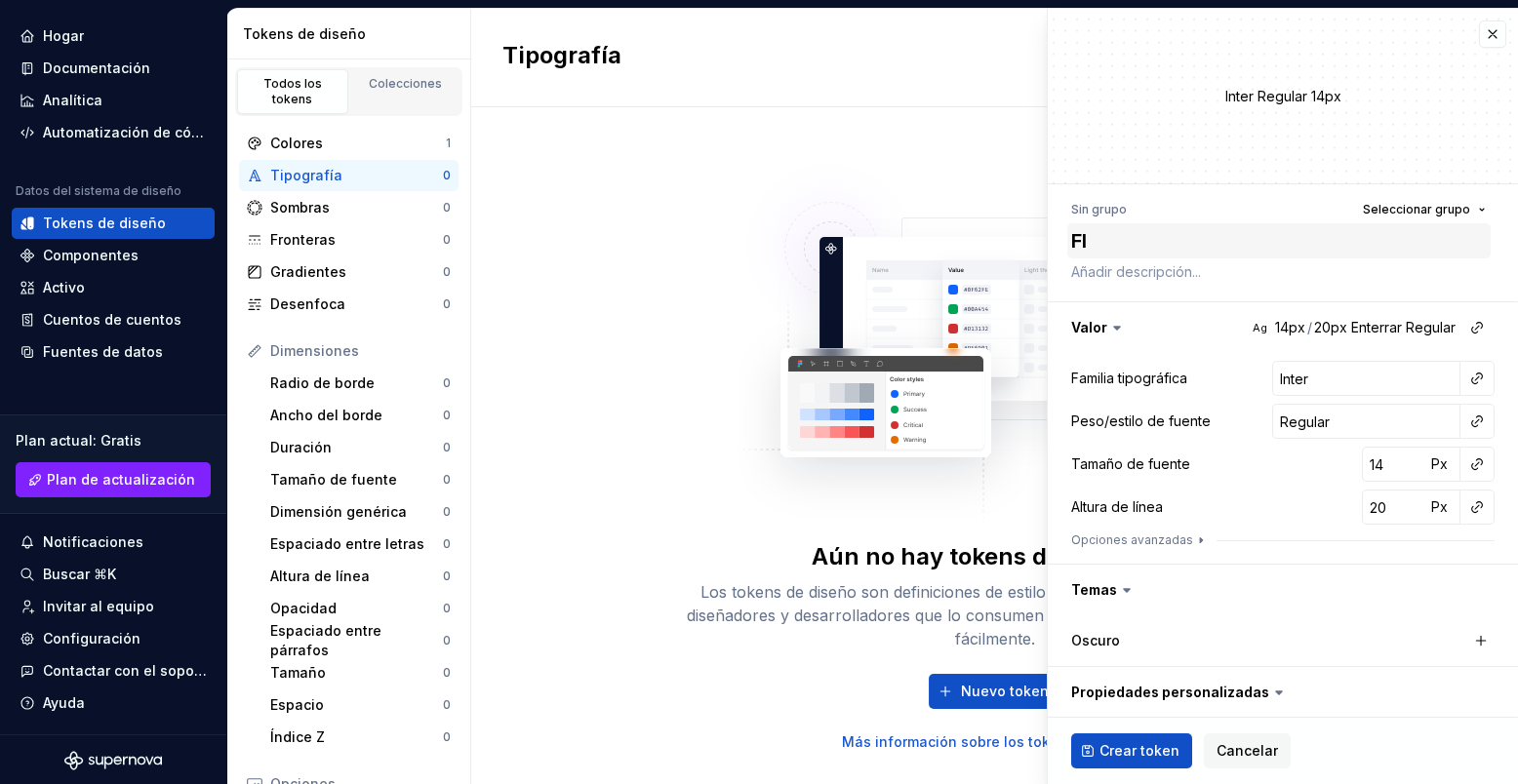
type textarea "Flu"
type textarea "*"
type textarea "Fluo"
type textarea "*"
type textarea "Fluor"
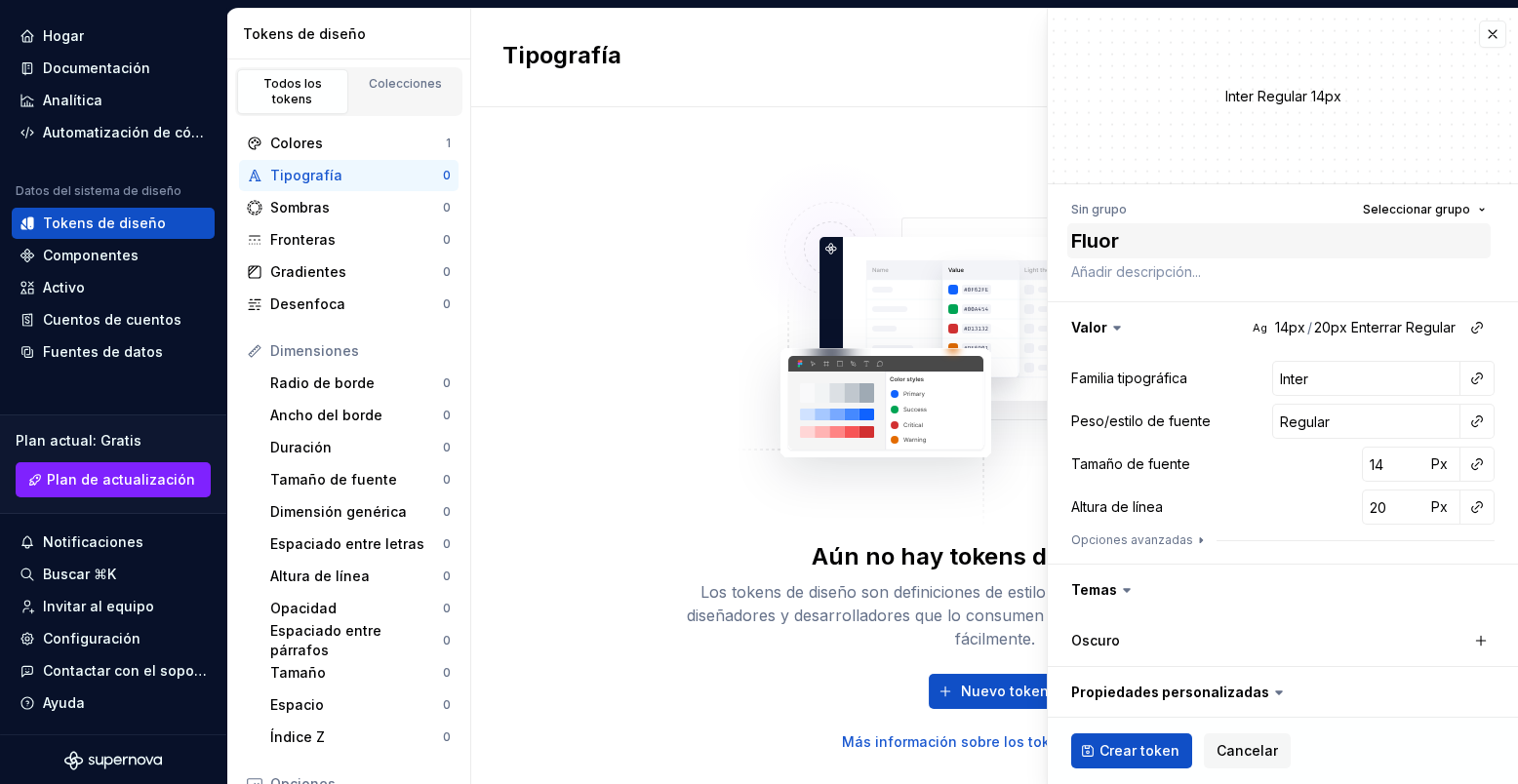
type textarea "*"
type textarea "Fluori"
type textarea "*"
type textarea "Fluorit"
type textarea "*"
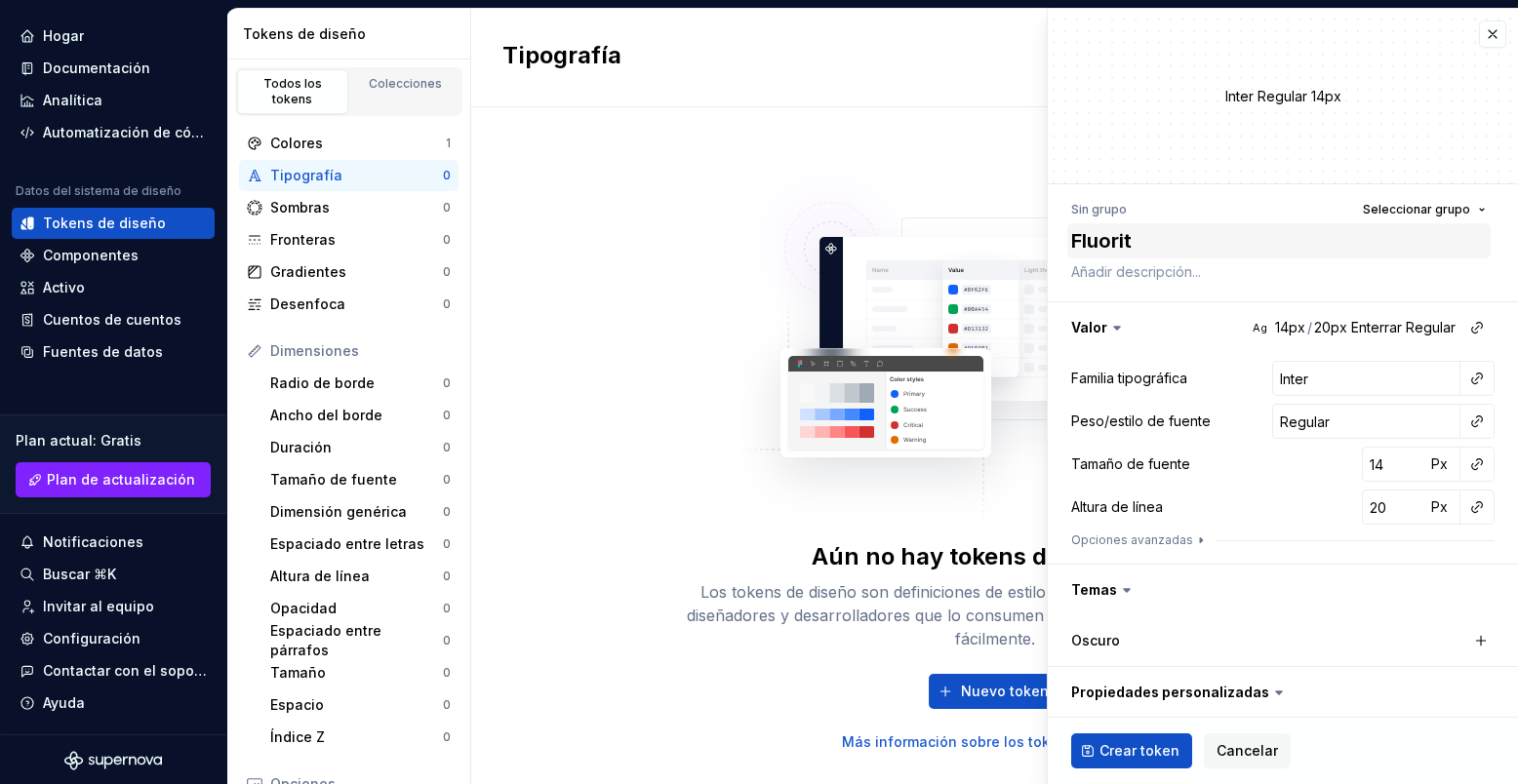
type textarea "Fluorite"
type textarea "*"
type textarea "Fluorite"
type textarea "*"
type textarea "Fluorite M"
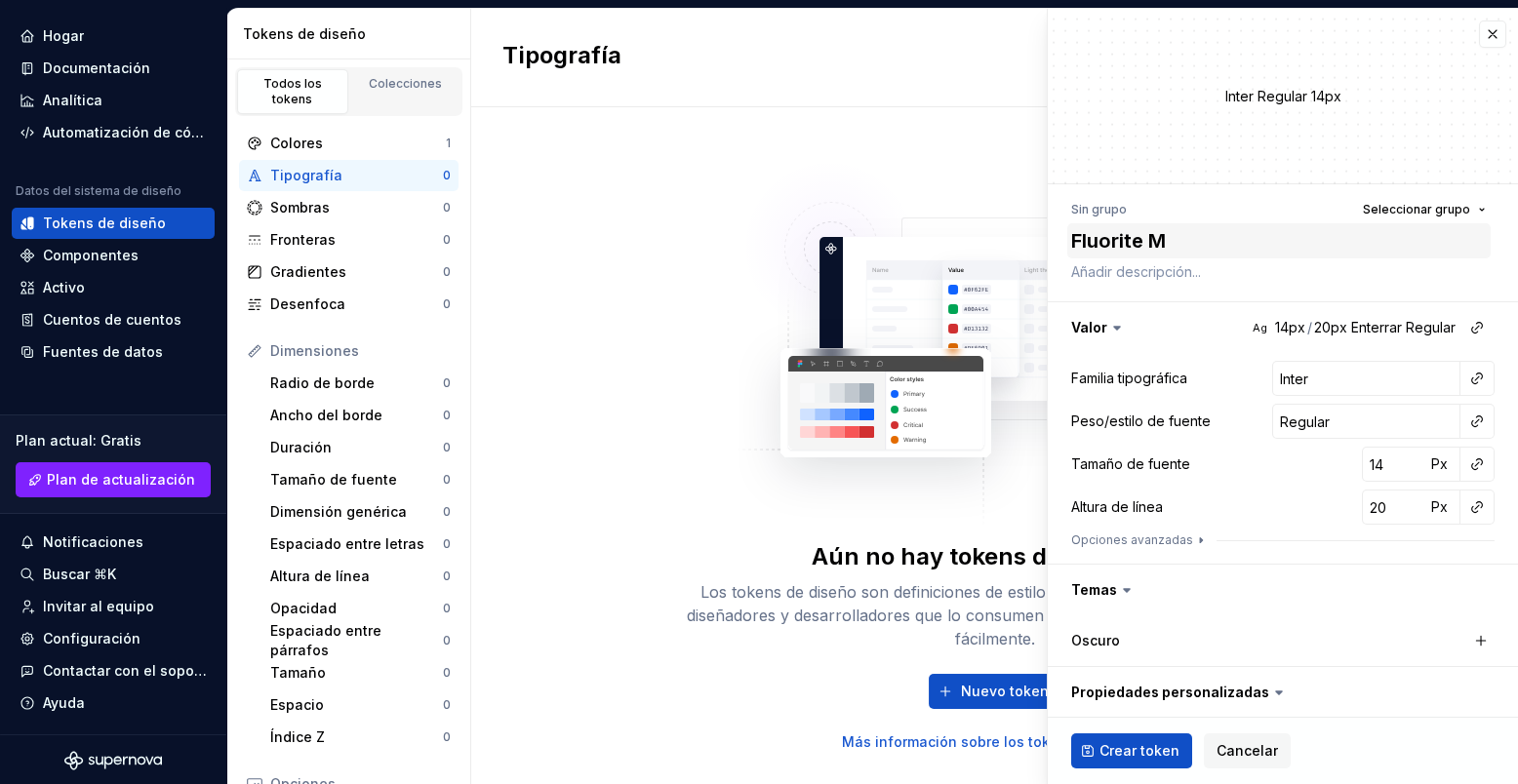
type textarea "*"
type textarea "Fluorite Mi"
type textarea "*"
type textarea "Fluorite Min"
type textarea "*"
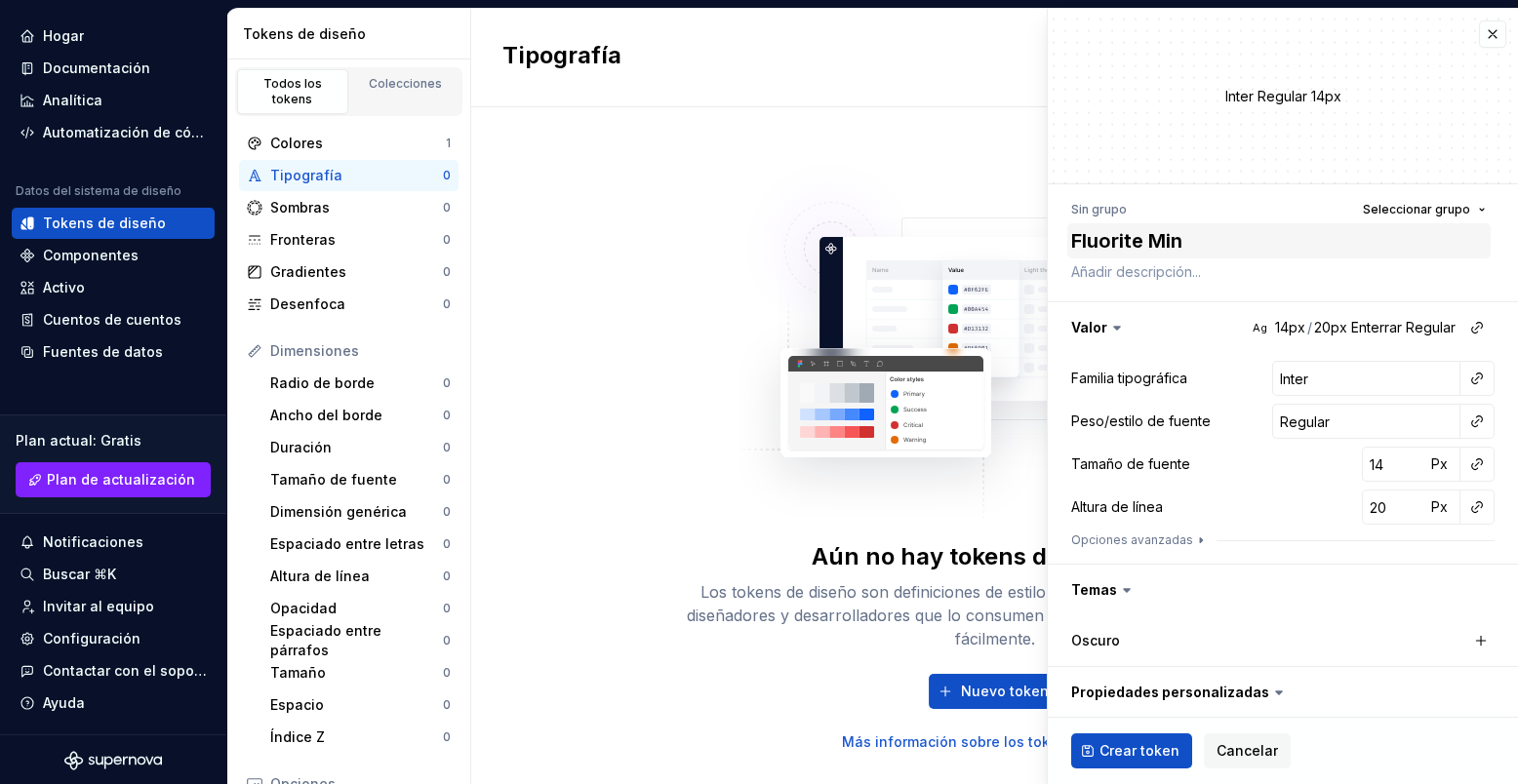
type textarea "Fluorite Mini"
type textarea "*"
type textarea "Fluorite Minin"
type textarea "*"
type textarea "Fluorite Mining"
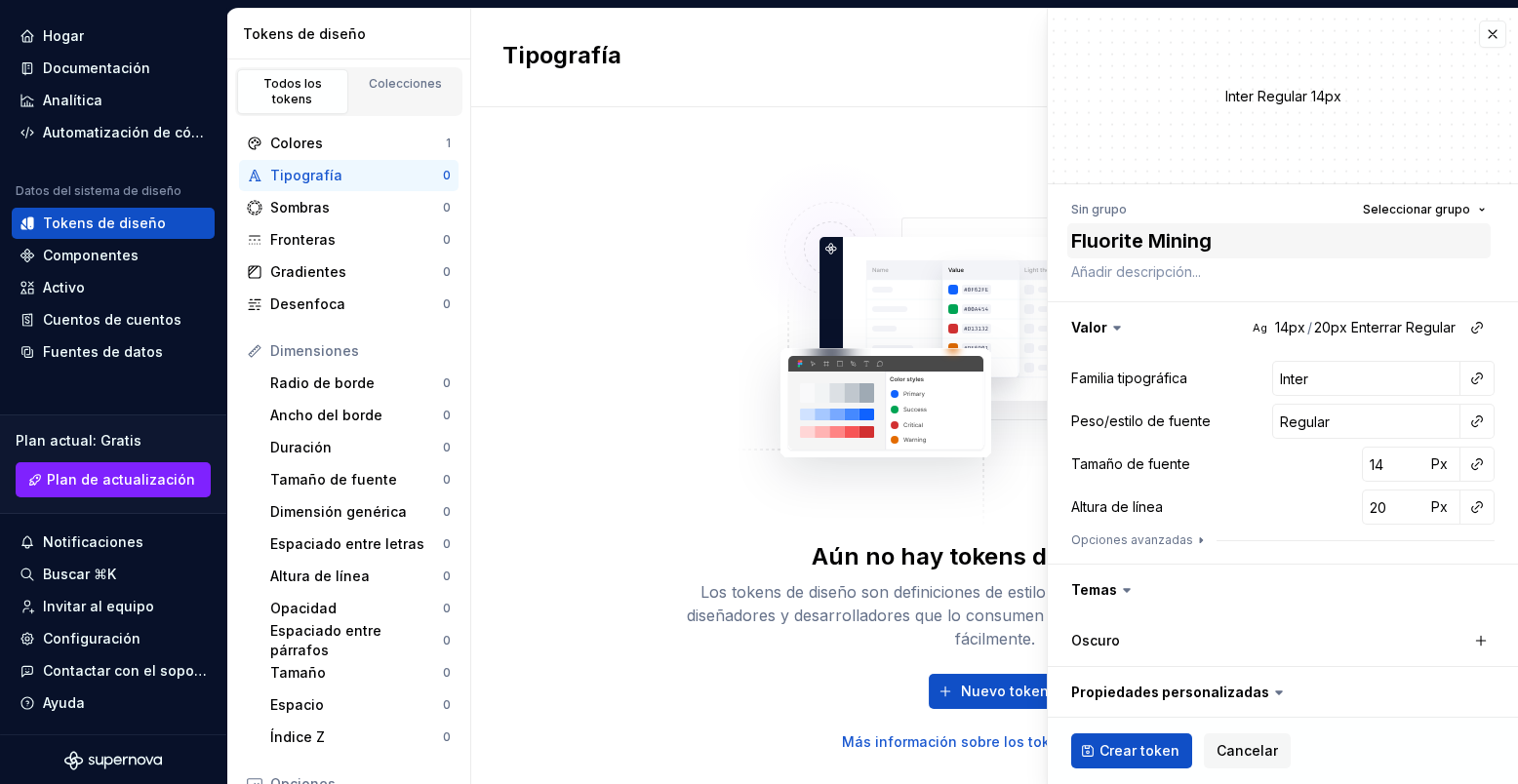
type textarea "*"
type textarea "Fluorite Mining"
type textarea "*"
type textarea "Fluorite Mining T"
type textarea "*"
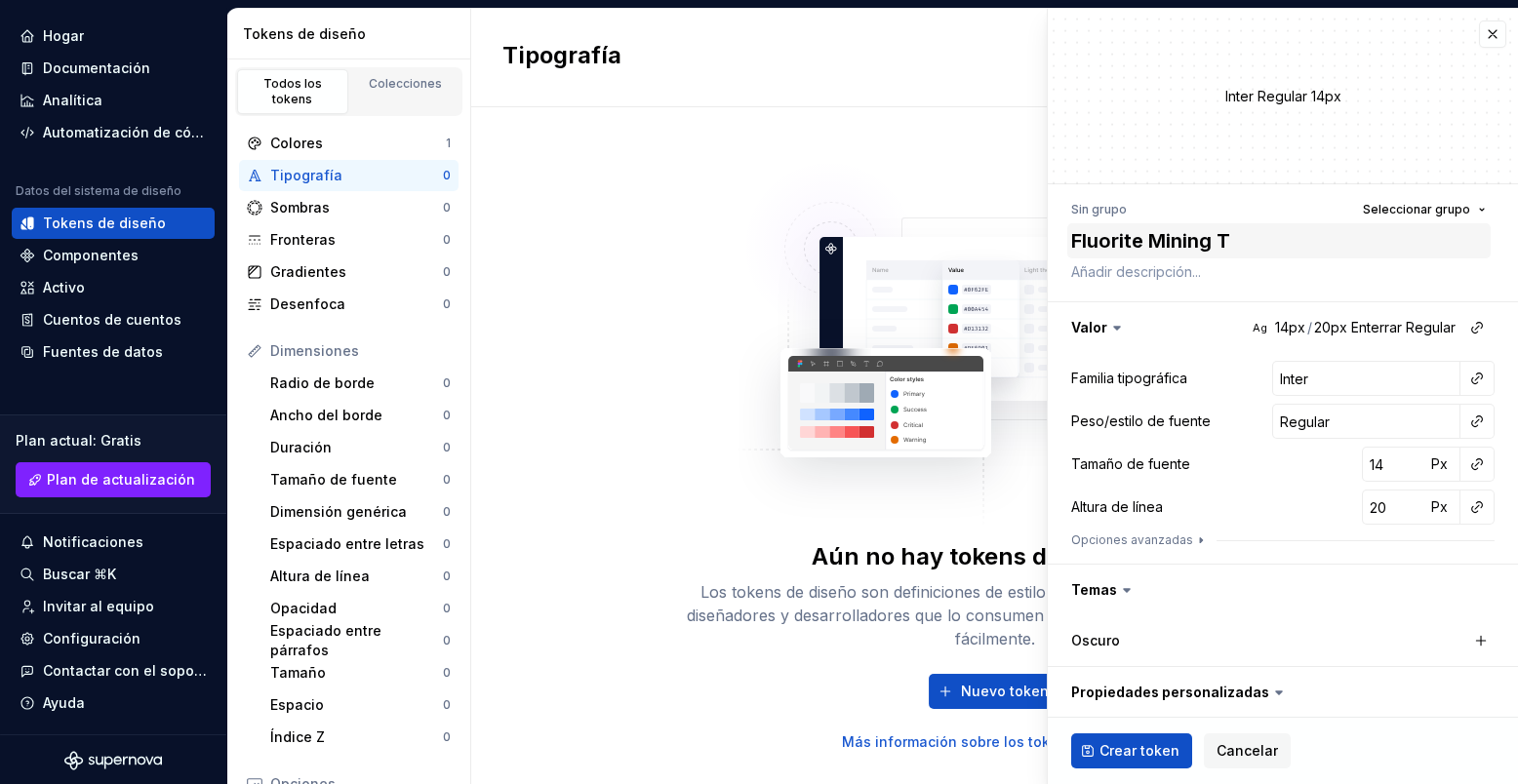
type textarea "Fluorite Mining To"
type textarea "*"
type textarea "Fluorite Mining Tok"
type textarea "*"
type textarea "Fluorite Mining Toke"
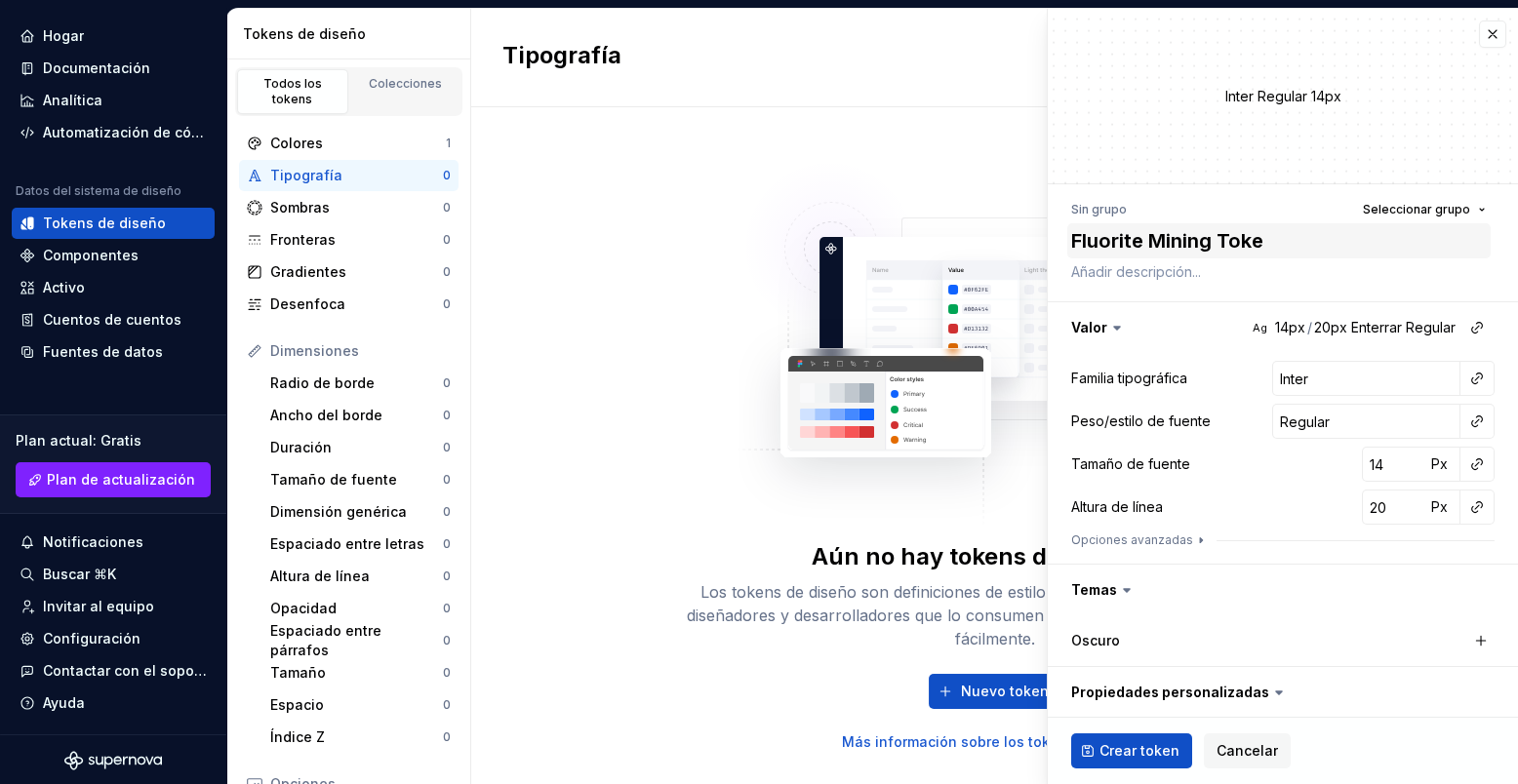
type textarea "*"
type textarea "Fluorite Mining Token"
type textarea "*"
type textarea "Fluorite Mining Token"
type textarea "*"
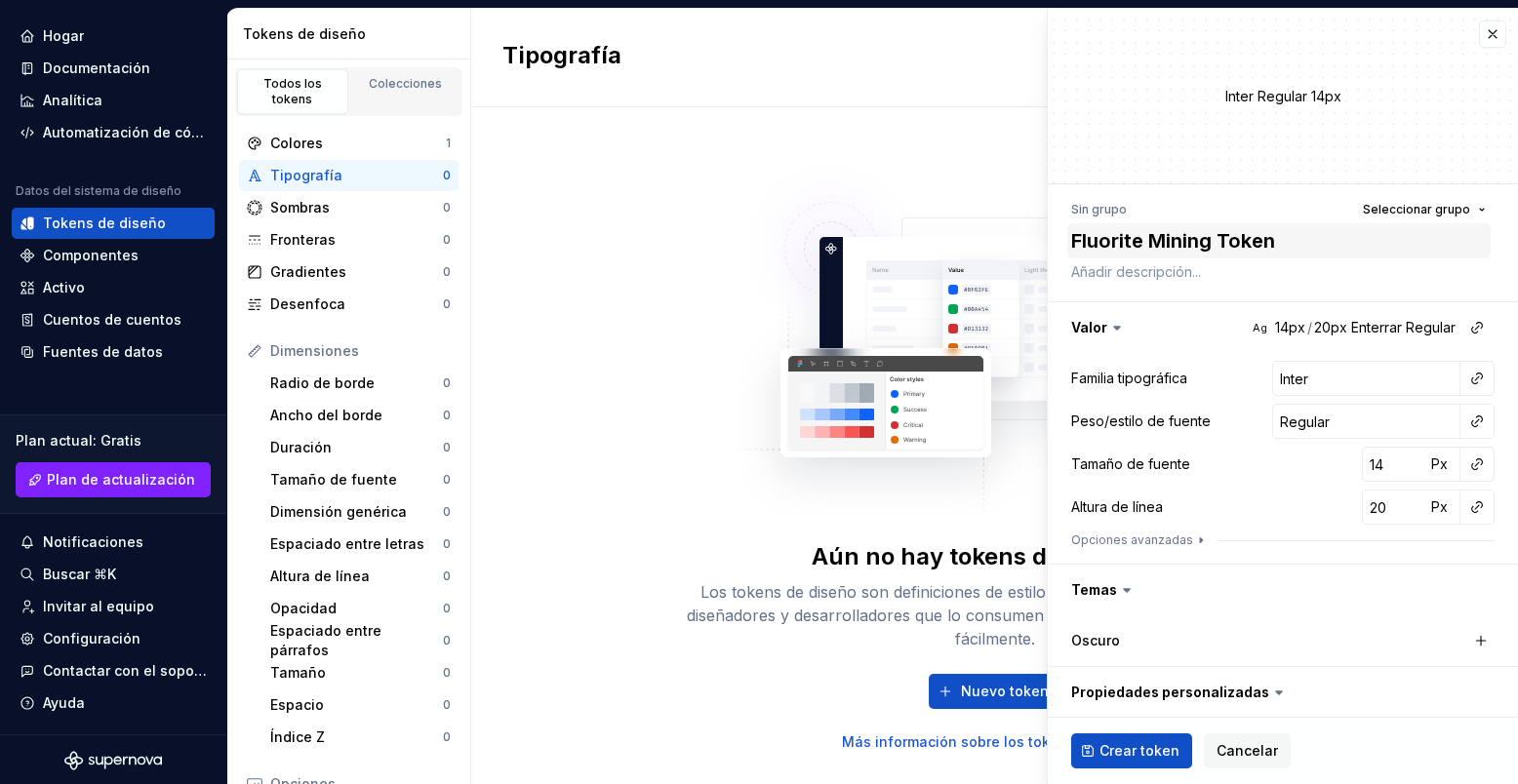
type textarea "Fluorite Mining Token ("
type textarea "*"
type textarea "Fluorite Mining Token (F"
type textarea "*"
type textarea "Fluorite Mining Token (FM"
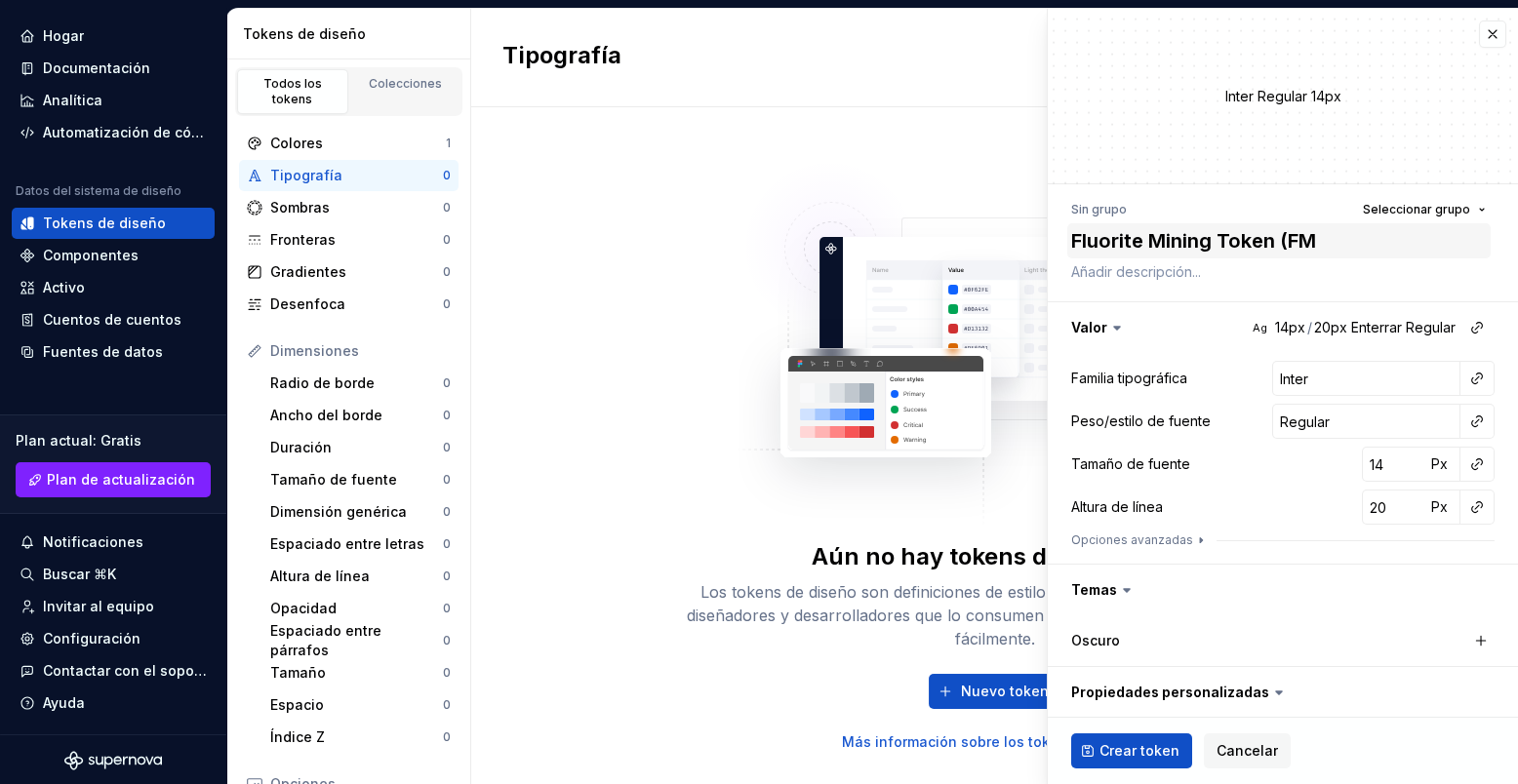
type textarea "*"
type textarea "Fluorite Mining Token (FMT"
type textarea "*"
type textarea "Fluorite Mining Token (FMT)"
paste textarea "#A75297"
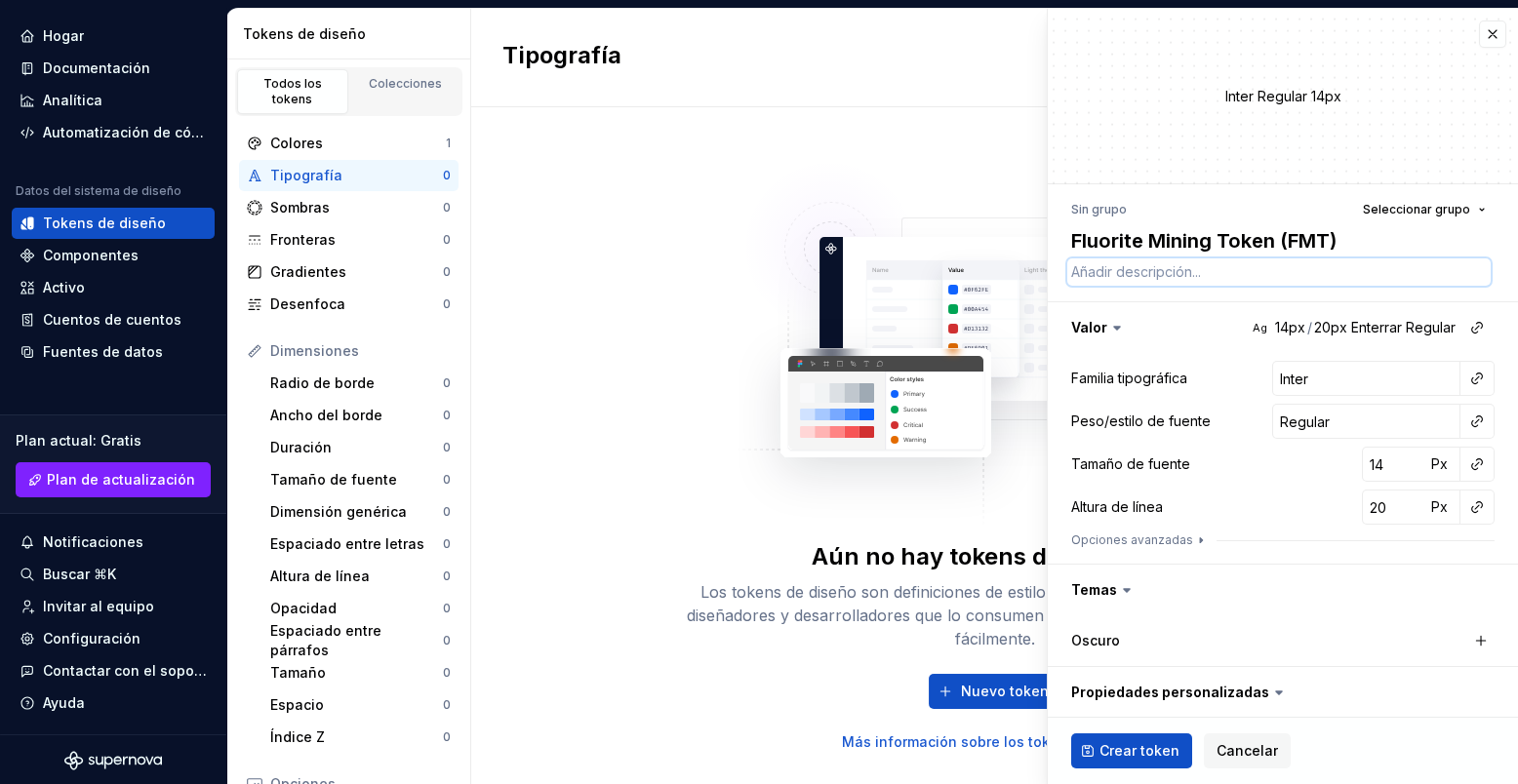
type textarea "*"
type textarea "#A75297"
type textarea "*"
type textarea "#A7529"
type textarea "*"
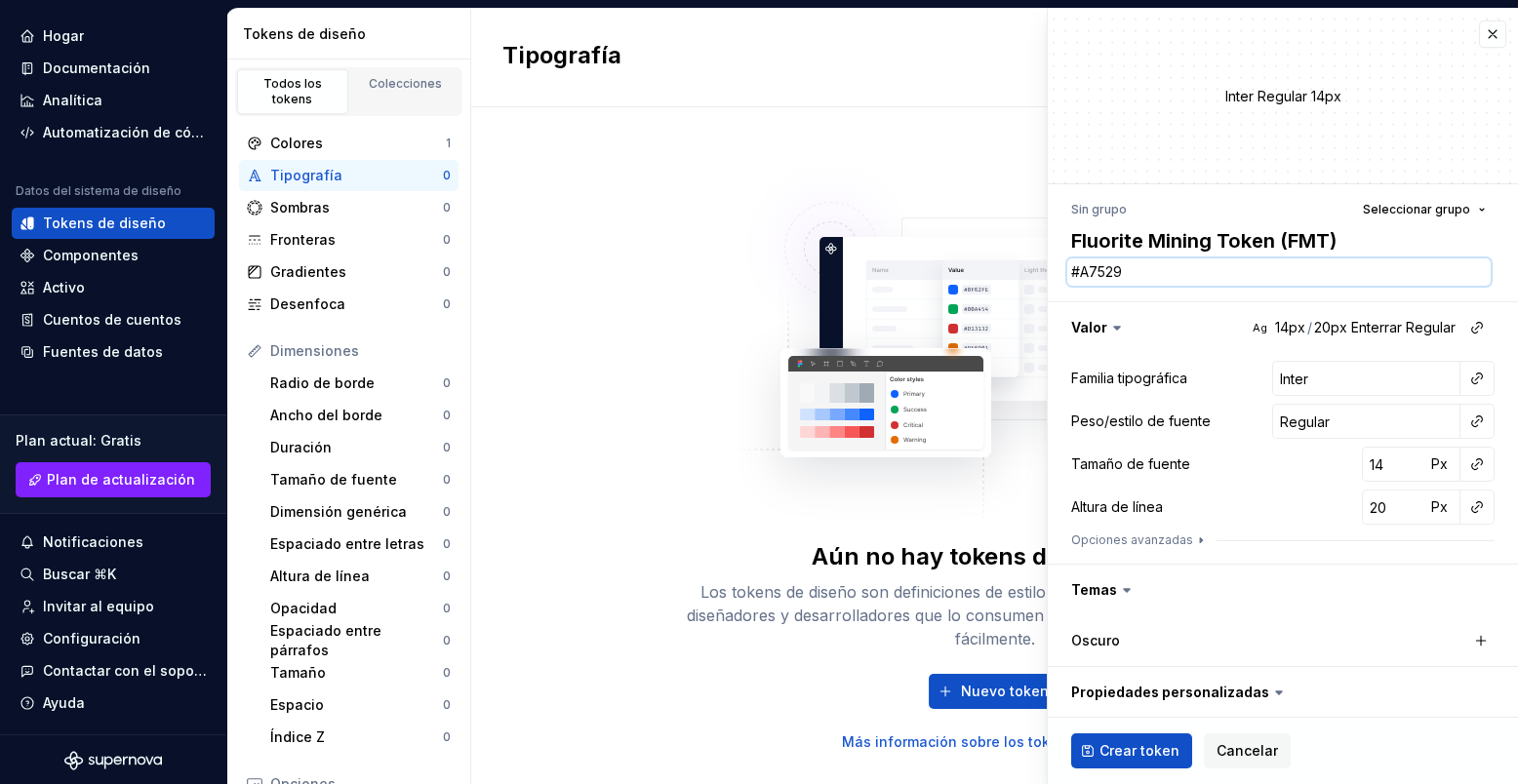
type textarea "#A752"
type textarea "*"
type textarea "#A75"
type textarea "*"
type textarea "#A7"
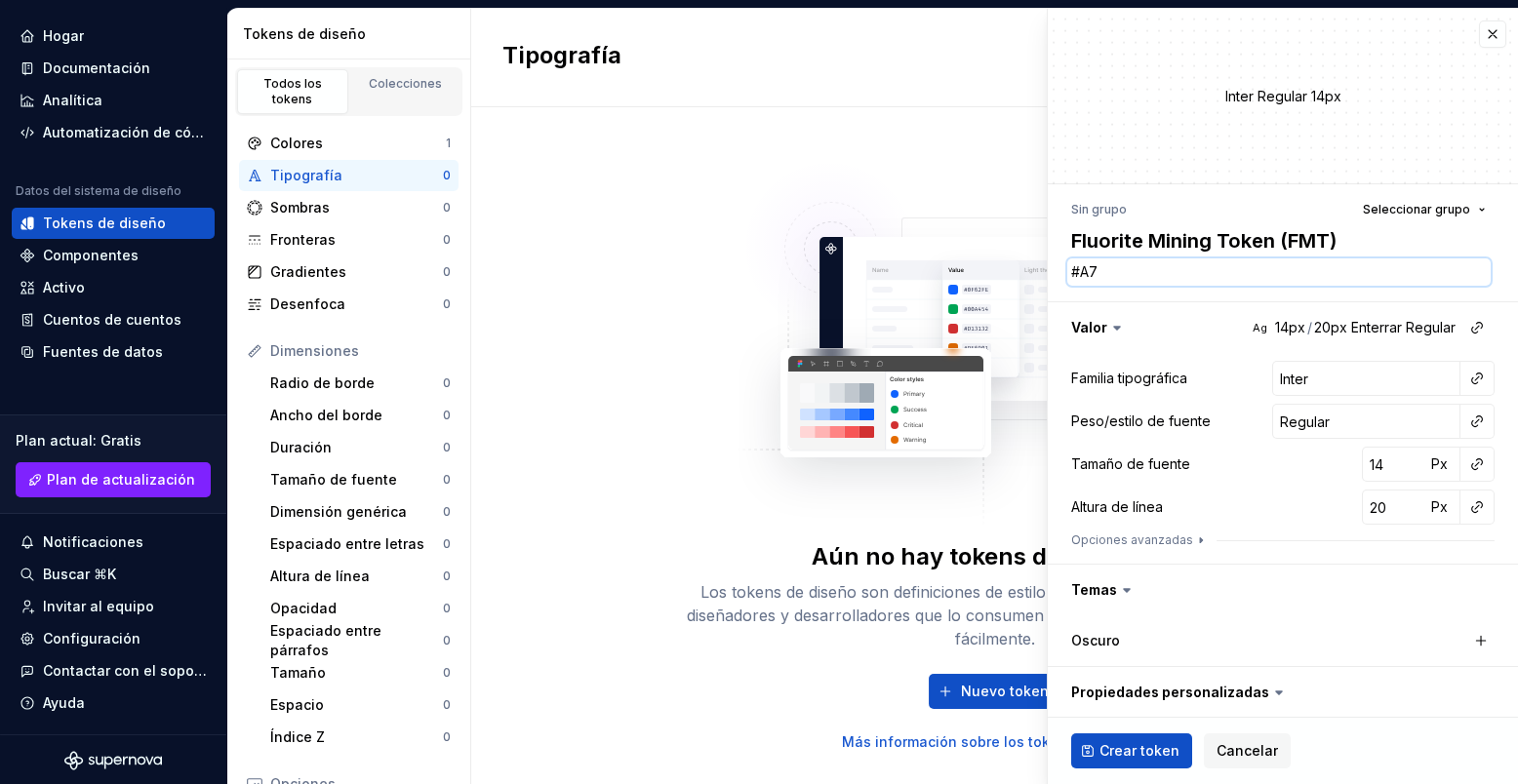
type textarea "*"
type textarea "#A"
type textarea "*"
type textarea "#"
type textarea "*"
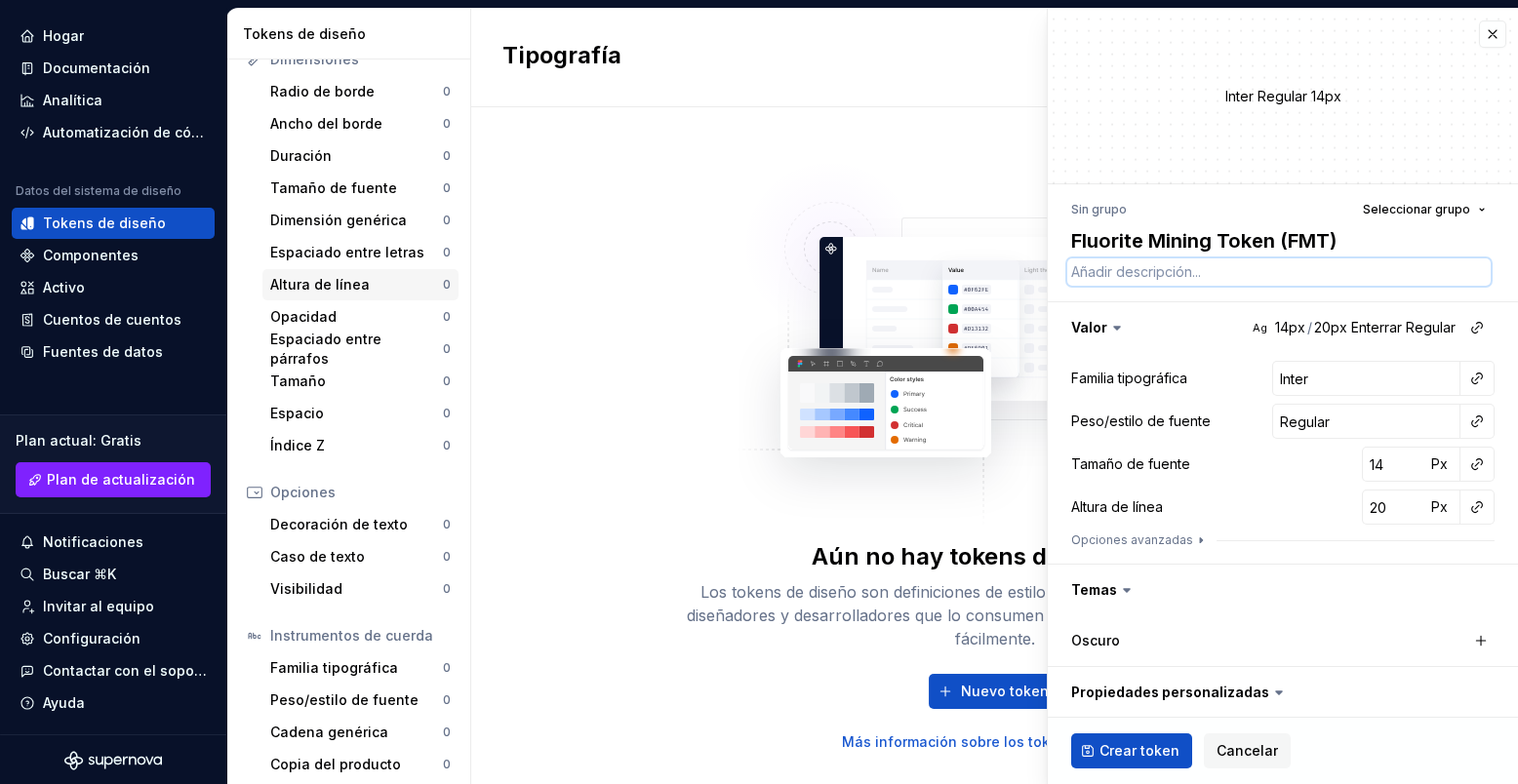
scroll to position [298, 0]
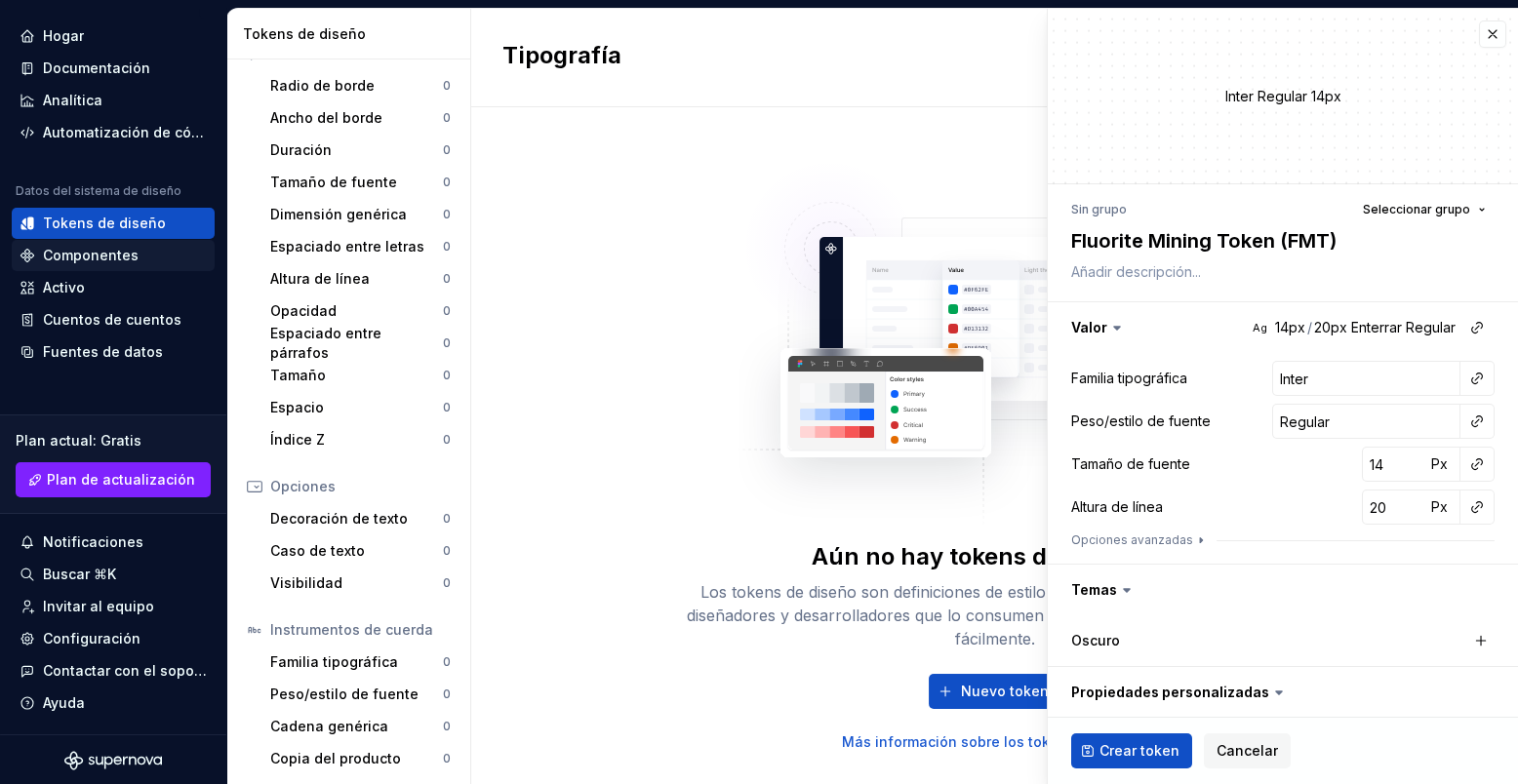
click at [139, 249] on div "Componentes" at bounding box center [114, 256] width 187 height 20
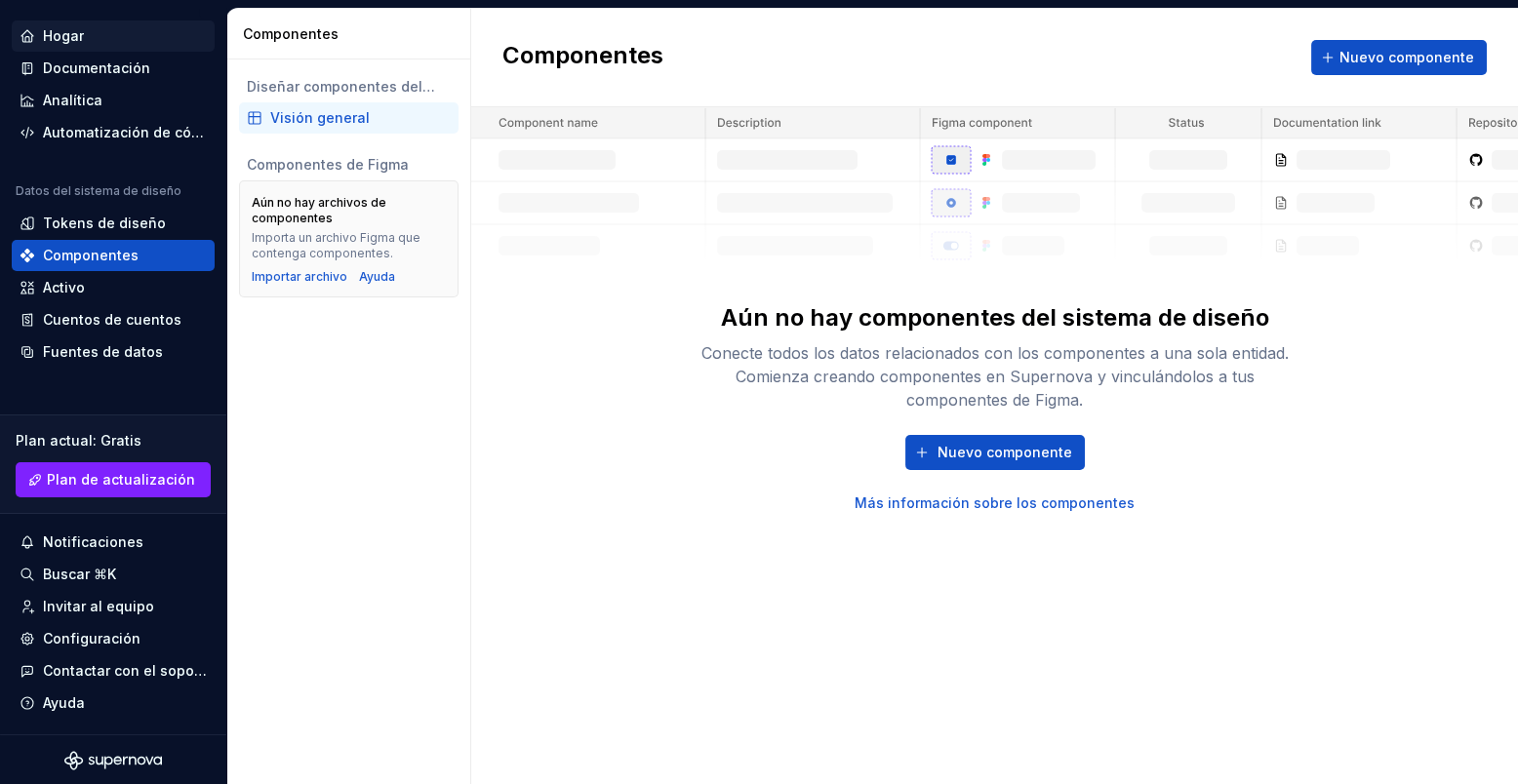
click at [80, 29] on div "Hogar" at bounding box center [63, 36] width 41 height 20
